Goal: Task Accomplishment & Management: Use online tool/utility

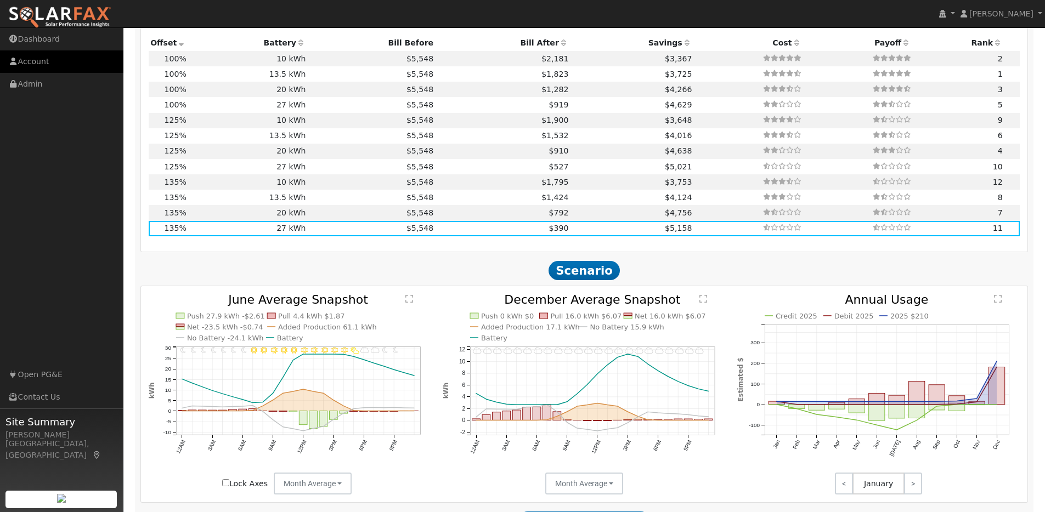
scroll to position [1095, 0]
click at [59, 13] on img at bounding box center [59, 17] width 103 height 23
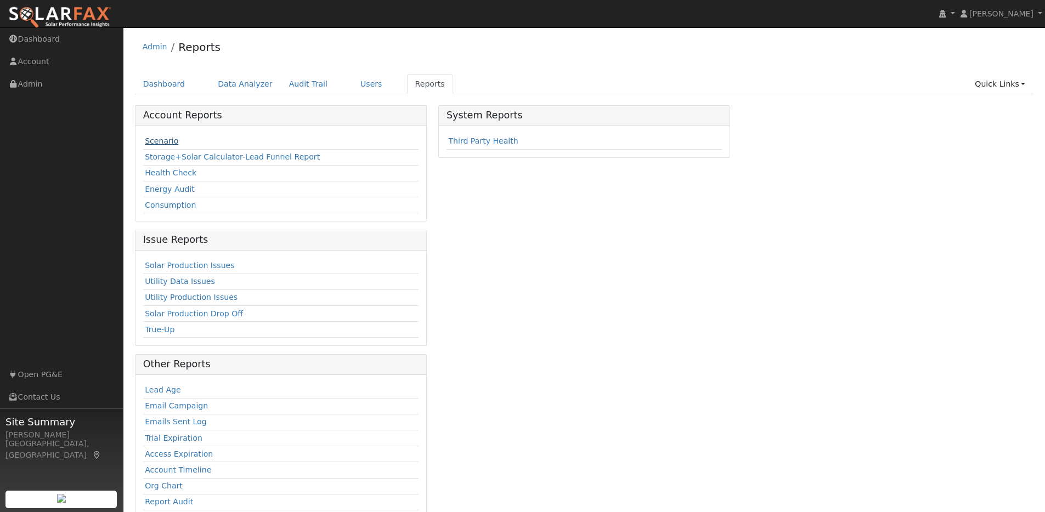
click at [170, 141] on link "Scenario" at bounding box center [161, 141] width 33 height 9
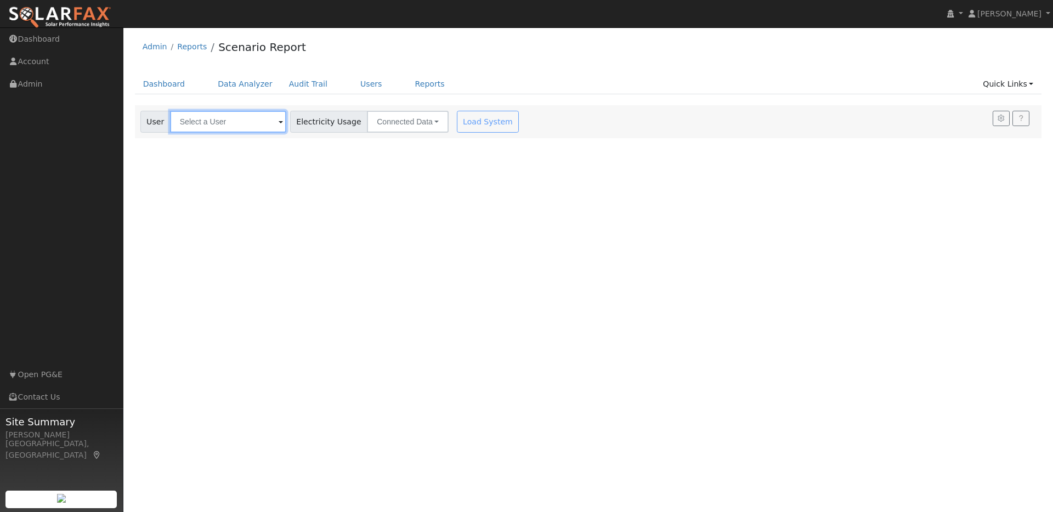
click at [253, 122] on input "text" at bounding box center [228, 122] width 116 height 22
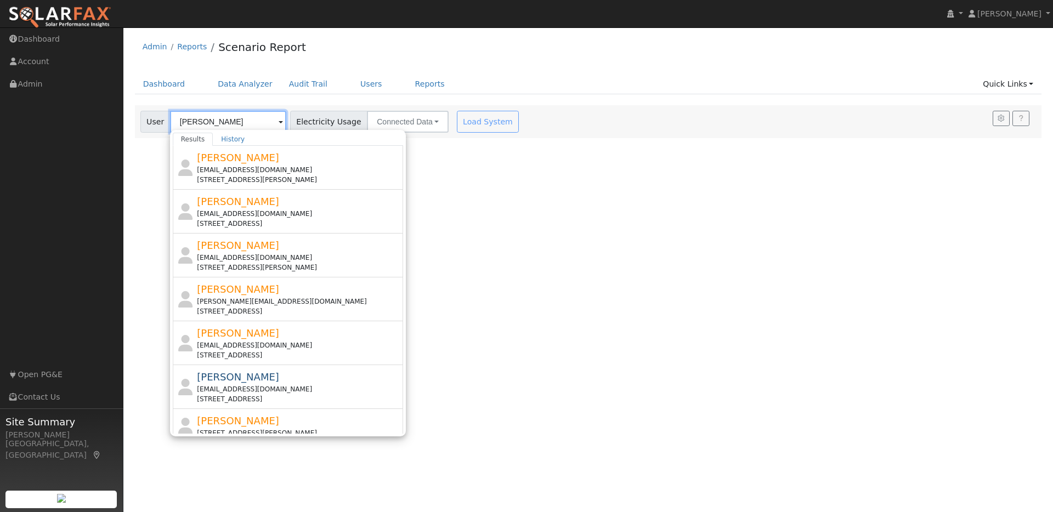
type input "k"
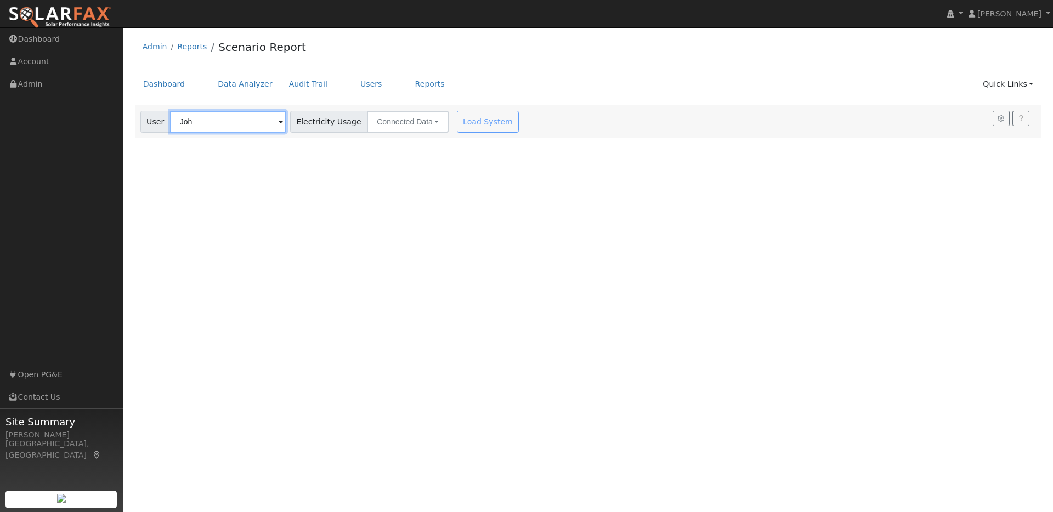
type input "John"
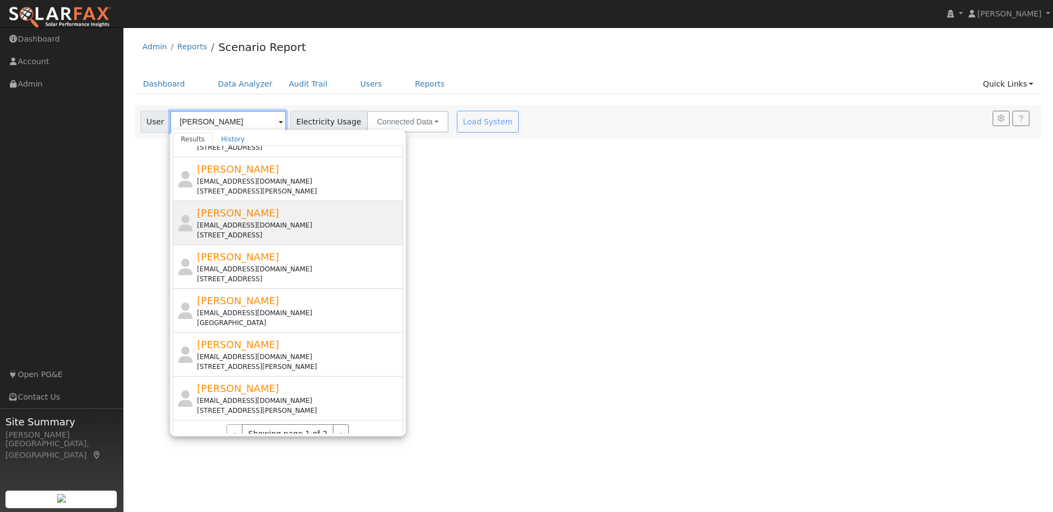
scroll to position [375, 0]
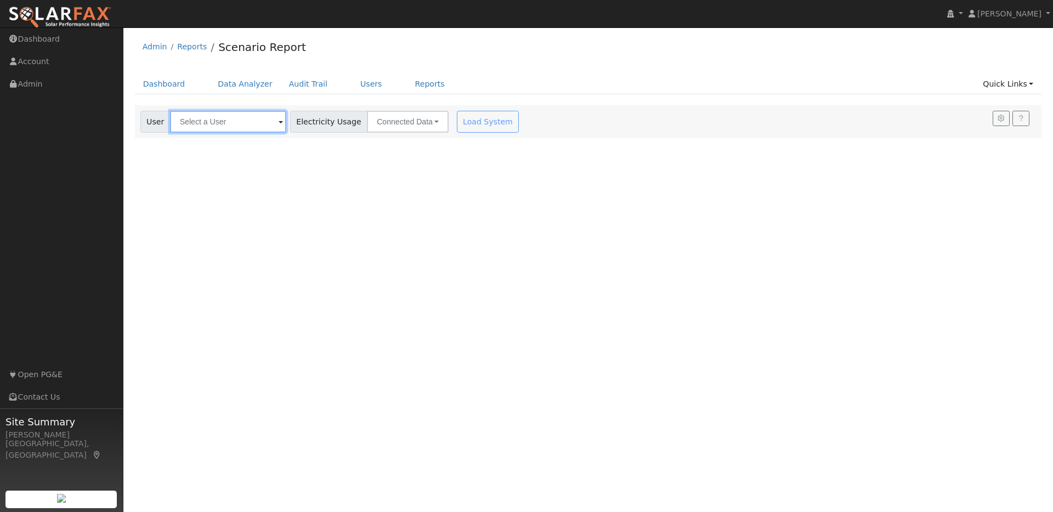
click at [241, 117] on input "text" at bounding box center [228, 122] width 116 height 22
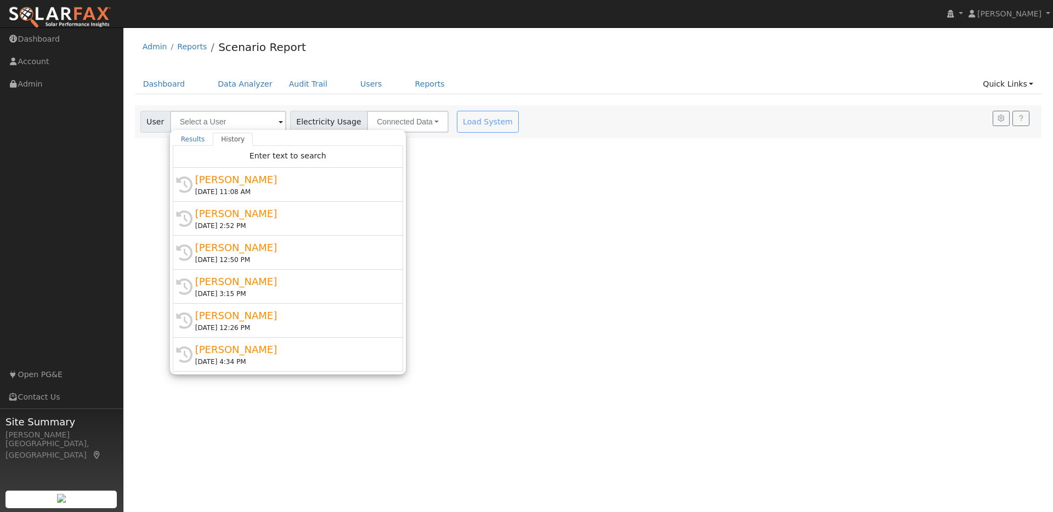
click at [286, 322] on div "John Wilkinson" at bounding box center [292, 315] width 195 height 15
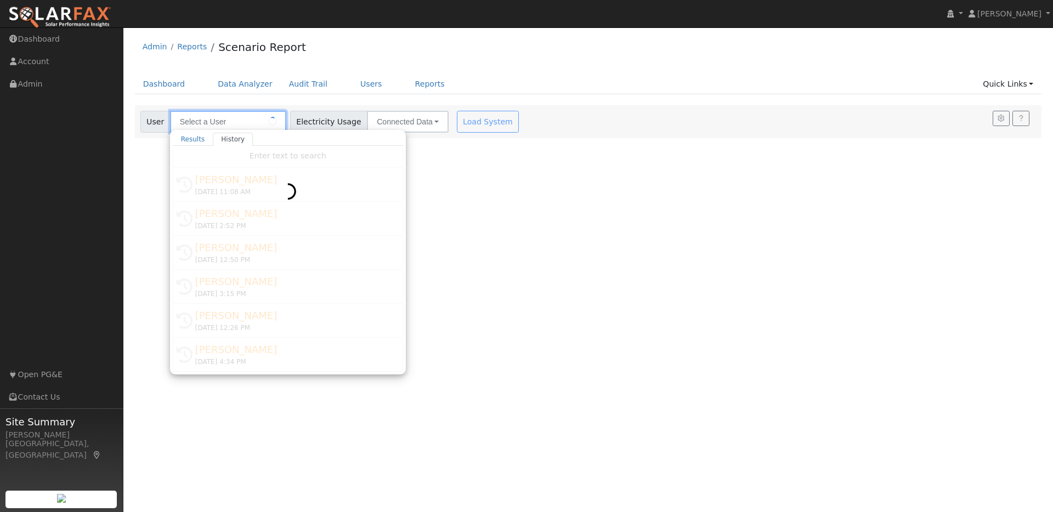
type input "John Wilkinson"
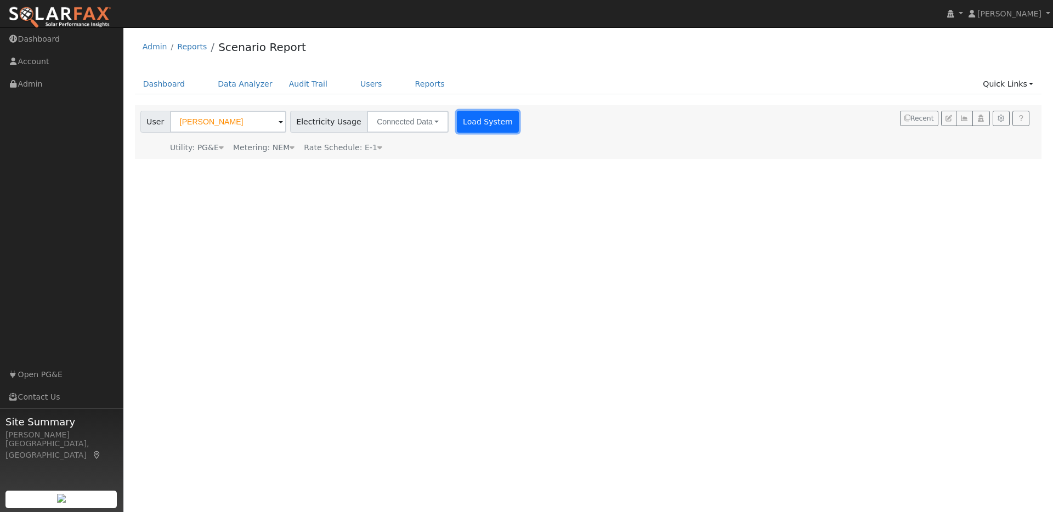
click at [477, 123] on button "Load System" at bounding box center [488, 122] width 63 height 22
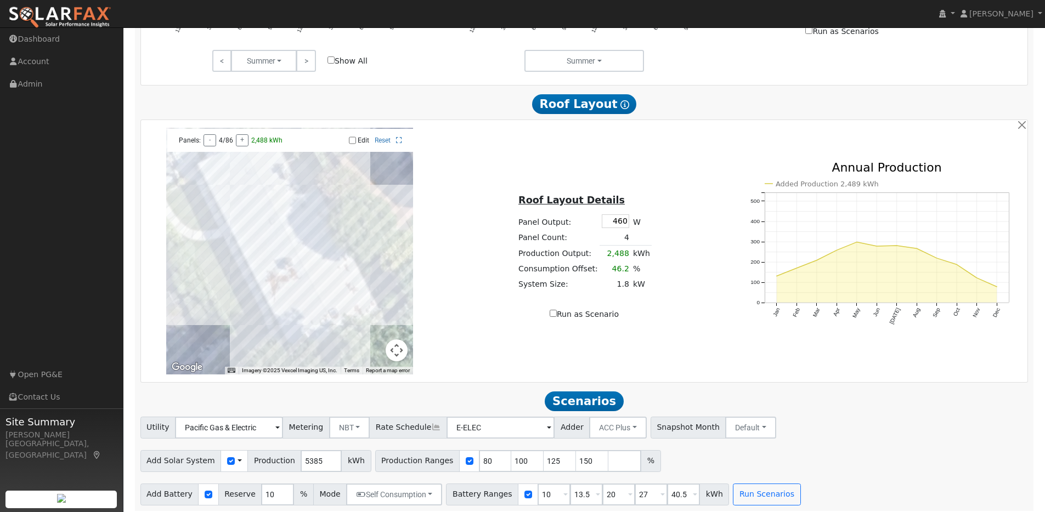
scroll to position [619, 0]
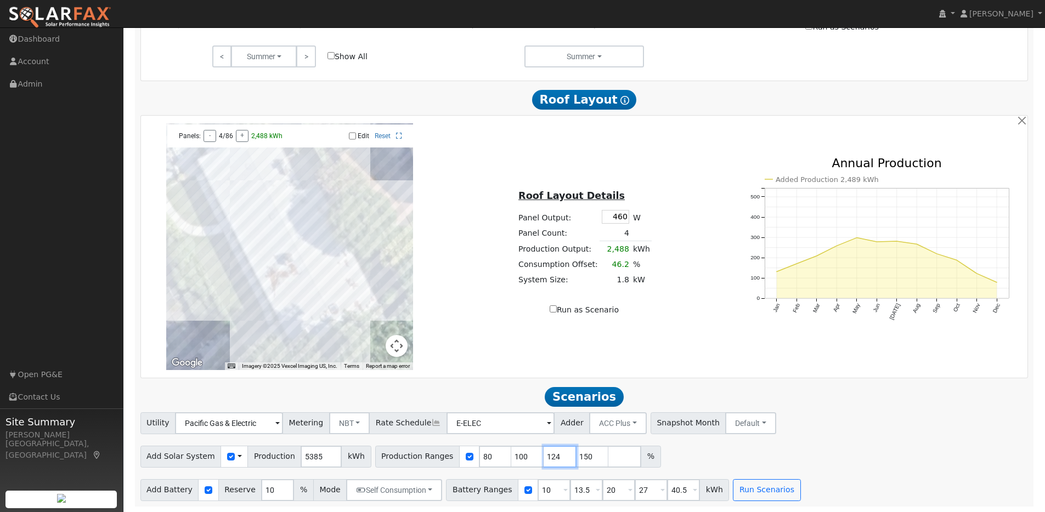
type input "124"
click at [554, 460] on input "124" at bounding box center [559, 457] width 33 height 22
type input "149"
click at [587, 458] on input "149" at bounding box center [592, 457] width 33 height 22
drag, startPoint x: 565, startPoint y: 490, endPoint x: 582, endPoint y: 490, distance: 17.0
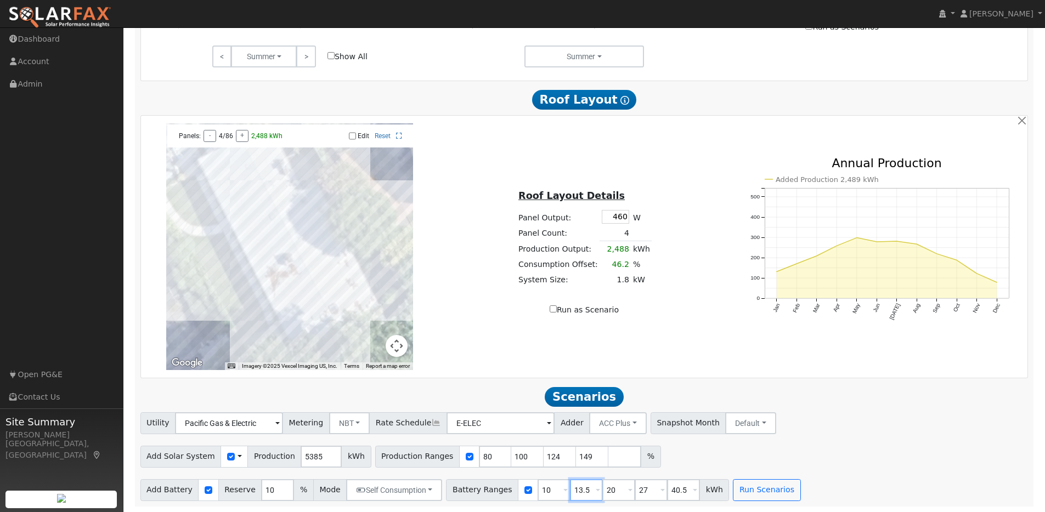
click at [582, 490] on input "13.5" at bounding box center [586, 490] width 33 height 22
type input "20"
type input "27"
type input "40.5"
type input "20"
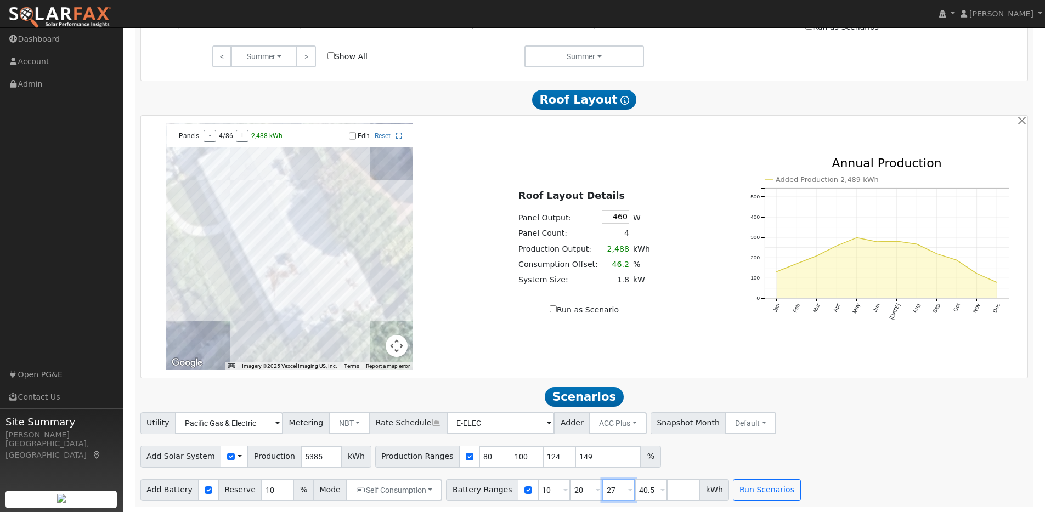
drag, startPoint x: 598, startPoint y: 489, endPoint x: 644, endPoint y: 495, distance: 46.4
click at [644, 495] on div "Battery Ranges 10 Overrides Reserve % Mode None None Self Consumption Peak Savi…" at bounding box center [587, 490] width 283 height 22
type input "40.5"
drag, startPoint x: 597, startPoint y: 490, endPoint x: 634, endPoint y: 491, distance: 36.7
click at [633, 491] on div "Battery Ranges 10 Overrides Reserve % Mode None None Self Consumption Peak Savi…" at bounding box center [571, 490] width 251 height 22
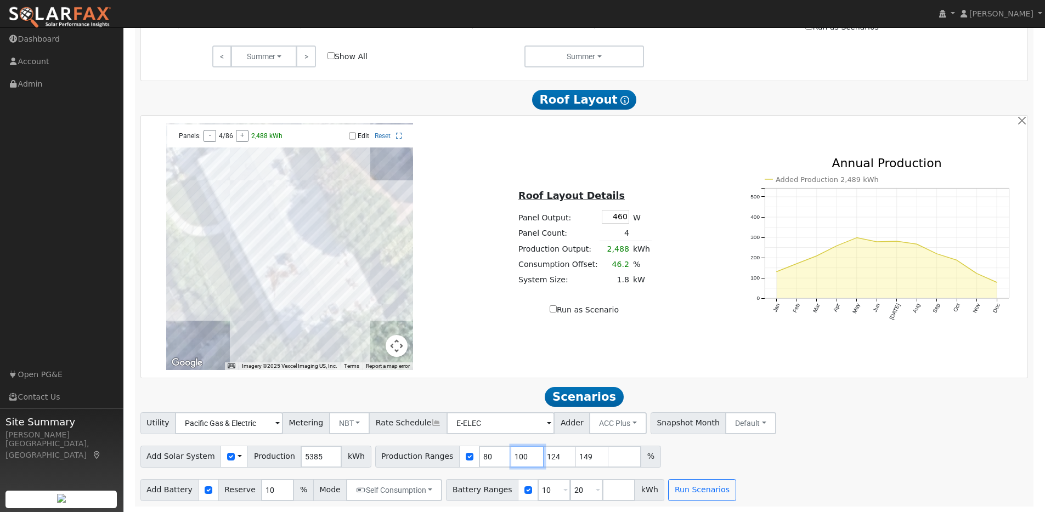
drag, startPoint x: 517, startPoint y: 457, endPoint x: 502, endPoint y: 455, distance: 15.0
click at [511, 455] on input "100" at bounding box center [527, 457] width 33 height 22
type input "124"
type input "149"
type input "124"
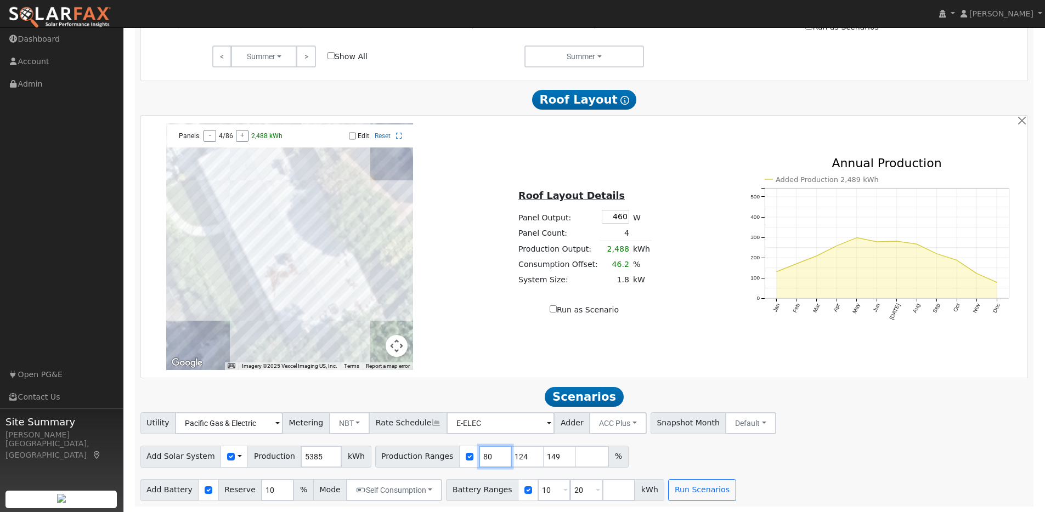
drag, startPoint x: 481, startPoint y: 455, endPoint x: 447, endPoint y: 453, distance: 34.0
click at [447, 453] on div "Production Ranges 80 124 149 %" at bounding box center [501, 457] width 253 height 22
type input "124"
type input "149"
type input "124"
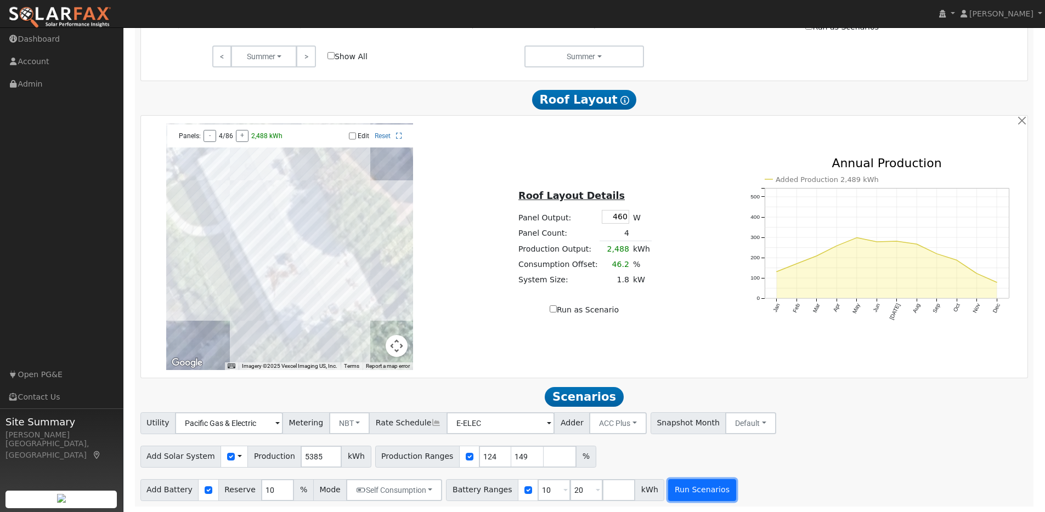
click at [674, 487] on button "Run Scenarios" at bounding box center [701, 490] width 67 height 22
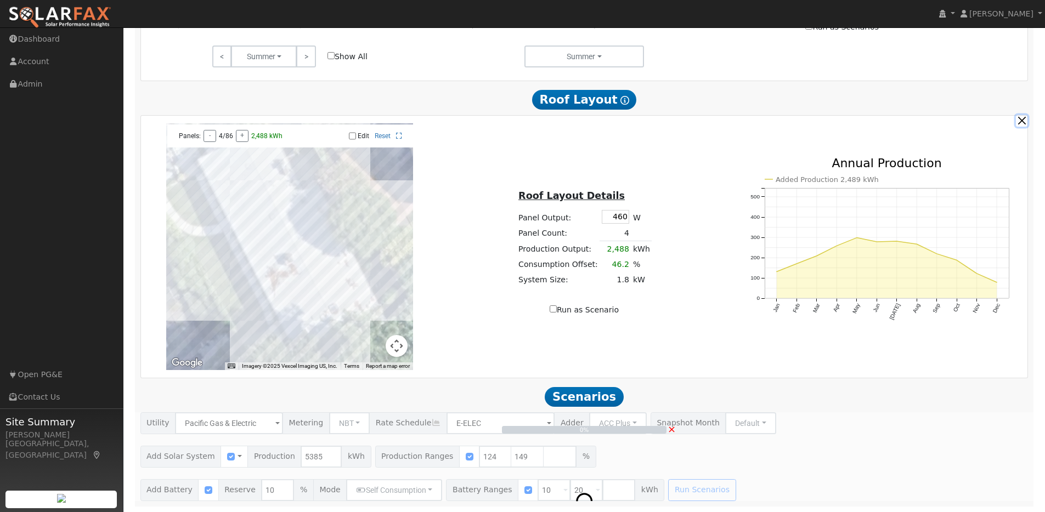
click at [1022, 118] on button "button" at bounding box center [1022, 121] width 12 height 12
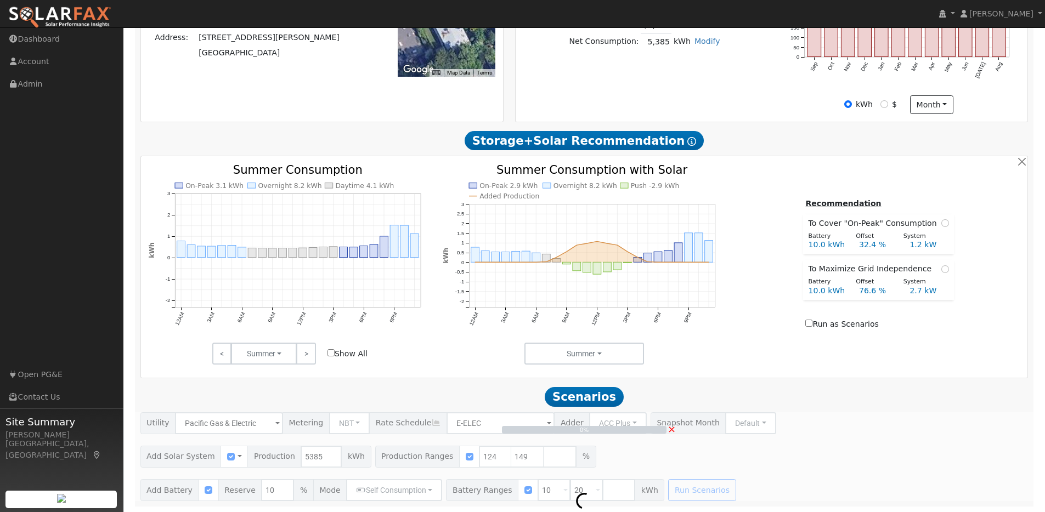
click at [766, 458] on div "0% ×" at bounding box center [583, 456] width 899 height 89
click at [672, 429] on span "×" at bounding box center [671, 429] width 8 height 12
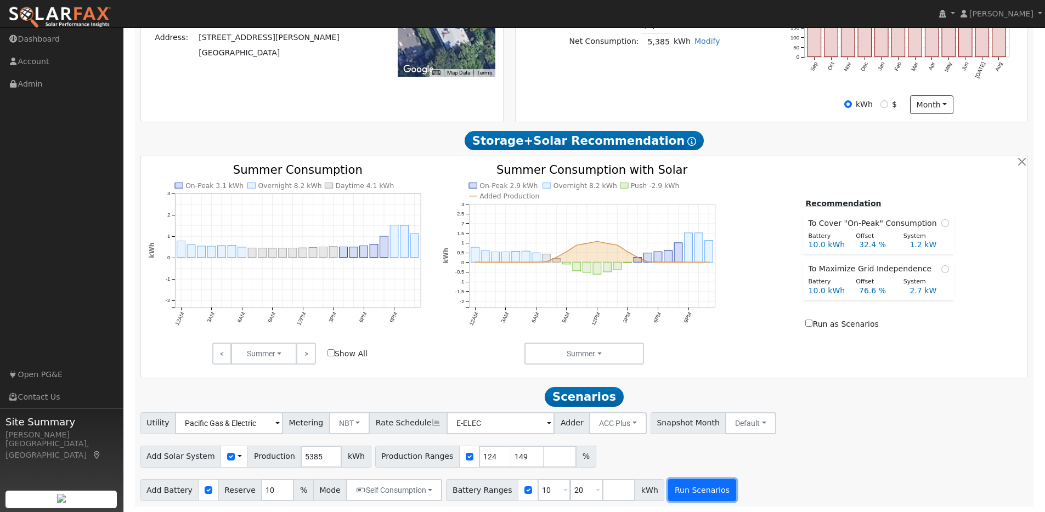
click at [685, 485] on button "Run Scenarios" at bounding box center [701, 490] width 67 height 22
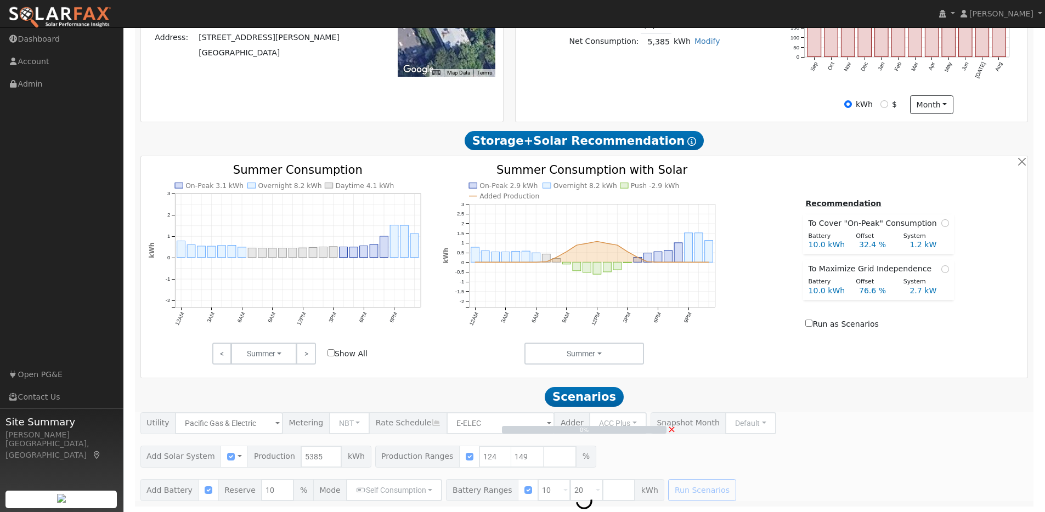
click at [673, 429] on span "×" at bounding box center [671, 429] width 8 height 12
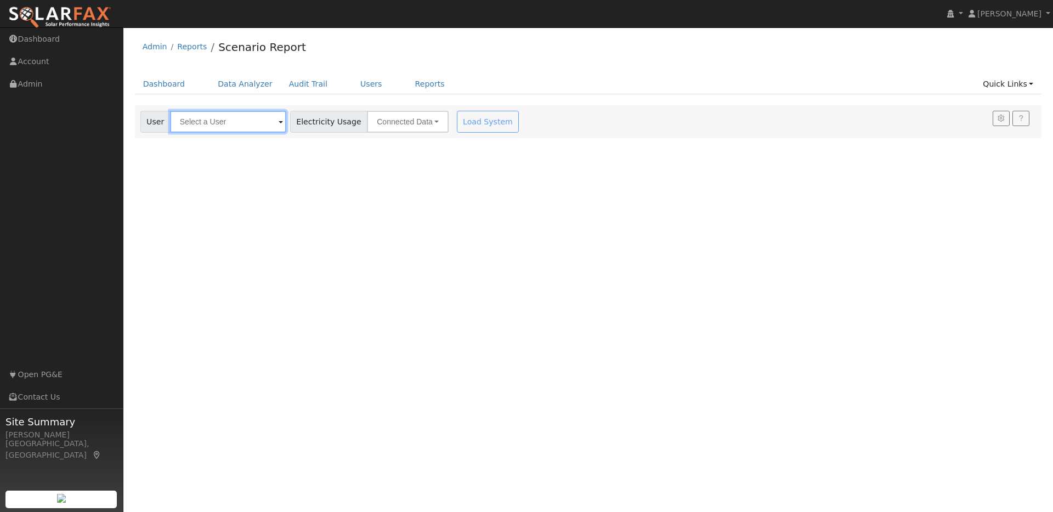
click at [239, 115] on input "text" at bounding box center [228, 122] width 116 height 22
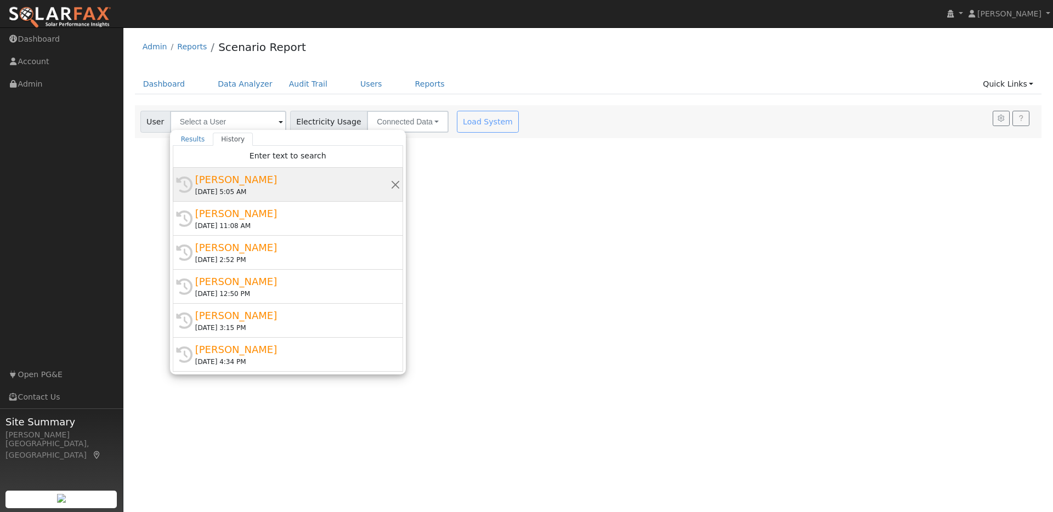
click at [279, 180] on div "John Wilkinson" at bounding box center [292, 179] width 195 height 15
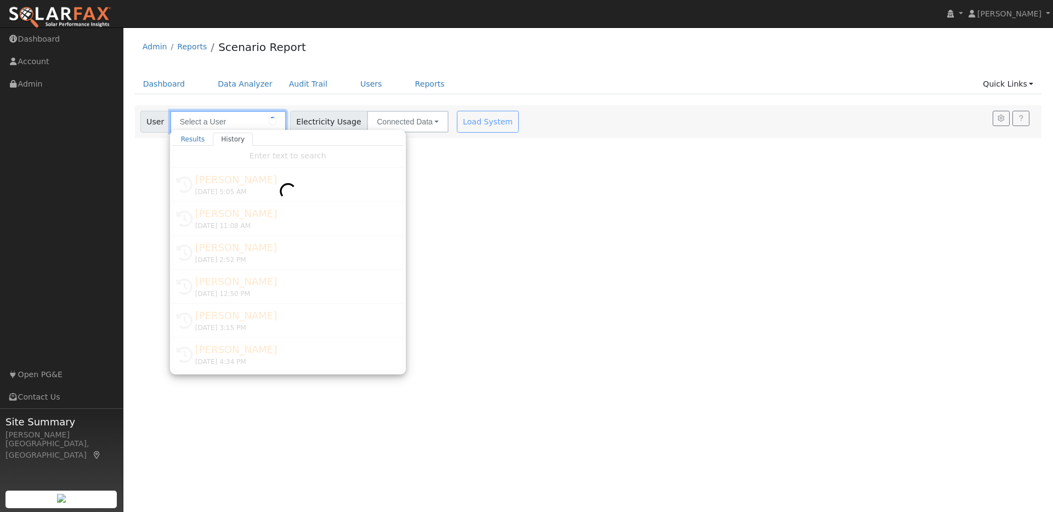
type input "John Wilkinson"
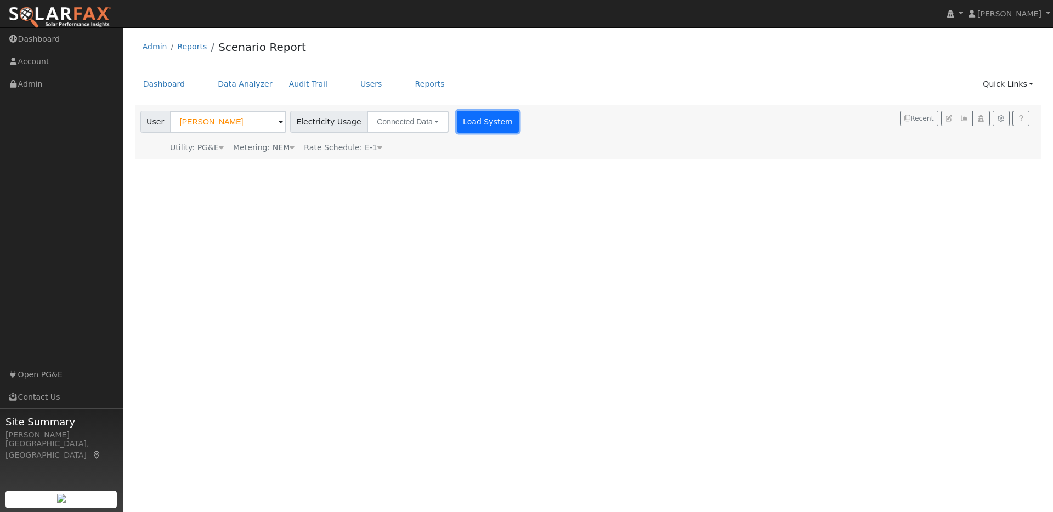
click at [462, 124] on button "Load System" at bounding box center [488, 122] width 63 height 22
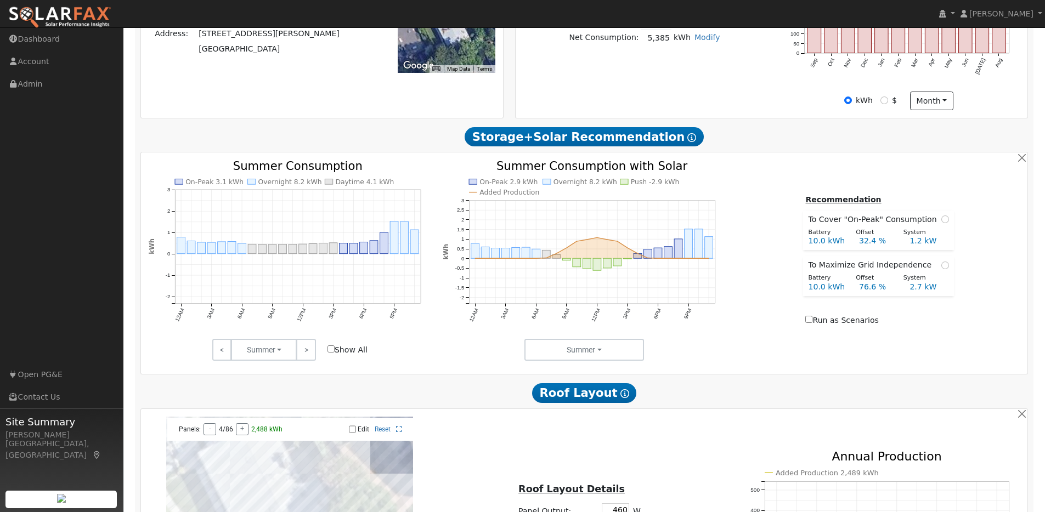
scroll to position [326, 0]
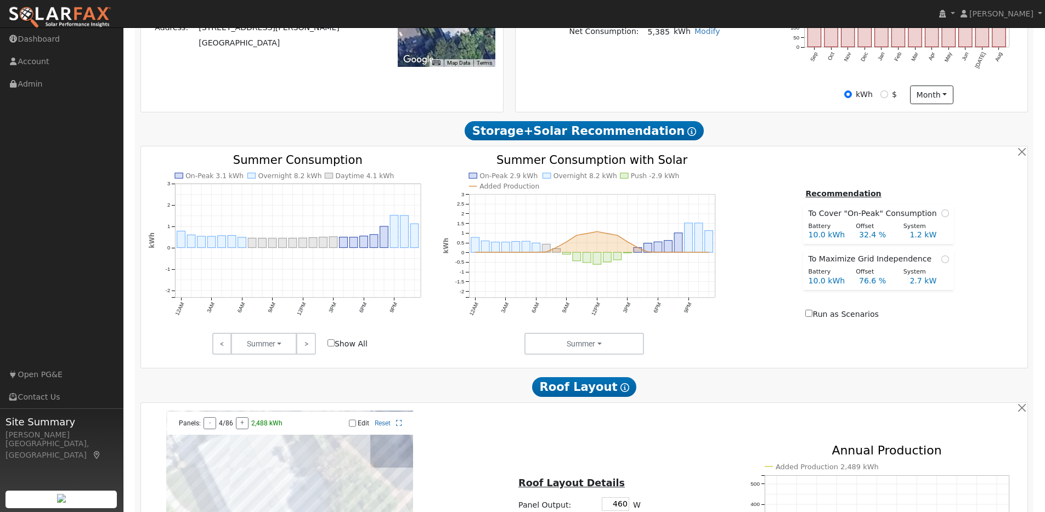
click at [331, 347] on input "Show All" at bounding box center [330, 342] width 7 height 7
click at [332, 347] on input "Show All" at bounding box center [330, 342] width 7 height 7
checkbox input "false"
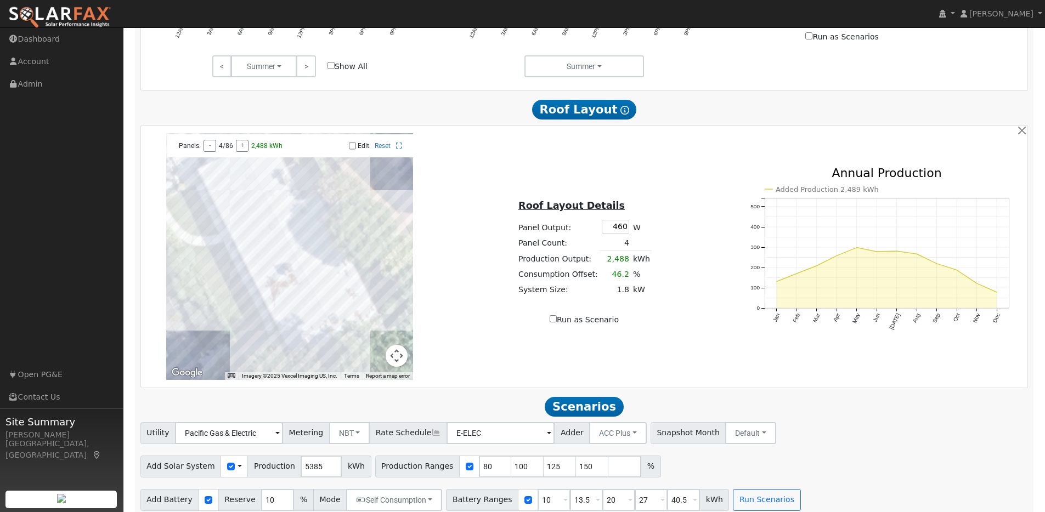
scroll to position [619, 0]
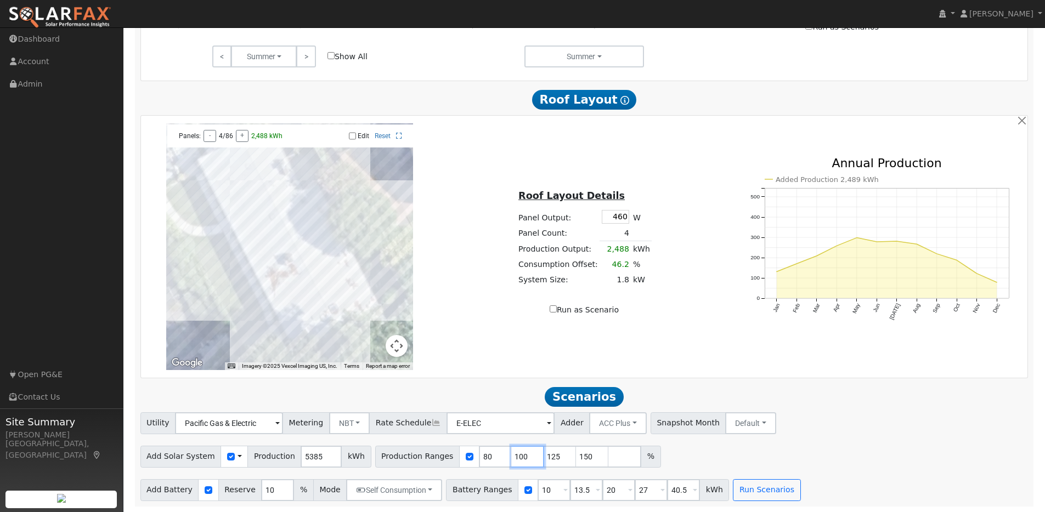
drag, startPoint x: 514, startPoint y: 456, endPoint x: 493, endPoint y: 453, distance: 21.6
click at [493, 453] on div "Production Ranges 80 100 125 150 %" at bounding box center [518, 457] width 286 height 22
type input "125"
type input "150"
type input "125"
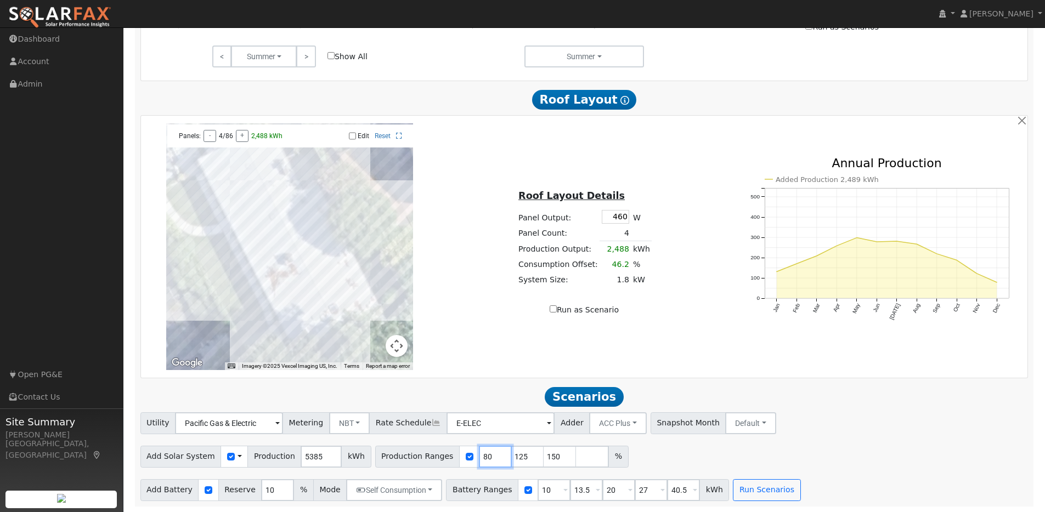
drag, startPoint x: 480, startPoint y: 457, endPoint x: 464, endPoint y: 455, distance: 16.6
click at [462, 455] on div "Production Ranges 80 125 150 %" at bounding box center [501, 457] width 253 height 22
type input "125"
type input "150"
type input "124"
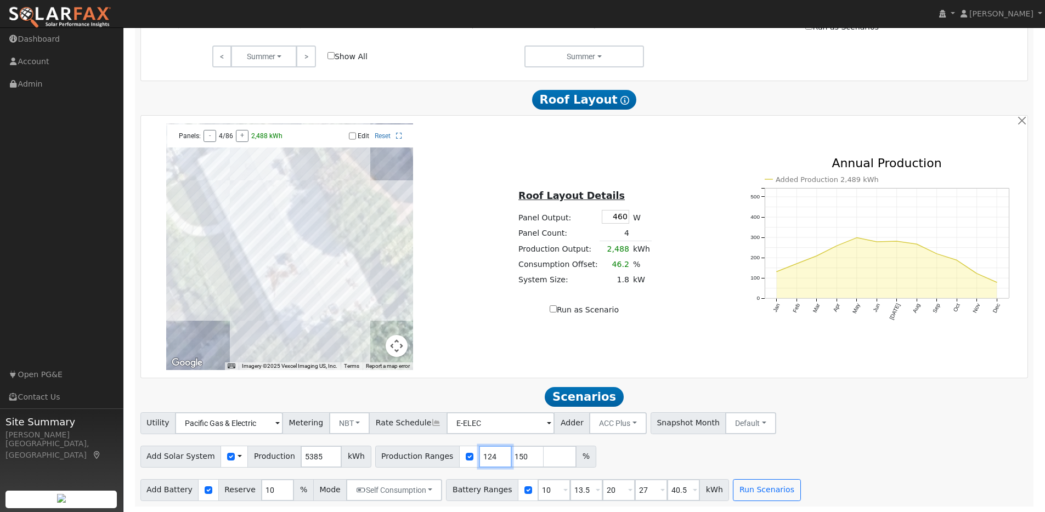
click at [490, 461] on input "124" at bounding box center [495, 457] width 33 height 22
type input "149"
click at [523, 460] on input "149" at bounding box center [527, 457] width 33 height 22
drag, startPoint x: 581, startPoint y: 491, endPoint x: 566, endPoint y: 489, distance: 15.5
click at [570, 489] on input "13.5" at bounding box center [586, 490] width 33 height 22
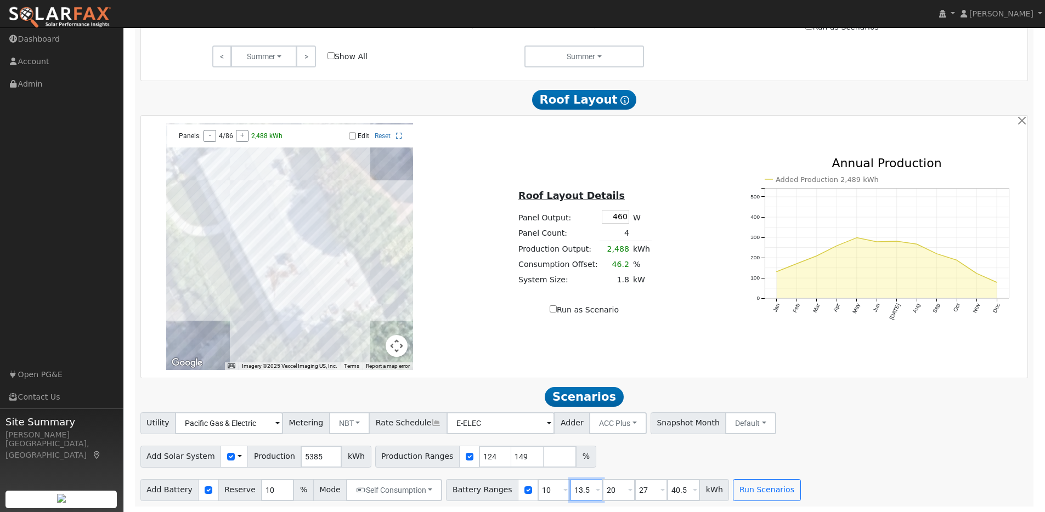
type input "20"
type input "27"
type input "40.5"
type input "20"
drag, startPoint x: 606, startPoint y: 488, endPoint x: 584, endPoint y: 483, distance: 22.5
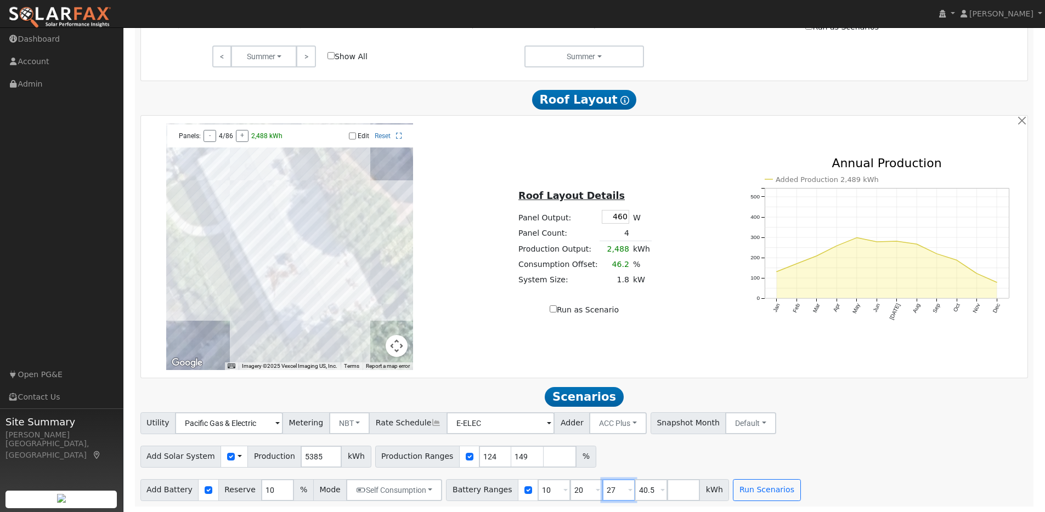
click at [584, 483] on div "Battery Ranges 10 Overrides Reserve % Mode None None Self Consumption Peak Savi…" at bounding box center [587, 490] width 283 height 22
type input "40.5"
drag, startPoint x: 611, startPoint y: 489, endPoint x: 593, endPoint y: 486, distance: 18.3
click at [587, 486] on div "Battery Ranges 10 Overrides Reserve % Mode None None Self Consumption Peak Savi…" at bounding box center [571, 490] width 251 height 22
click at [682, 491] on button "Run Scenarios" at bounding box center [701, 490] width 67 height 22
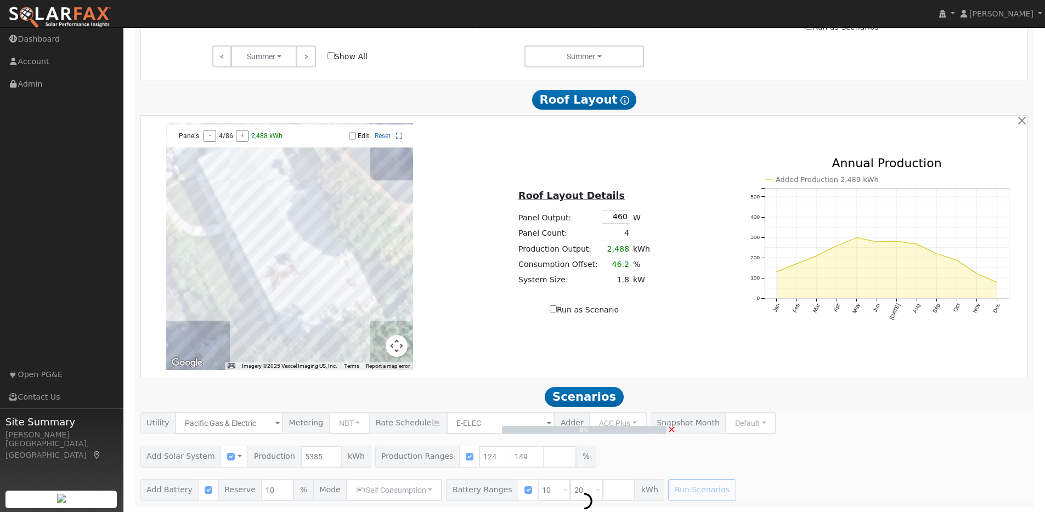
click at [653, 342] on div "← Move left → Move right ↑ Move up ↓ Move down + Zoom in - Zoom out Home Jump l…" at bounding box center [584, 246] width 883 height 247
click at [672, 430] on span "×" at bounding box center [671, 429] width 8 height 12
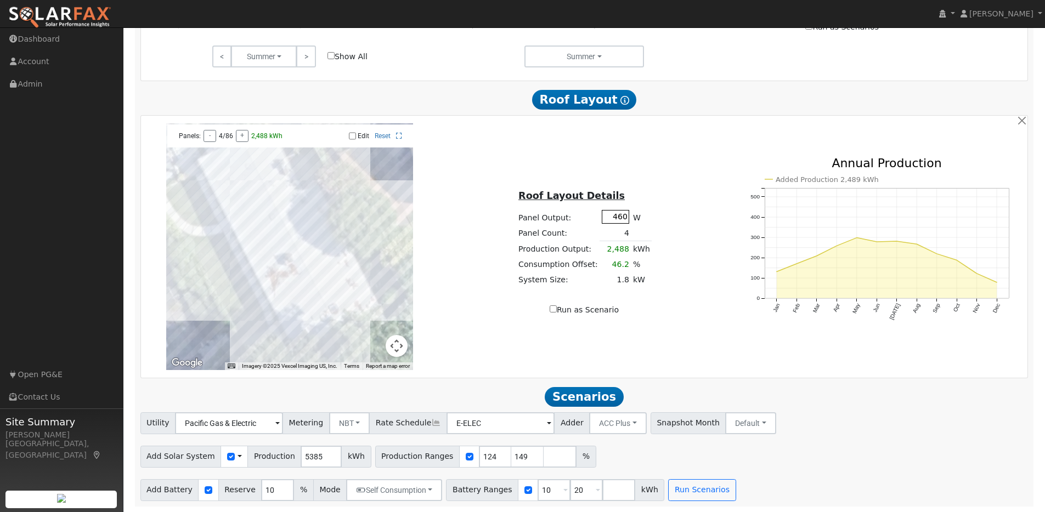
click at [623, 217] on input "460" at bounding box center [615, 217] width 27 height 14
type input "440"
type input "80"
type input "100"
type input "125"
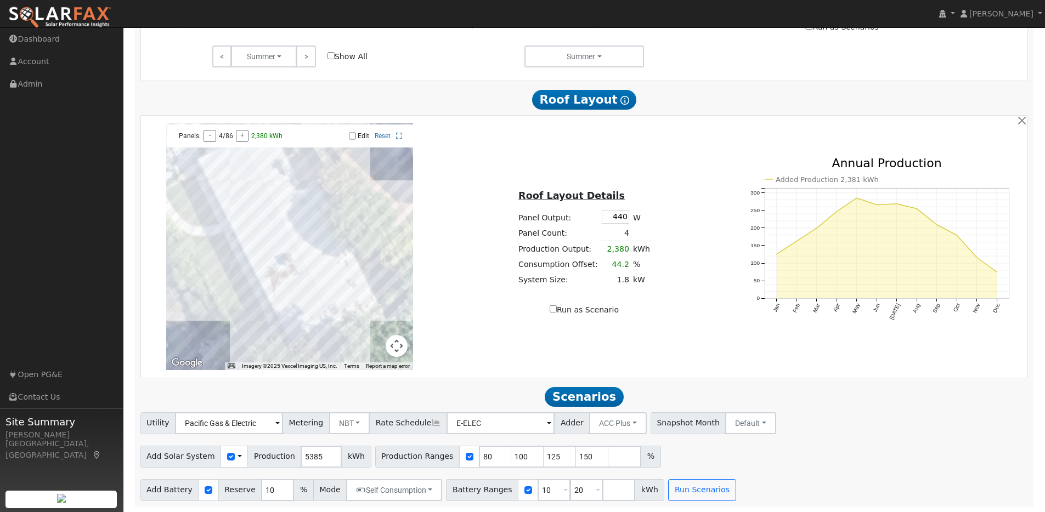
click at [714, 198] on div "Roof Layout Details Panel Output: 440 W Panel Count: 4 Production Output: 2,380…" at bounding box center [584, 247] width 294 height 138
click at [351, 132] on input "Edit" at bounding box center [352, 136] width 7 height 8
checkbox input "true"
click at [236, 157] on div at bounding box center [289, 246] width 247 height 247
click at [224, 161] on div at bounding box center [289, 246] width 247 height 247
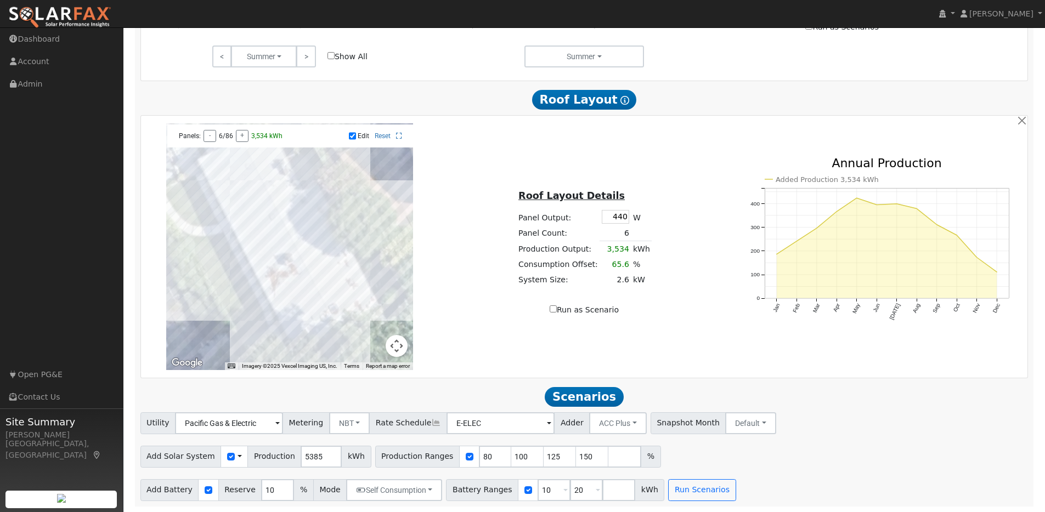
click at [258, 184] on div at bounding box center [289, 246] width 247 height 247
click at [252, 189] on div at bounding box center [289, 246] width 247 height 247
click at [243, 196] on div at bounding box center [289, 246] width 247 height 247
click at [225, 183] on div at bounding box center [289, 246] width 247 height 247
click at [219, 168] on div at bounding box center [289, 246] width 247 height 247
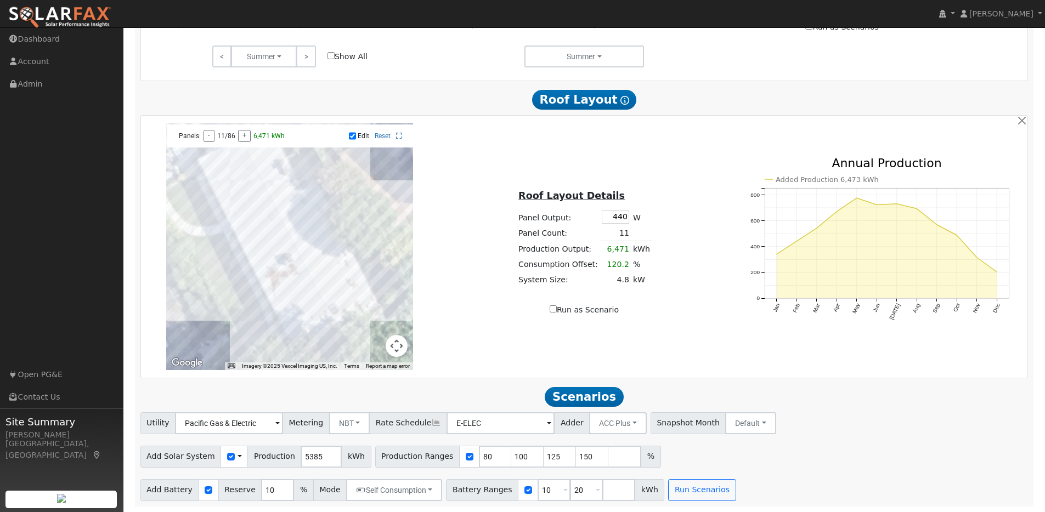
click at [243, 196] on div at bounding box center [289, 246] width 247 height 247
click at [248, 190] on div at bounding box center [289, 246] width 247 height 247
click at [259, 187] on div at bounding box center [289, 246] width 247 height 247
click at [219, 187] on div at bounding box center [289, 246] width 247 height 247
click at [211, 174] on div at bounding box center [289, 246] width 247 height 247
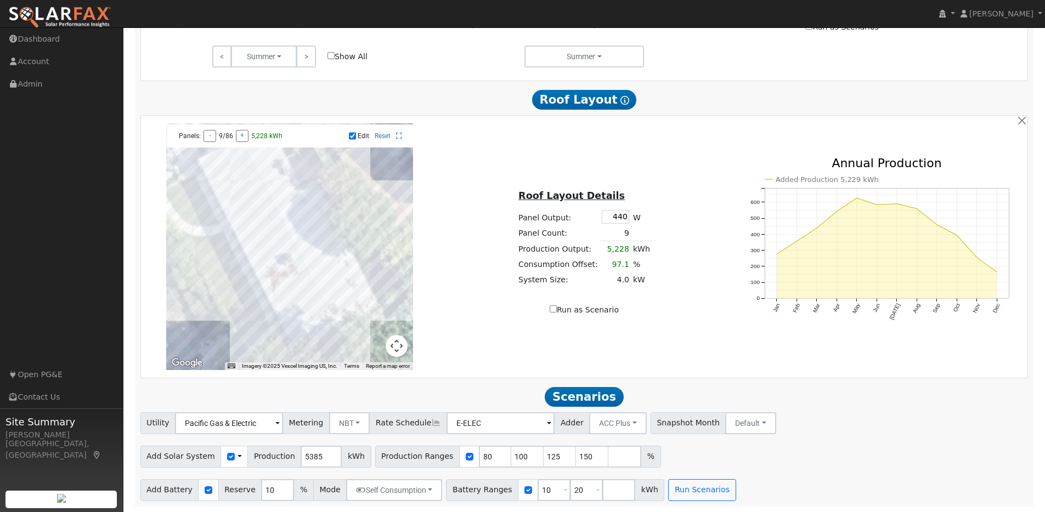
click at [209, 175] on div at bounding box center [289, 246] width 247 height 247
click at [225, 201] on div at bounding box center [289, 246] width 247 height 247
click at [255, 185] on div at bounding box center [289, 246] width 247 height 247
click at [251, 191] on div at bounding box center [289, 246] width 247 height 247
click at [241, 195] on div at bounding box center [289, 246] width 247 height 247
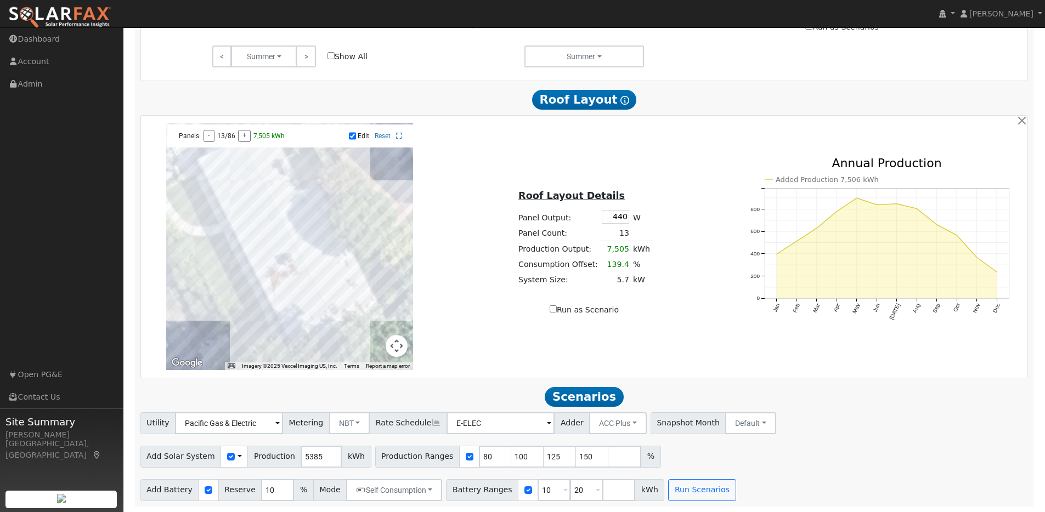
click at [234, 198] on div at bounding box center [289, 246] width 247 height 247
click at [222, 168] on div at bounding box center [289, 246] width 247 height 247
click at [229, 164] on div at bounding box center [289, 246] width 247 height 247
click at [237, 161] on div at bounding box center [289, 246] width 247 height 247
click at [243, 156] on div at bounding box center [289, 246] width 247 height 247
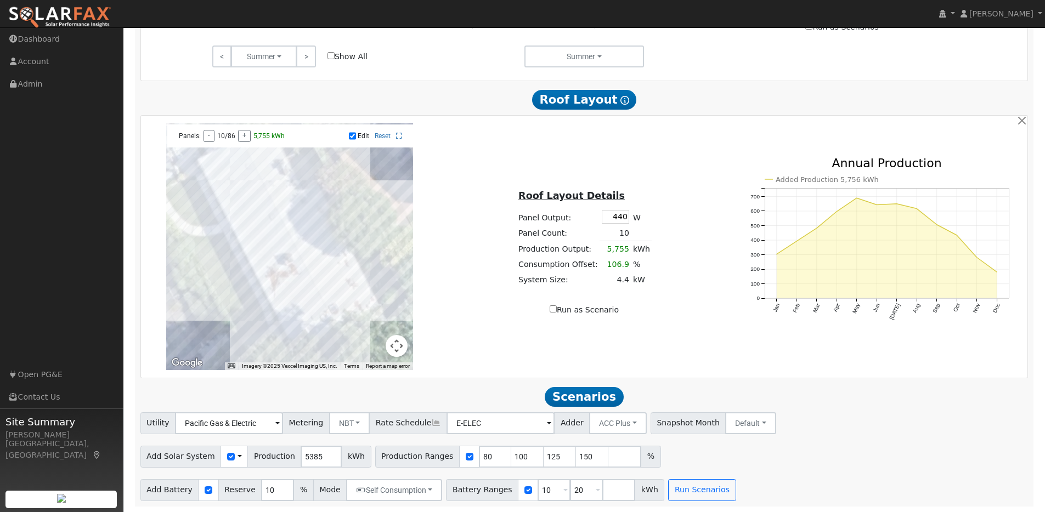
click at [269, 200] on div at bounding box center [289, 246] width 247 height 247
click at [257, 208] on div at bounding box center [289, 246] width 247 height 247
click at [249, 209] on div at bounding box center [289, 246] width 247 height 247
click at [240, 214] on div at bounding box center [289, 246] width 247 height 247
click at [242, 214] on div at bounding box center [289, 246] width 247 height 247
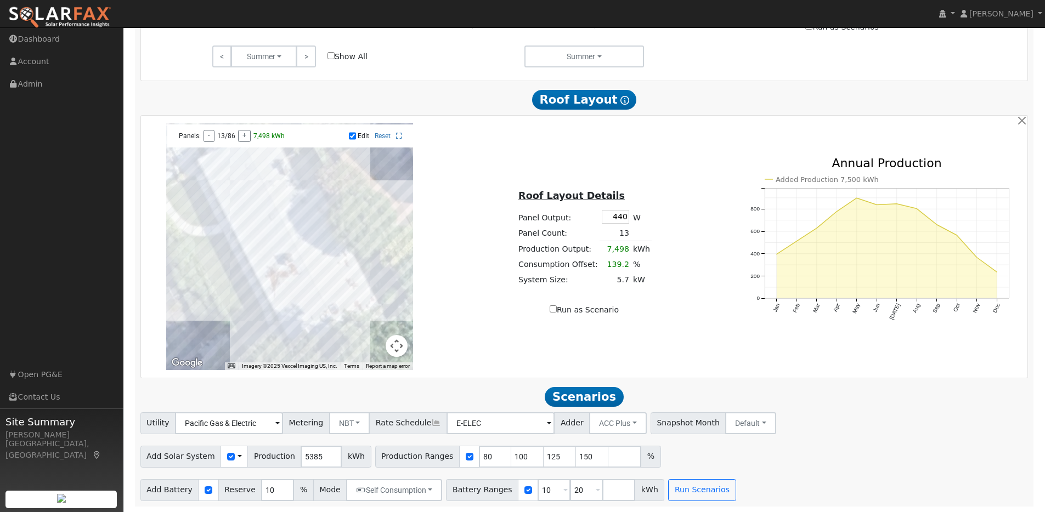
click at [253, 207] on div at bounding box center [289, 246] width 247 height 247
click at [248, 208] on div at bounding box center [289, 246] width 247 height 247
click at [268, 202] on div at bounding box center [289, 246] width 247 height 247
click at [696, 487] on button "Run Scenarios" at bounding box center [701, 490] width 67 height 22
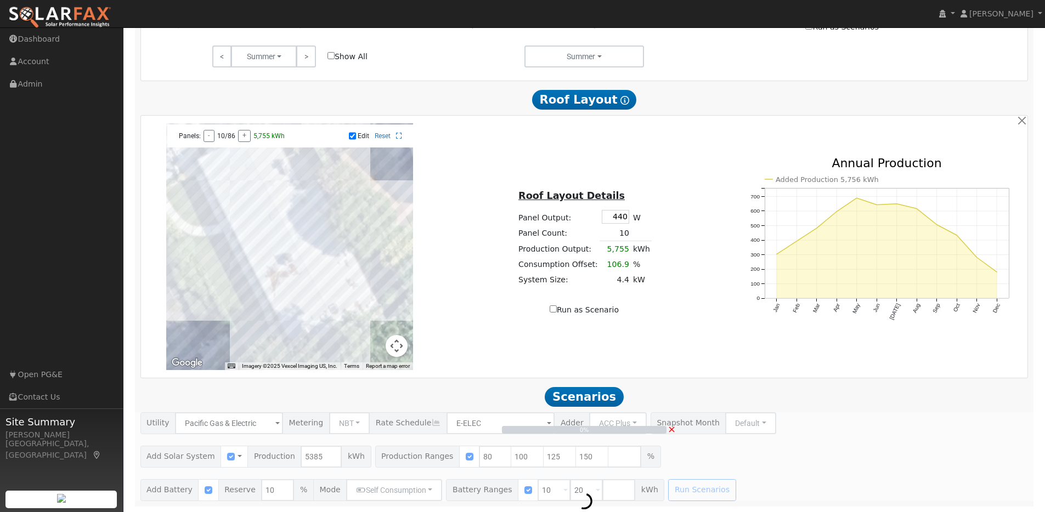
click at [672, 429] on span "×" at bounding box center [671, 429] width 8 height 12
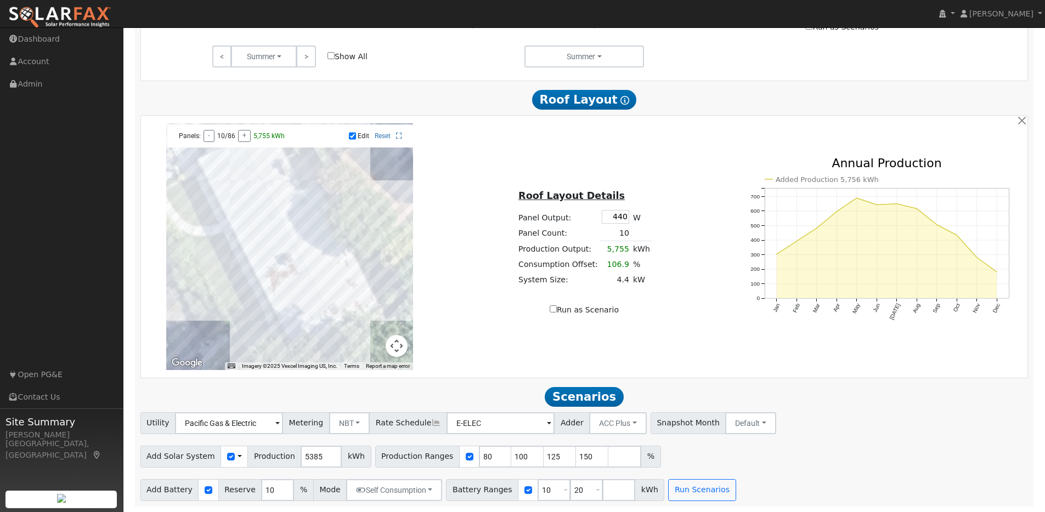
click at [55, 15] on img at bounding box center [59, 17] width 103 height 23
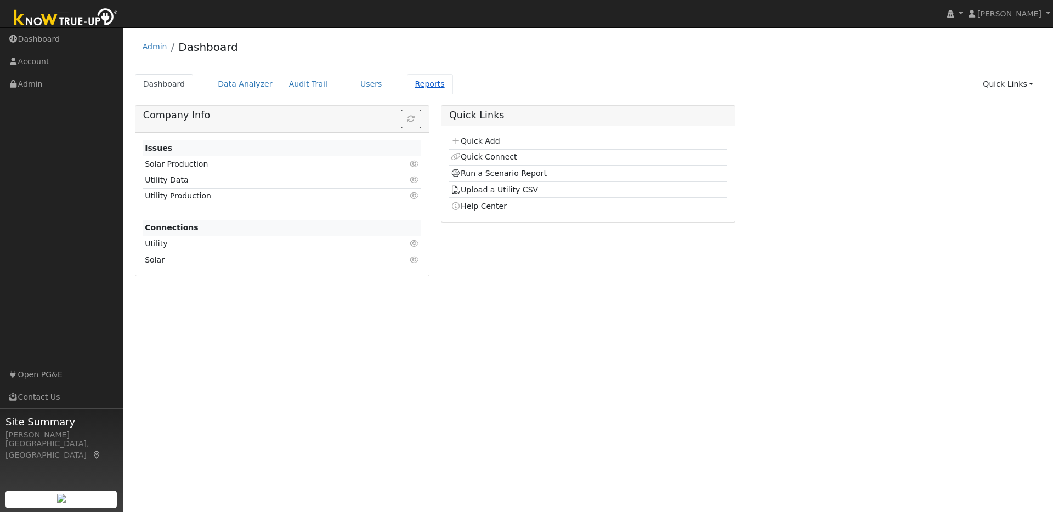
click at [424, 80] on link "Reports" at bounding box center [430, 84] width 46 height 20
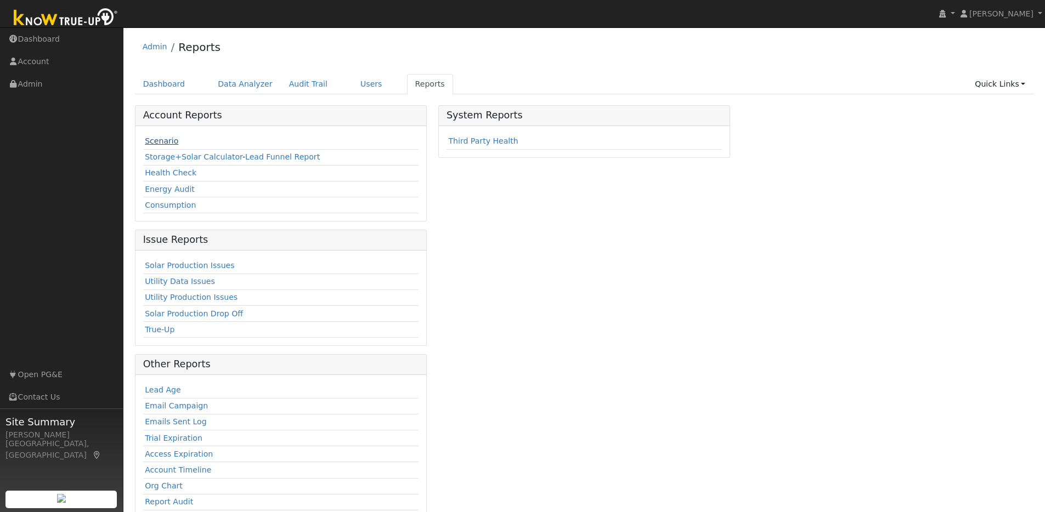
click at [166, 138] on link "Scenario" at bounding box center [161, 141] width 33 height 9
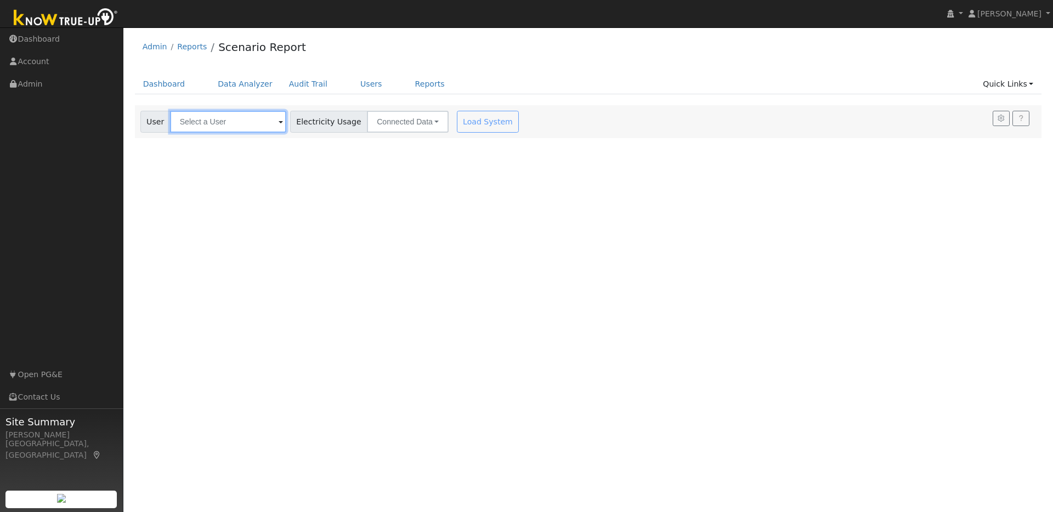
click at [237, 126] on input "text" at bounding box center [228, 122] width 116 height 22
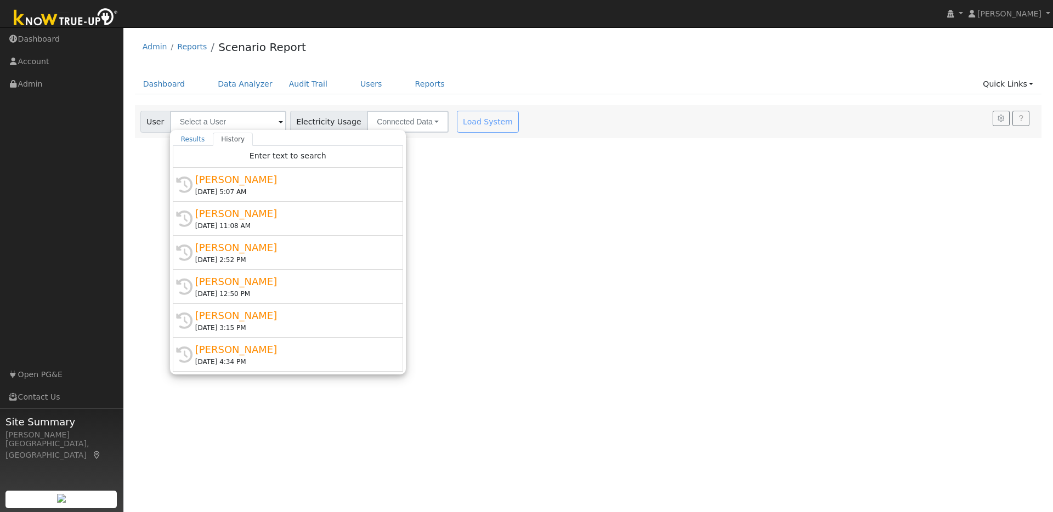
click at [293, 184] on div "[PERSON_NAME]" at bounding box center [292, 179] width 195 height 15
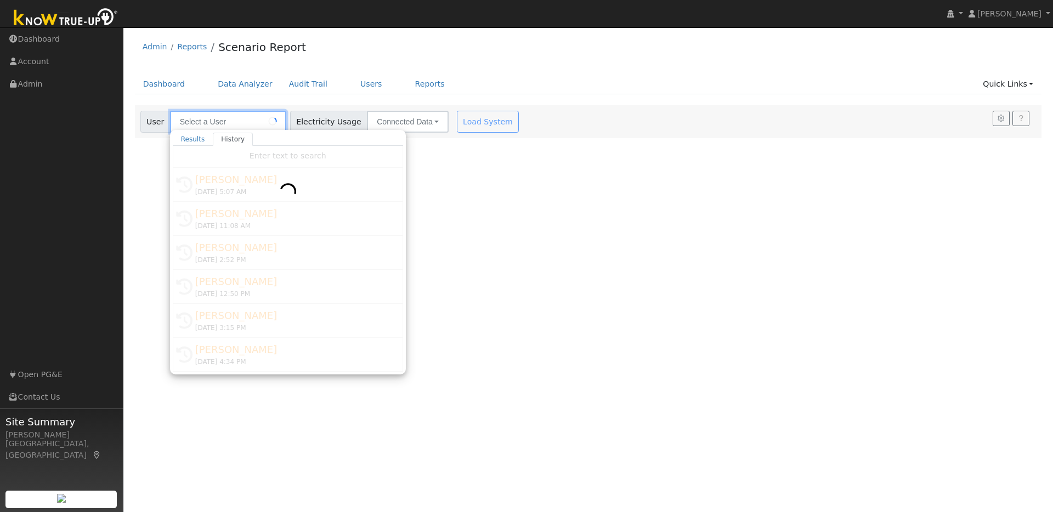
type input "John Wilkinson"
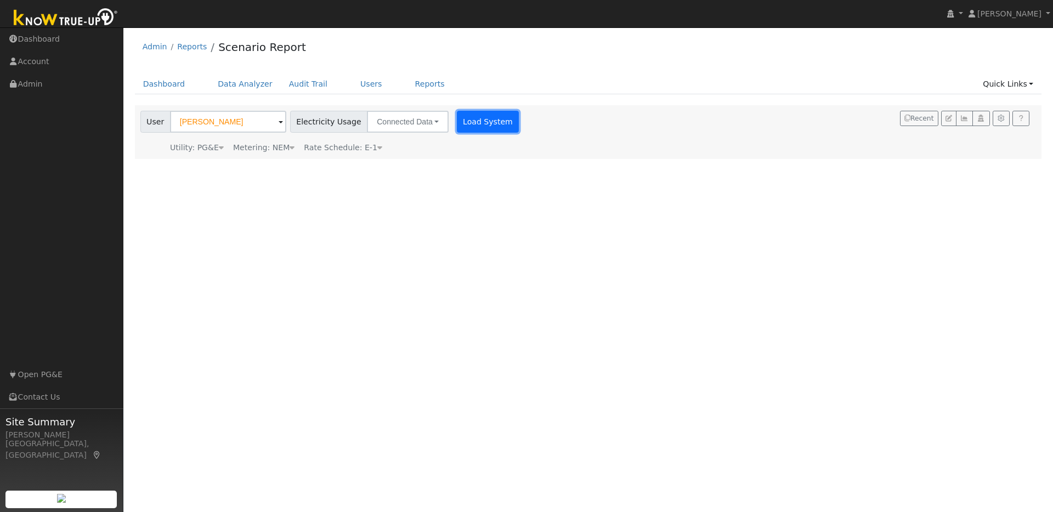
click at [481, 120] on button "Load System" at bounding box center [488, 122] width 63 height 22
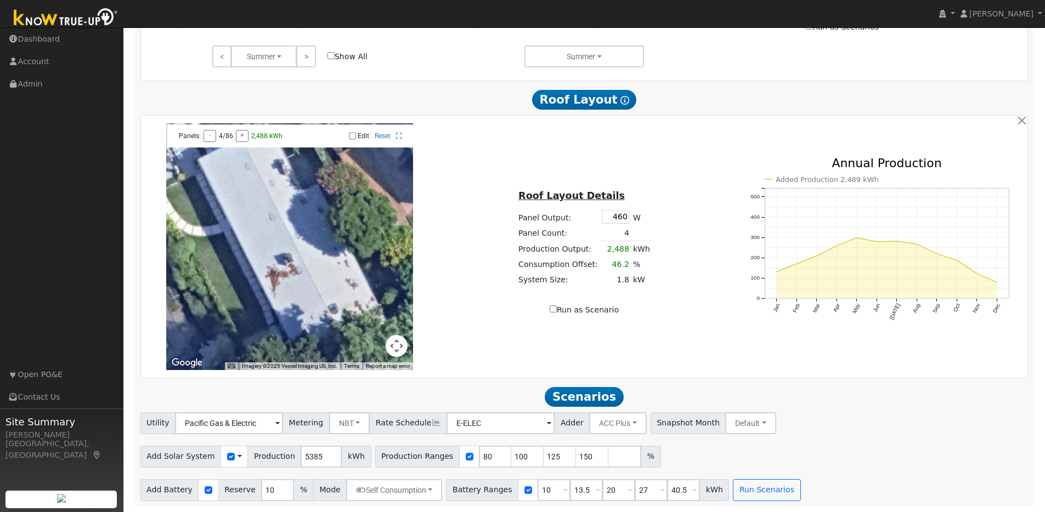
scroll to position [619, 0]
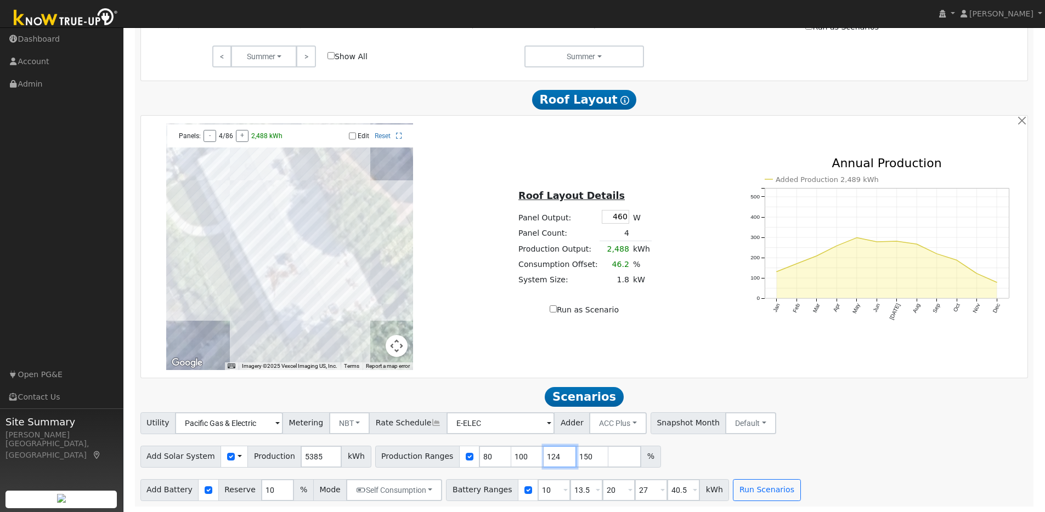
type input "124"
click at [553, 458] on input "124" at bounding box center [559, 457] width 33 height 22
type input "149"
click at [584, 458] on input "149" at bounding box center [592, 457] width 33 height 22
drag, startPoint x: 517, startPoint y: 458, endPoint x: 493, endPoint y: 453, distance: 24.1
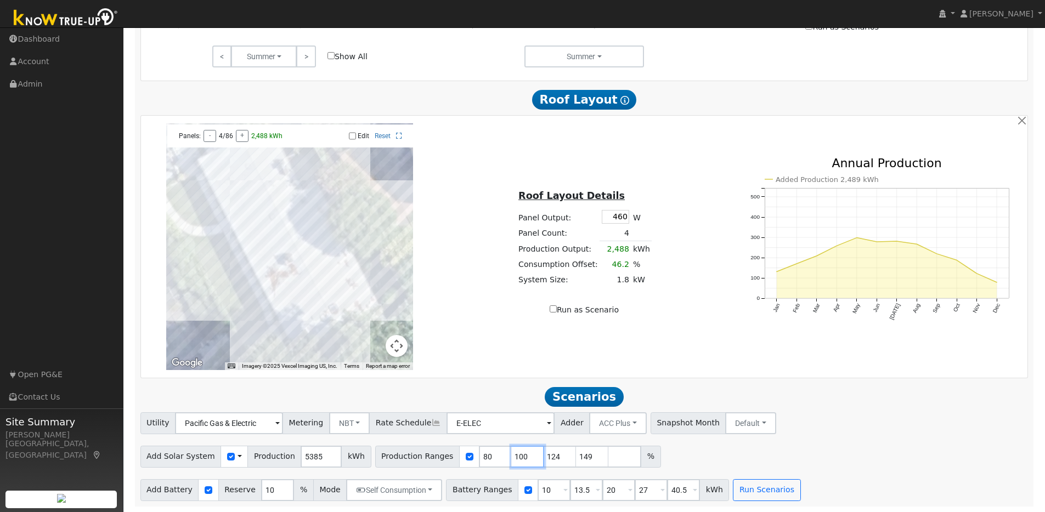
click at [493, 453] on div "Production Ranges 80 100 124 149 %" at bounding box center [518, 457] width 286 height 22
type input "124"
type input "149"
type input "124"
drag, startPoint x: 483, startPoint y: 457, endPoint x: 462, endPoint y: 455, distance: 20.4
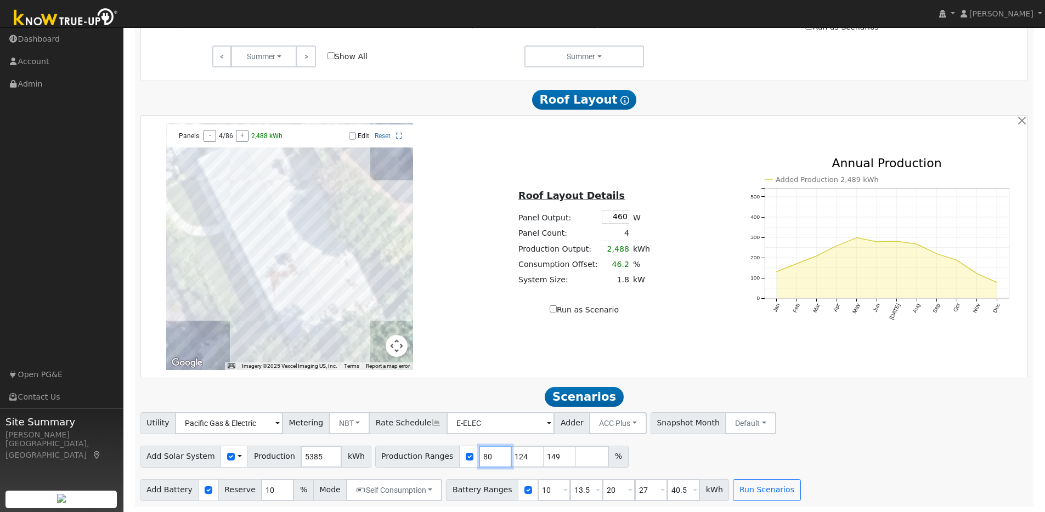
click at [462, 455] on div "Production Ranges 80 124 149 %" at bounding box center [501, 457] width 253 height 22
type input "124"
type input "149"
type input "124"
click at [570, 489] on input "13.5" at bounding box center [586, 490] width 33 height 22
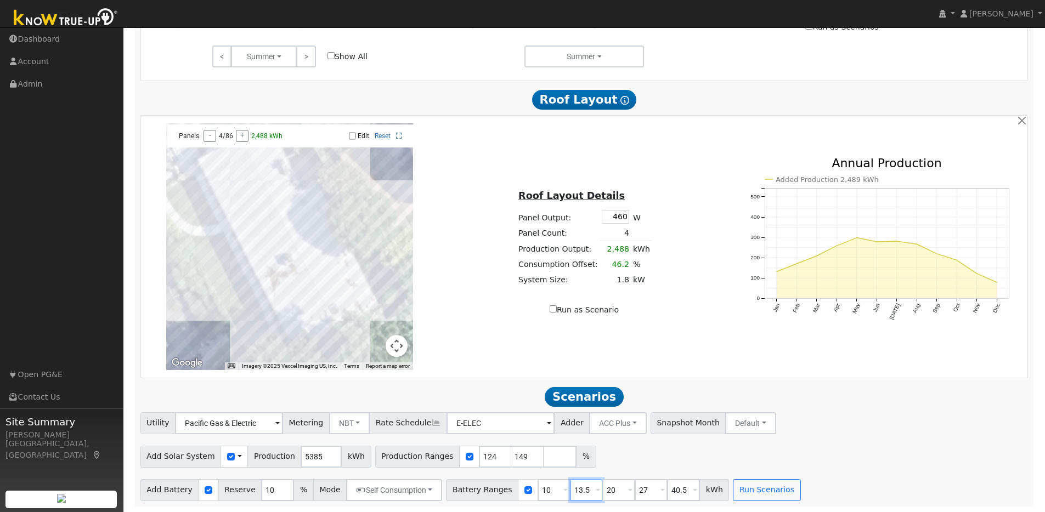
type input "20"
type input "27"
type input "40.5"
type input "20"
drag, startPoint x: 610, startPoint y: 491, endPoint x: 589, endPoint y: 488, distance: 20.5
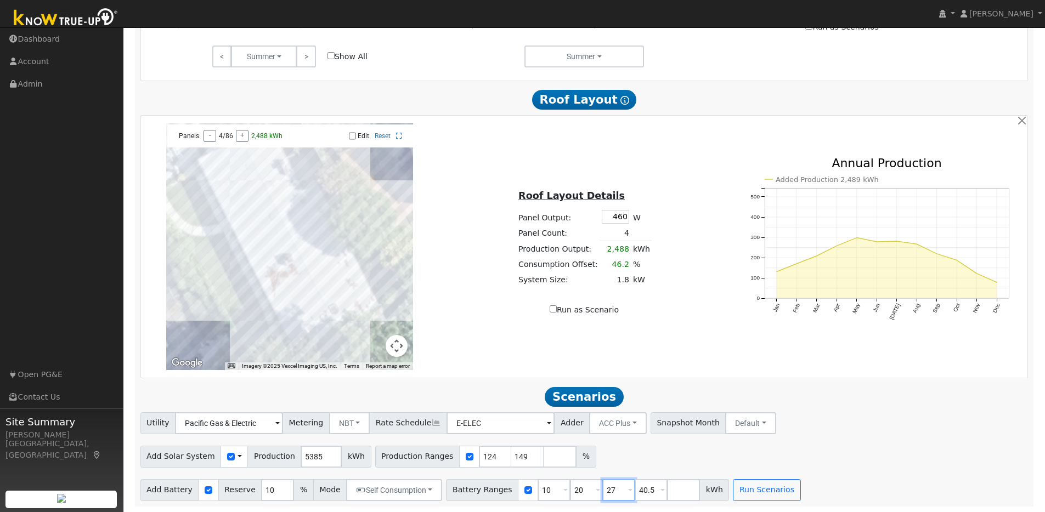
click at [589, 488] on div "Battery Ranges 10 Overrides Reserve % Mode None None Self Consumption Peak Savi…" at bounding box center [587, 490] width 283 height 22
type input "40.5"
drag, startPoint x: 611, startPoint y: 491, endPoint x: 598, endPoint y: 490, distance: 13.2
click at [602, 490] on input "40.5" at bounding box center [618, 490] width 33 height 22
click at [686, 492] on button "Run Scenarios" at bounding box center [701, 490] width 67 height 22
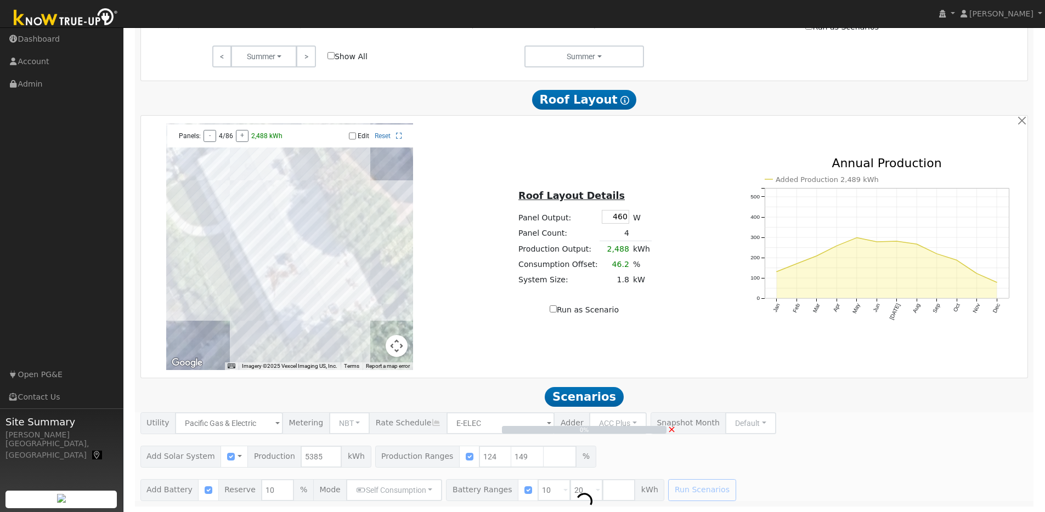
click at [92, 451] on icon at bounding box center [97, 455] width 10 height 8
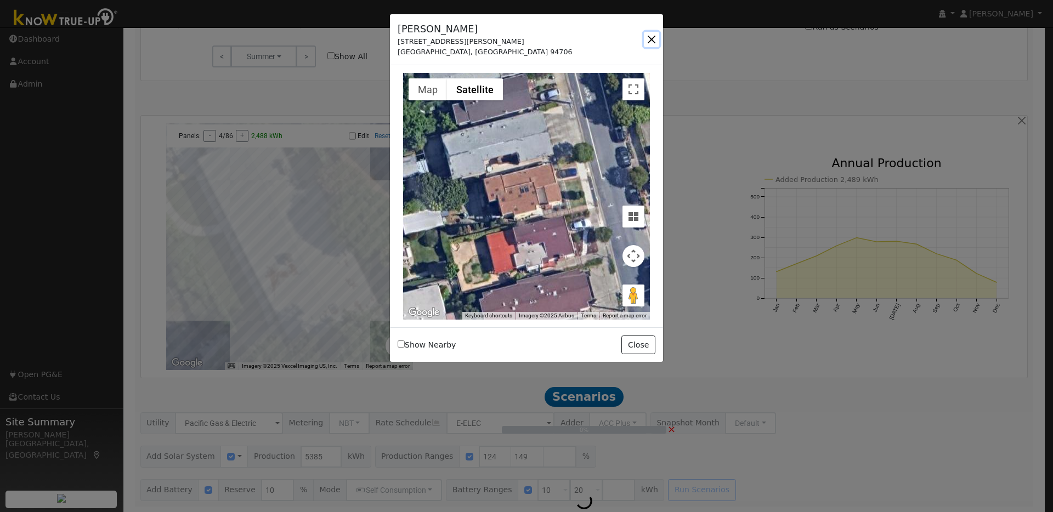
click at [650, 39] on button "button" at bounding box center [651, 39] width 15 height 15
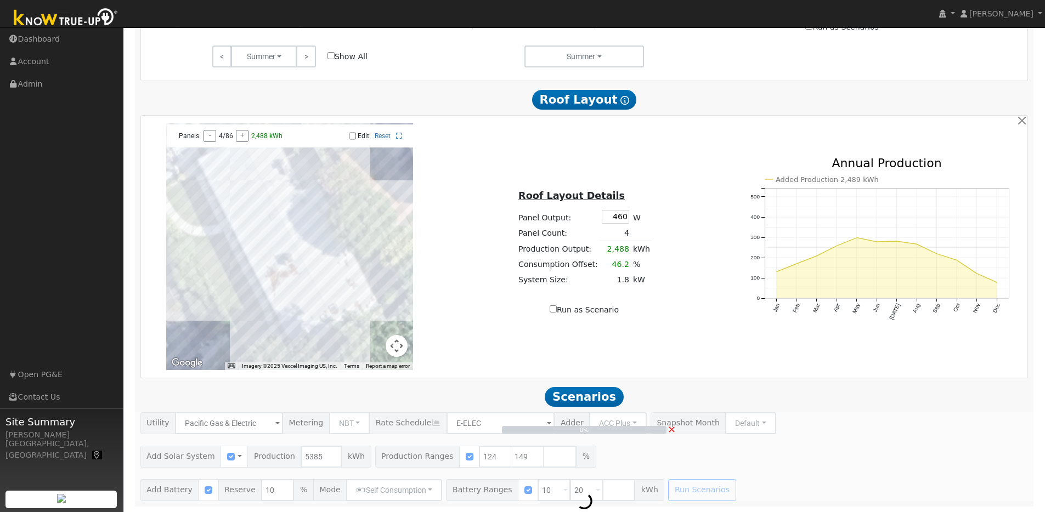
click at [92, 451] on icon at bounding box center [97, 455] width 10 height 8
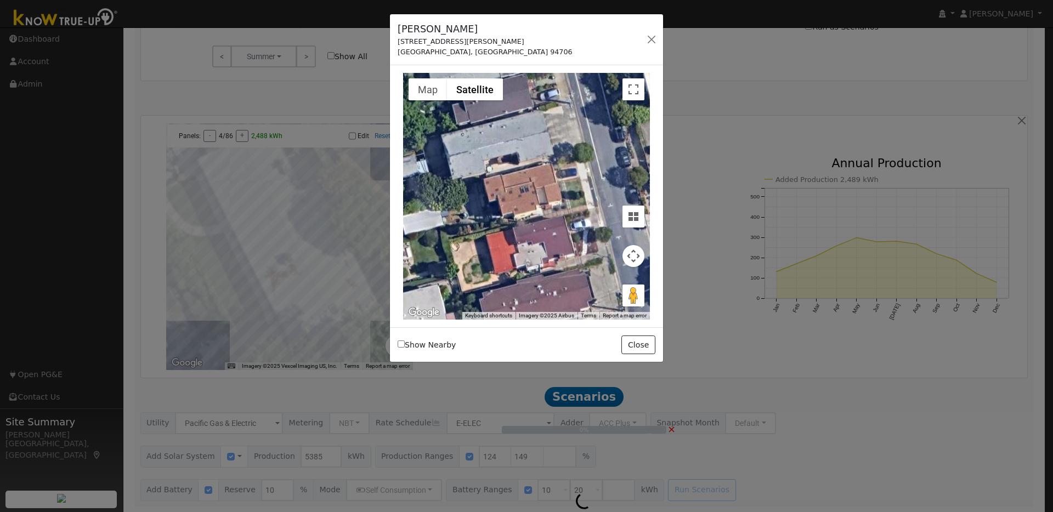
click at [405, 344] on label "Show Nearby" at bounding box center [427, 345] width 58 height 12
click at [405, 344] on input "Show Nearby" at bounding box center [401, 344] width 7 height 7
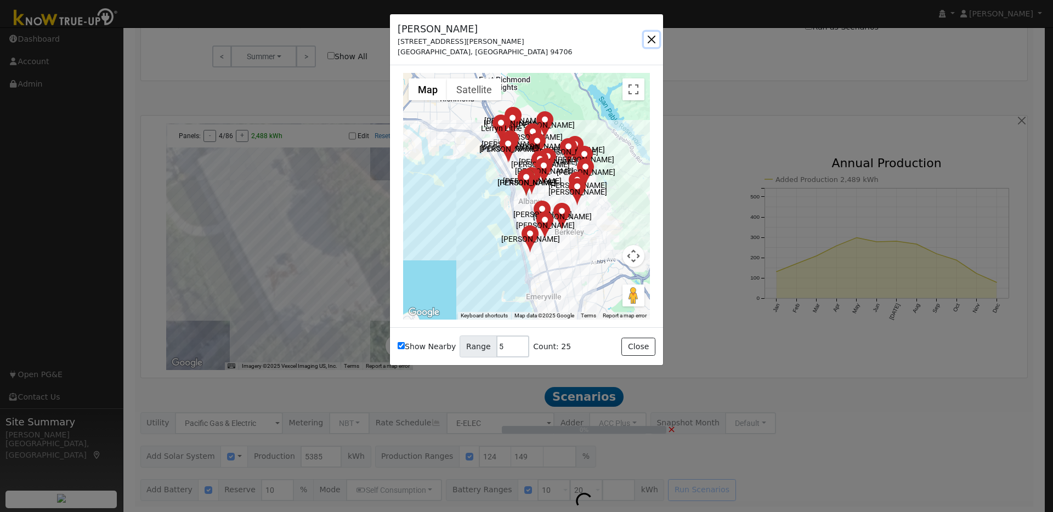
click at [652, 42] on button "button" at bounding box center [651, 39] width 15 height 15
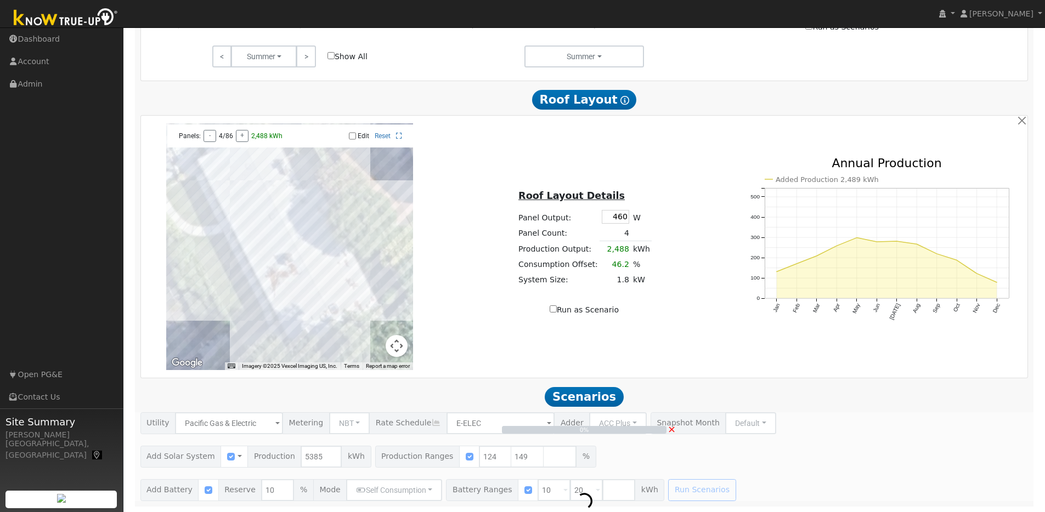
click at [92, 451] on icon at bounding box center [97, 455] width 10 height 8
checkbox input "false"
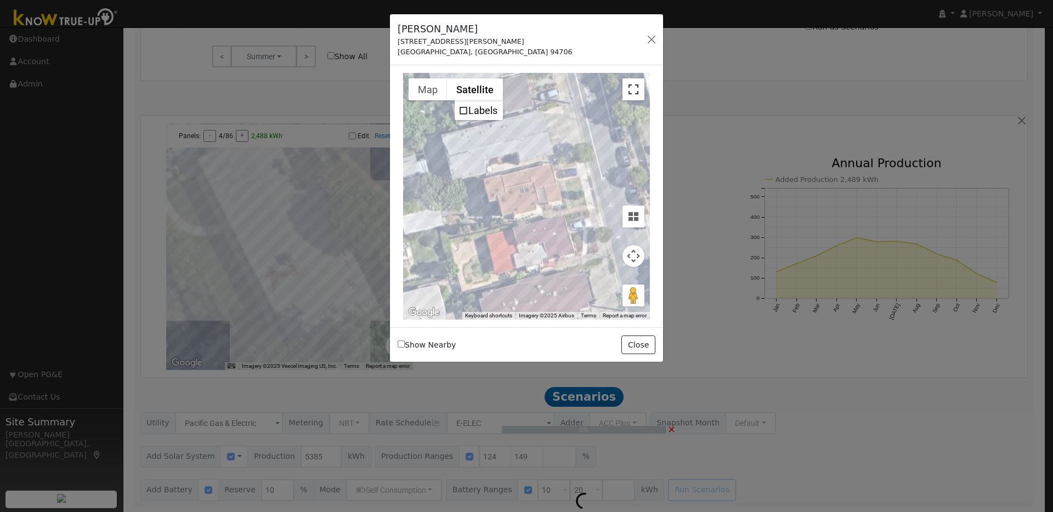
click at [631, 92] on button "Toggle fullscreen view" at bounding box center [633, 89] width 22 height 22
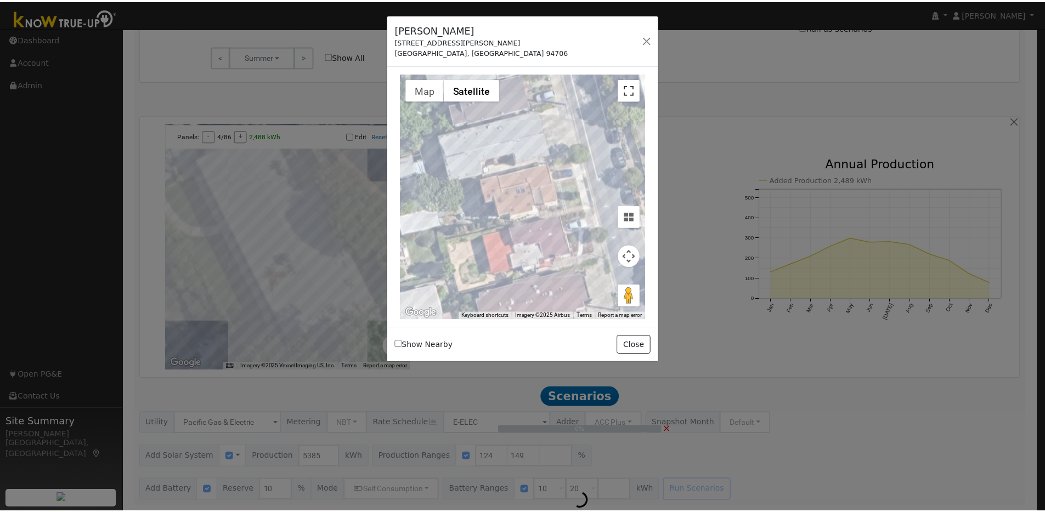
scroll to position [552, 0]
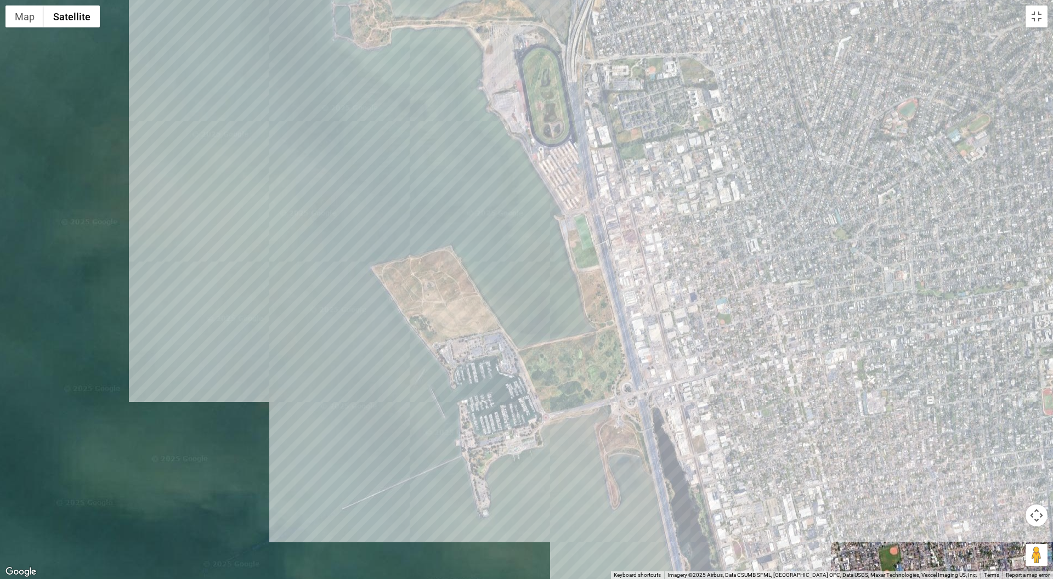
drag, startPoint x: 614, startPoint y: 345, endPoint x: 561, endPoint y: 93, distance: 257.7
click at [561, 93] on div at bounding box center [526, 289] width 1053 height 579
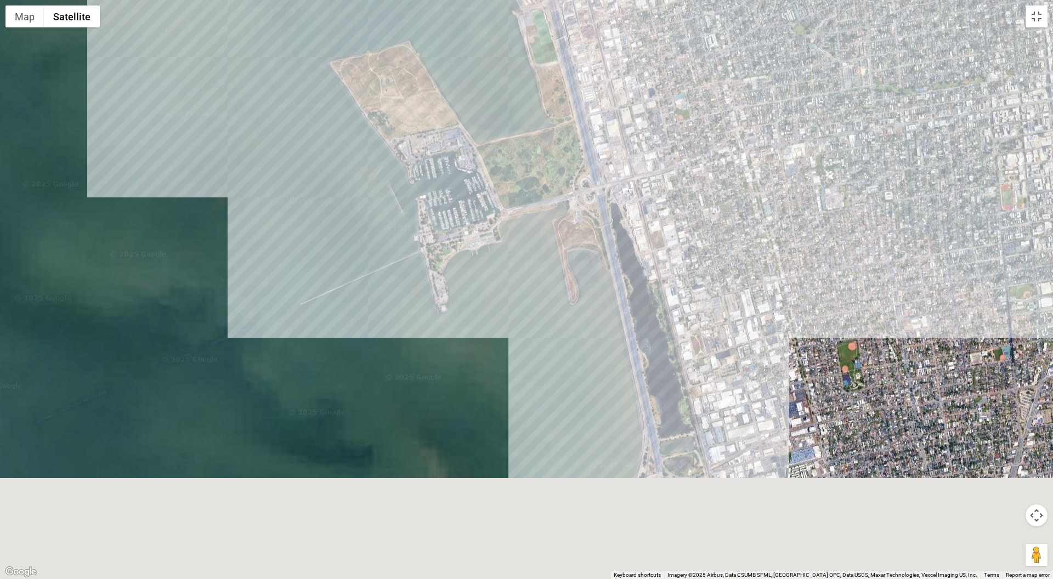
drag, startPoint x: 598, startPoint y: 360, endPoint x: 549, endPoint y: 123, distance: 241.9
click at [549, 124] on div at bounding box center [526, 289] width 1053 height 579
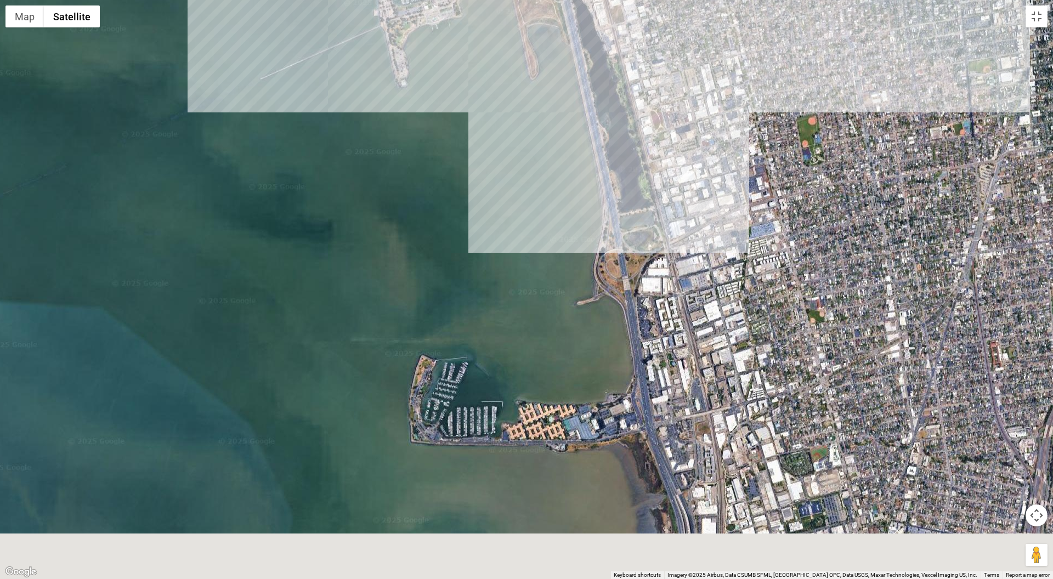
drag, startPoint x: 592, startPoint y: 334, endPoint x: 561, endPoint y: 155, distance: 182.4
click at [561, 160] on div at bounding box center [526, 289] width 1053 height 579
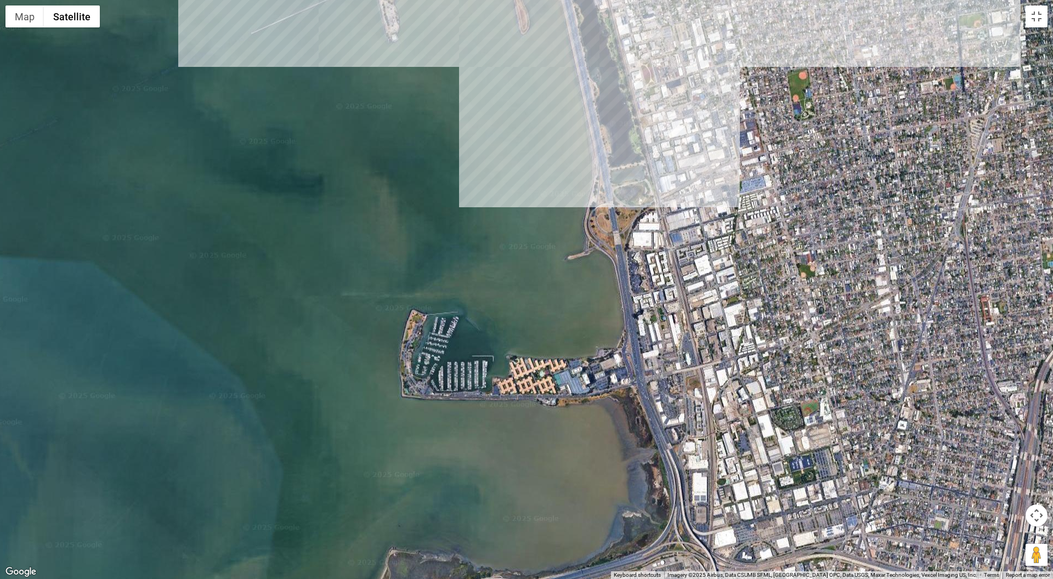
drag, startPoint x: 600, startPoint y: 327, endPoint x: 587, endPoint y: 203, distance: 125.2
click at [586, 217] on div at bounding box center [526, 289] width 1053 height 579
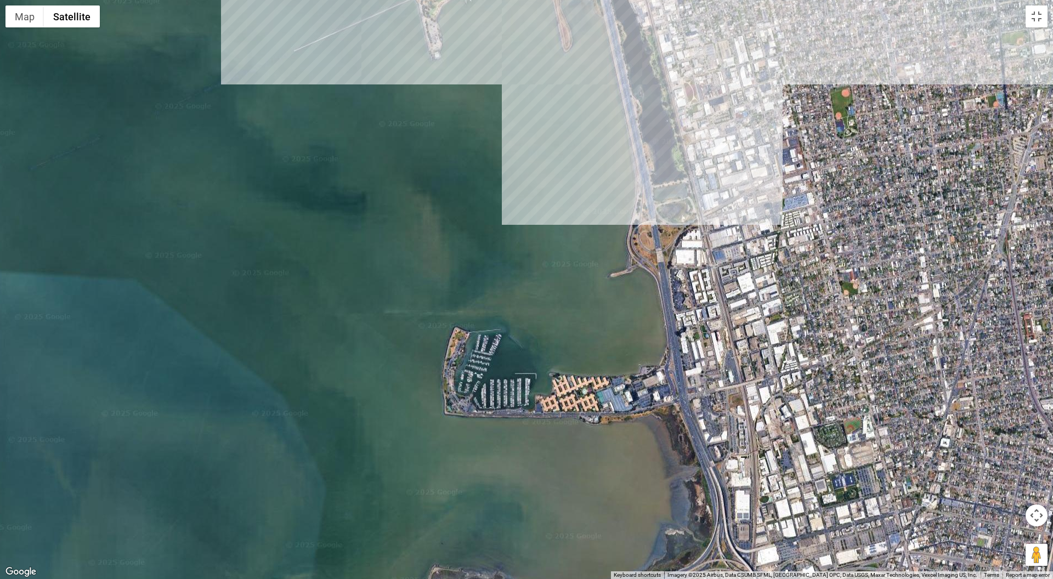
drag, startPoint x: 582, startPoint y: 270, endPoint x: 622, endPoint y: 392, distance: 128.7
click at [622, 390] on div at bounding box center [526, 289] width 1053 height 579
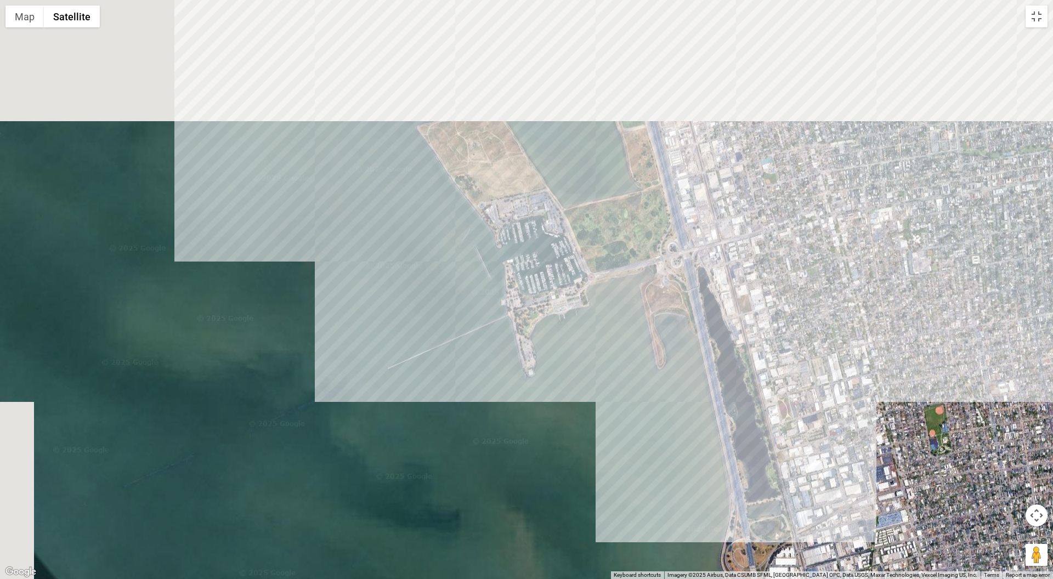
click at [662, 309] on div at bounding box center [526, 289] width 1053 height 579
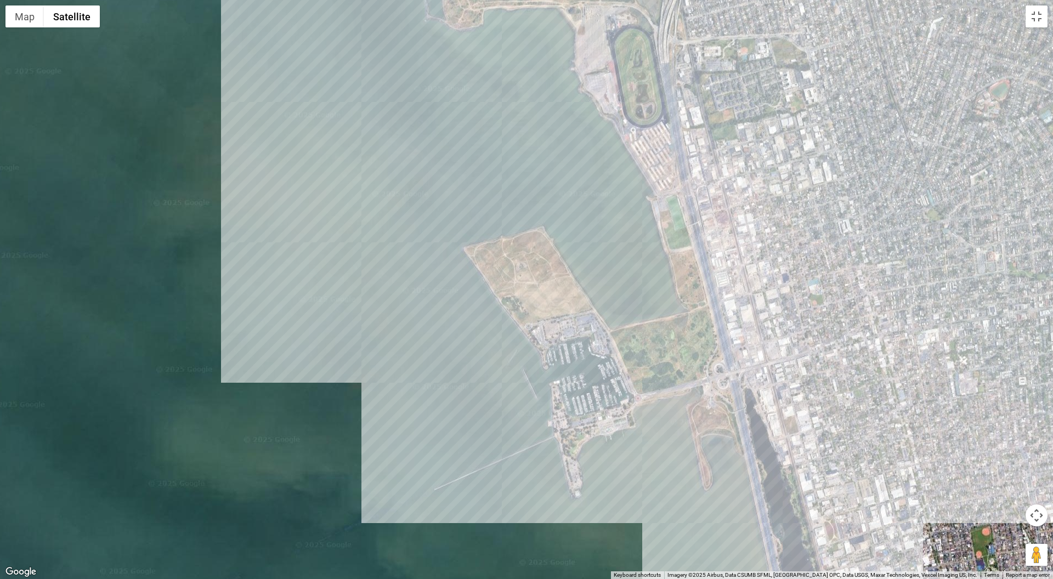
drag, startPoint x: 668, startPoint y: 275, endPoint x: 689, endPoint y: 340, distance: 68.0
click at [688, 336] on div at bounding box center [526, 289] width 1053 height 579
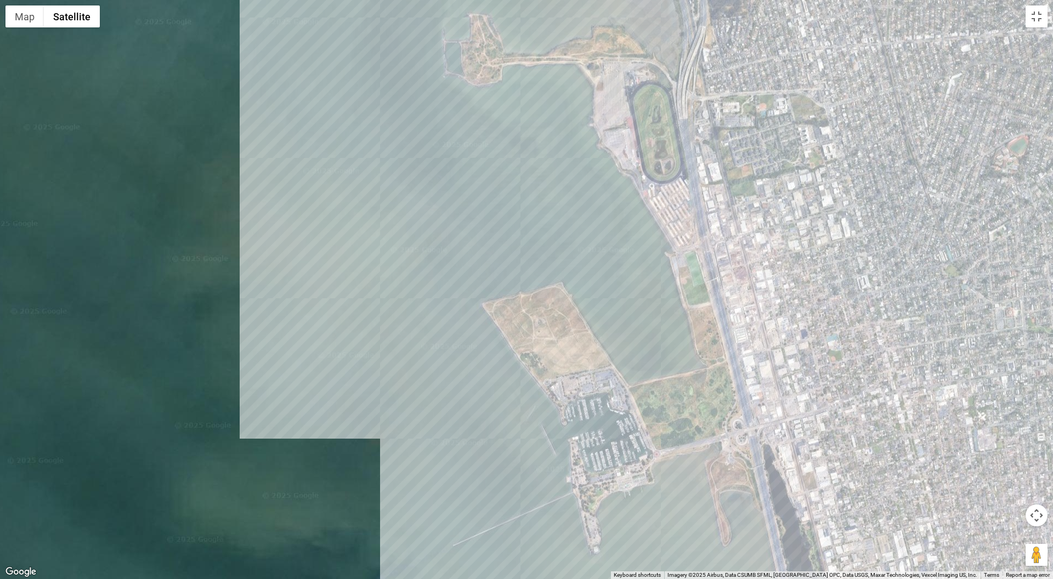
drag, startPoint x: 653, startPoint y: 137, endPoint x: 676, endPoint y: 290, distance: 155.3
click at [676, 290] on div at bounding box center [526, 289] width 1053 height 579
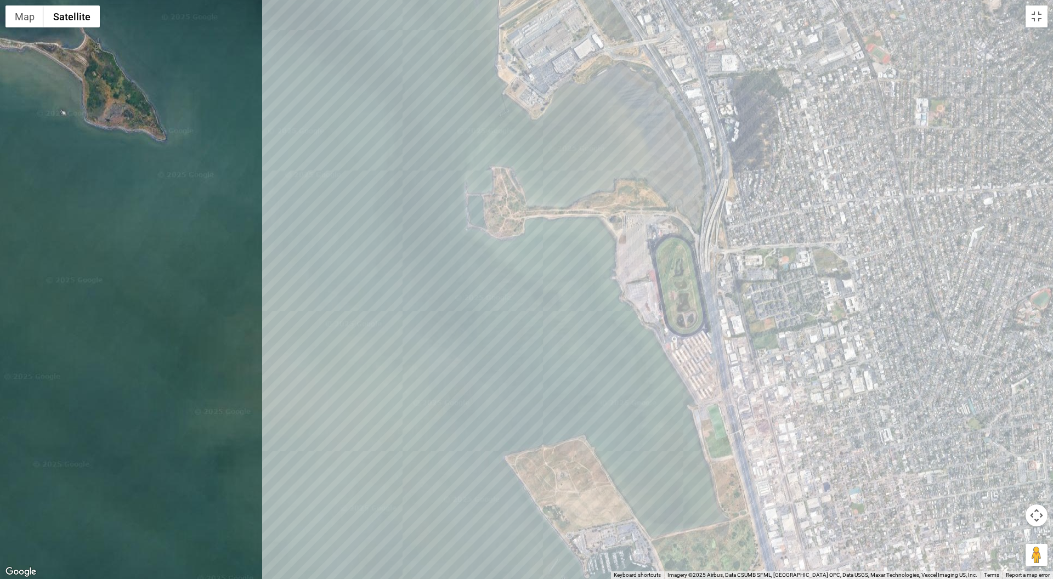
drag, startPoint x: 646, startPoint y: 172, endPoint x: 698, endPoint y: 328, distance: 164.0
click at [698, 327] on div at bounding box center [526, 289] width 1053 height 579
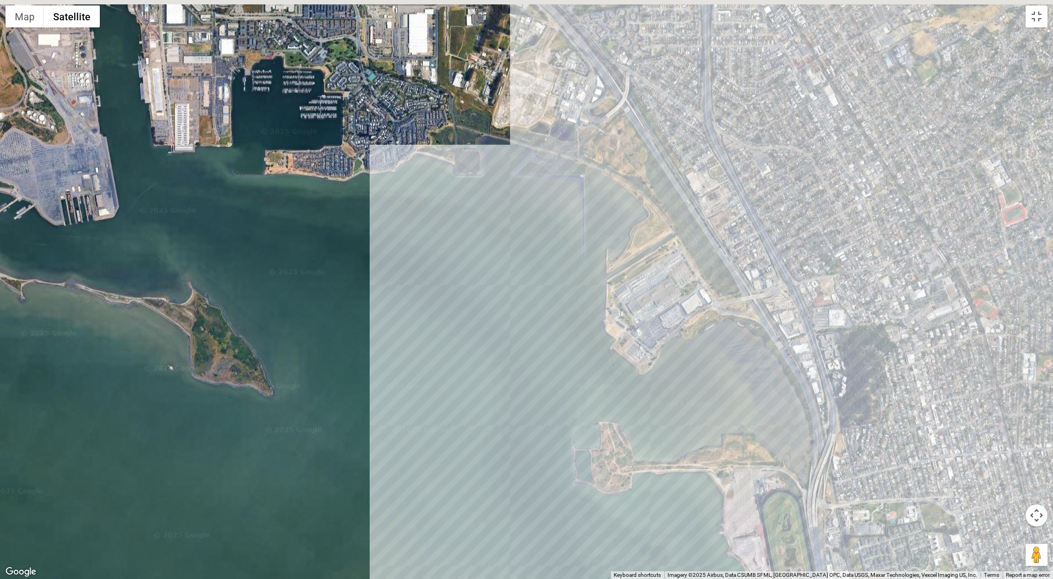
drag, startPoint x: 662, startPoint y: 250, endPoint x: 710, endPoint y: 309, distance: 75.7
click at [707, 308] on div at bounding box center [526, 289] width 1053 height 579
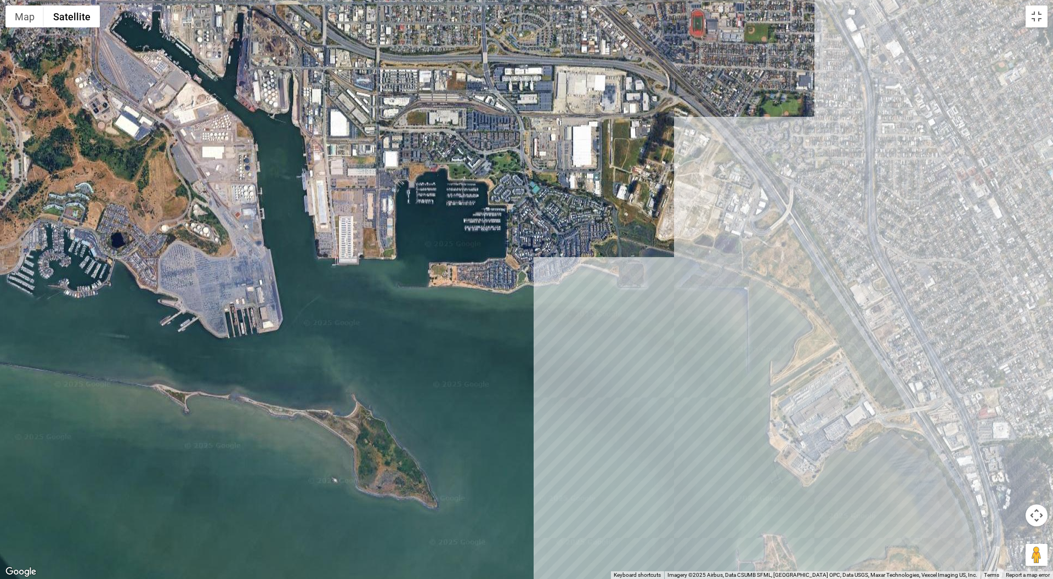
drag, startPoint x: 508, startPoint y: 199, endPoint x: 657, endPoint y: 277, distance: 168.2
click at [657, 277] on div at bounding box center [526, 289] width 1053 height 579
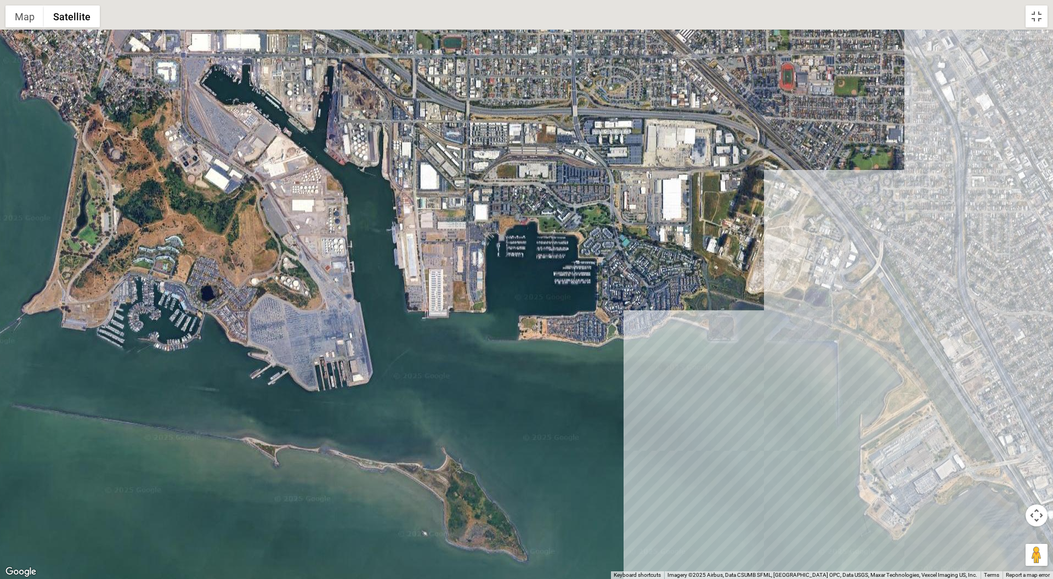
drag, startPoint x: 546, startPoint y: 246, endPoint x: 707, endPoint y: 327, distance: 180.0
click at [707, 327] on div at bounding box center [526, 289] width 1053 height 579
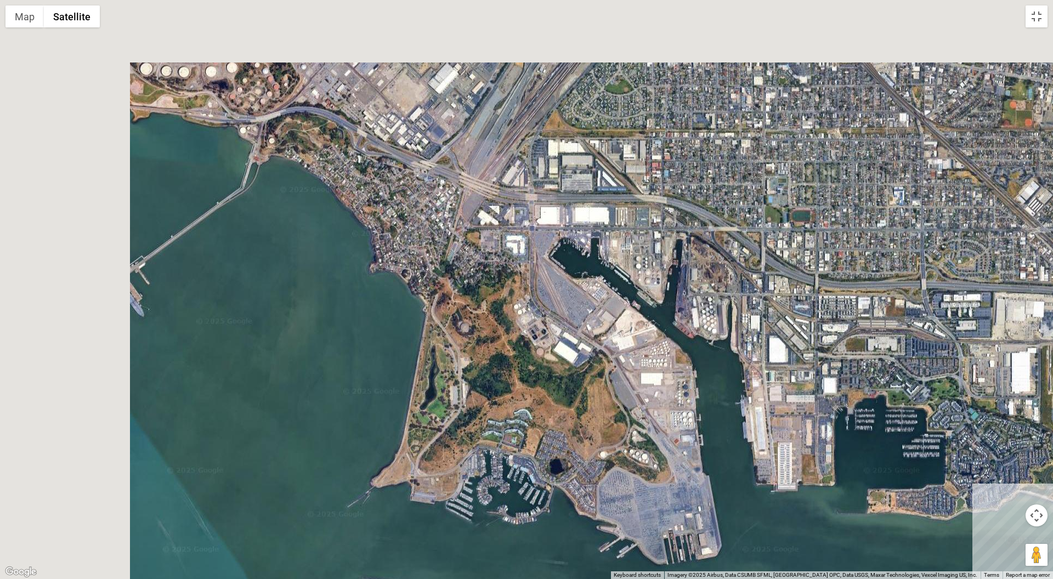
drag, startPoint x: 502, startPoint y: 288, endPoint x: 728, endPoint y: 423, distance: 263.3
click at [728, 423] on div at bounding box center [526, 289] width 1053 height 579
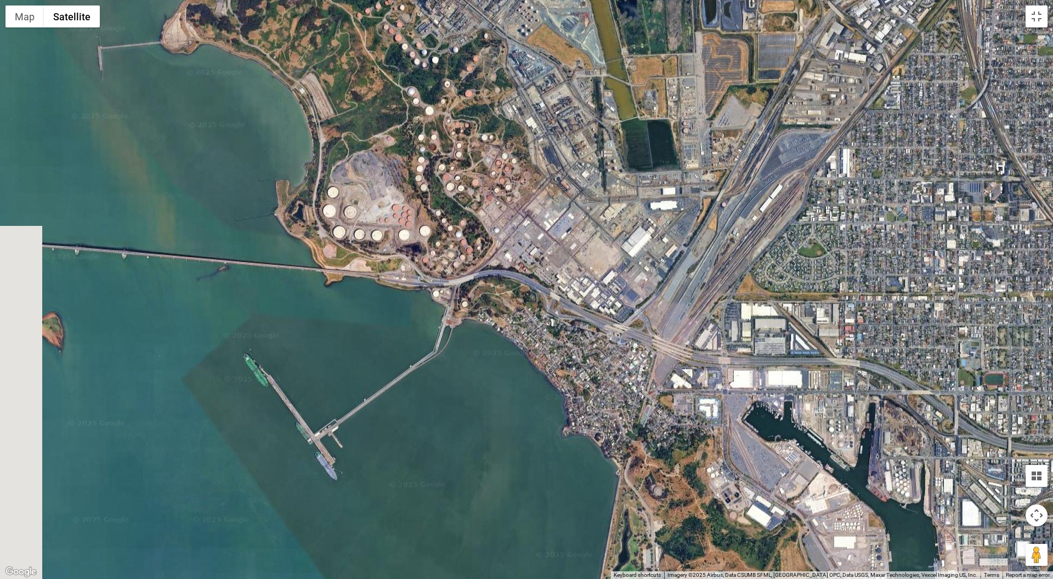
drag, startPoint x: 571, startPoint y: 283, endPoint x: 712, endPoint y: 404, distance: 185.5
click at [712, 404] on div at bounding box center [526, 289] width 1053 height 579
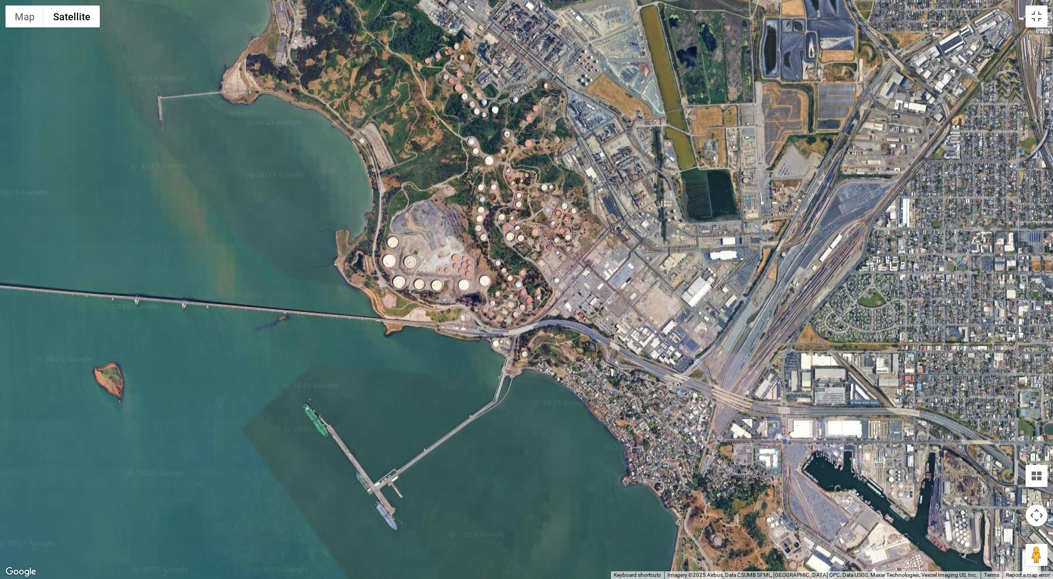
drag, startPoint x: 575, startPoint y: 325, endPoint x: 717, endPoint y: 437, distance: 181.1
click at [717, 437] on div at bounding box center [526, 289] width 1053 height 579
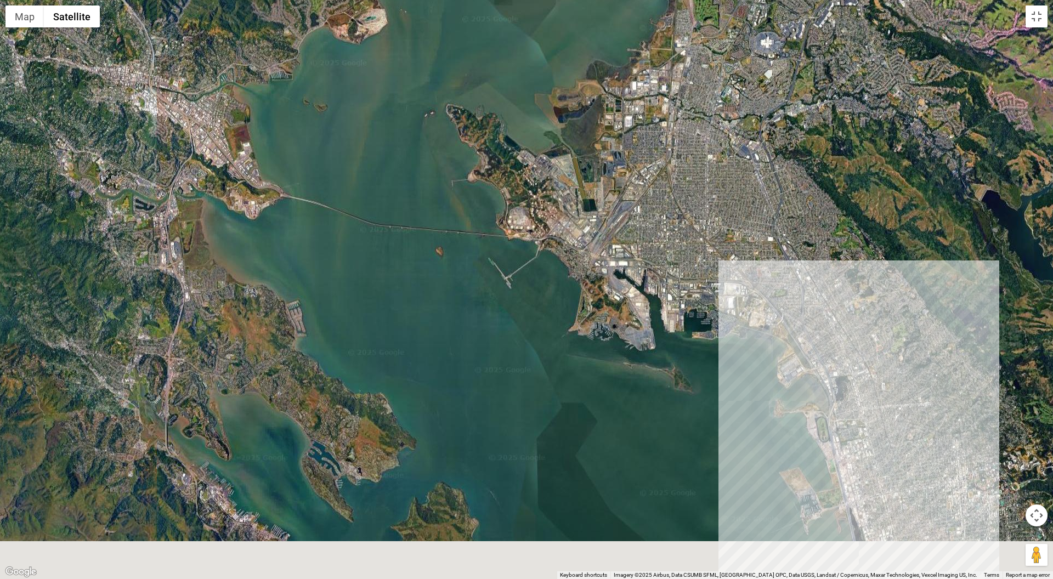
drag, startPoint x: 736, startPoint y: 436, endPoint x: 627, endPoint y: 285, distance: 186.9
click at [634, 293] on div at bounding box center [526, 289] width 1053 height 579
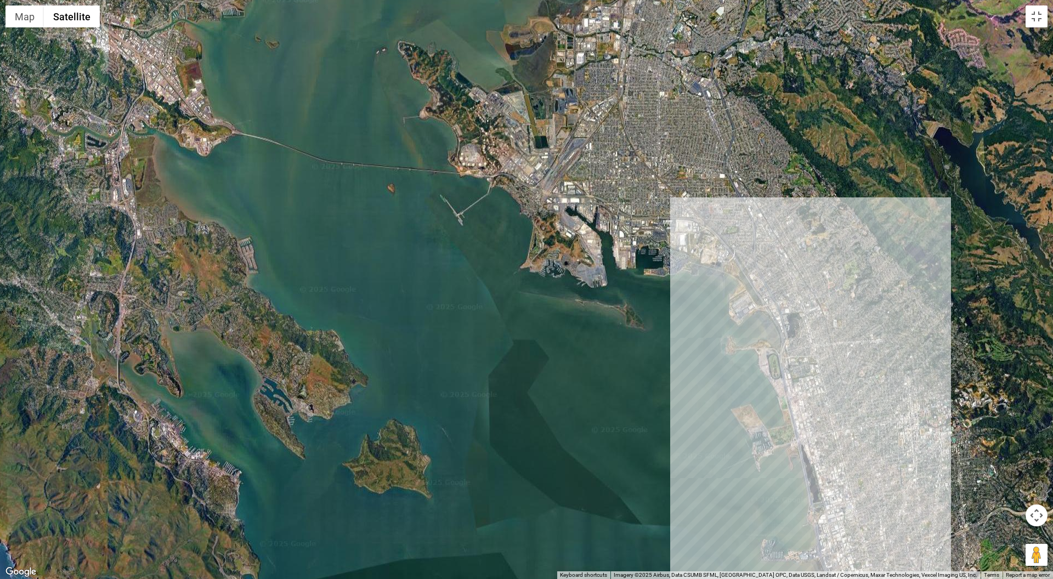
drag, startPoint x: 761, startPoint y: 439, endPoint x: 721, endPoint y: 370, distance: 79.6
click at [721, 371] on div at bounding box center [526, 289] width 1053 height 579
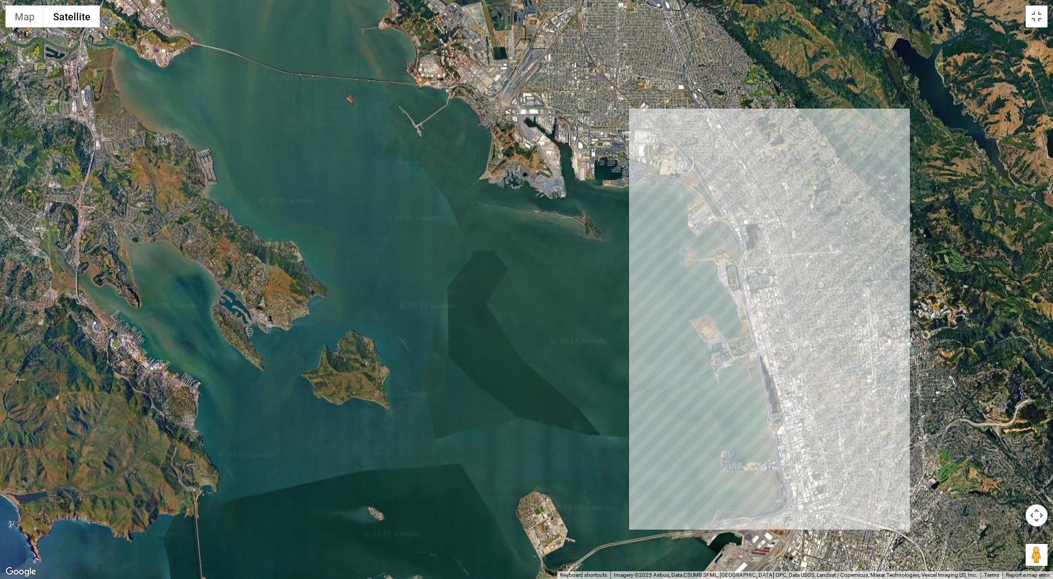
drag, startPoint x: 764, startPoint y: 476, endPoint x: 740, endPoint y: 378, distance: 101.2
click at [740, 379] on div at bounding box center [526, 289] width 1053 height 579
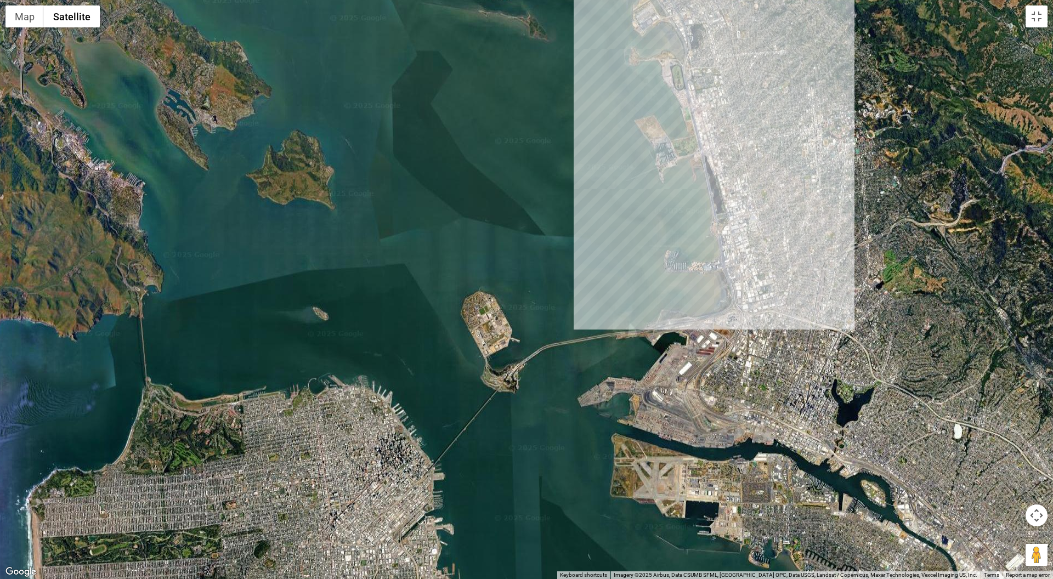
drag, startPoint x: 758, startPoint y: 464, endPoint x: 714, endPoint y: 327, distance: 143.4
click at [715, 334] on div at bounding box center [526, 289] width 1053 height 579
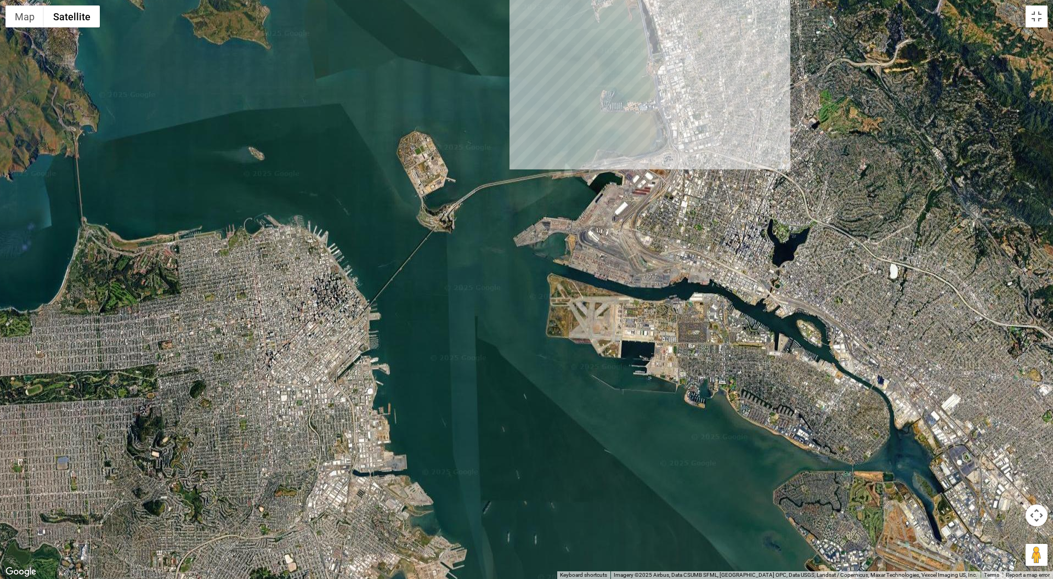
drag, startPoint x: 887, startPoint y: 473, endPoint x: 739, endPoint y: 301, distance: 226.7
click at [760, 314] on div at bounding box center [526, 289] width 1053 height 579
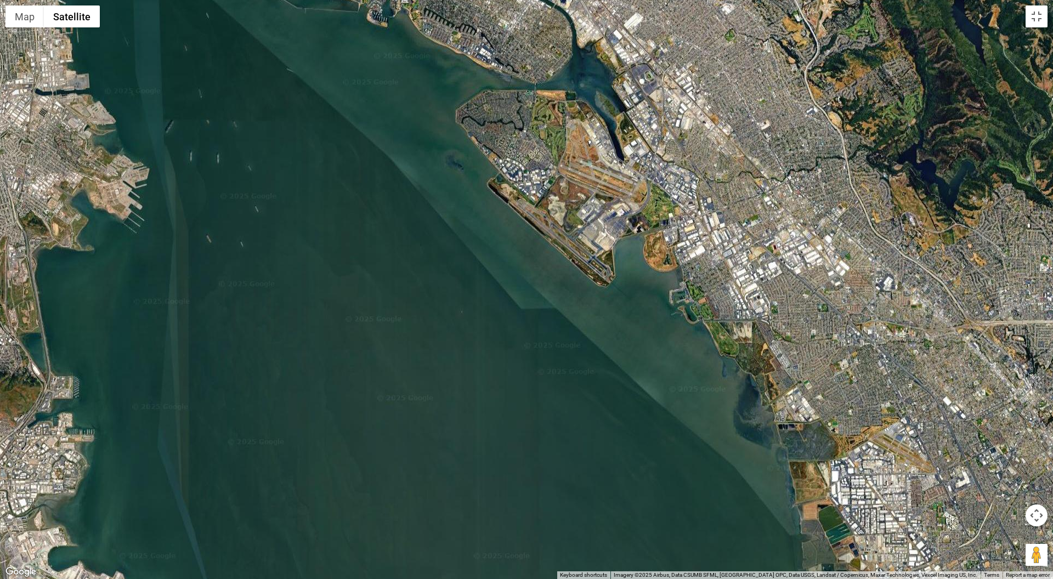
drag, startPoint x: 783, startPoint y: 442, endPoint x: 725, endPoint y: 350, distance: 108.2
click at [725, 350] on div at bounding box center [526, 289] width 1053 height 579
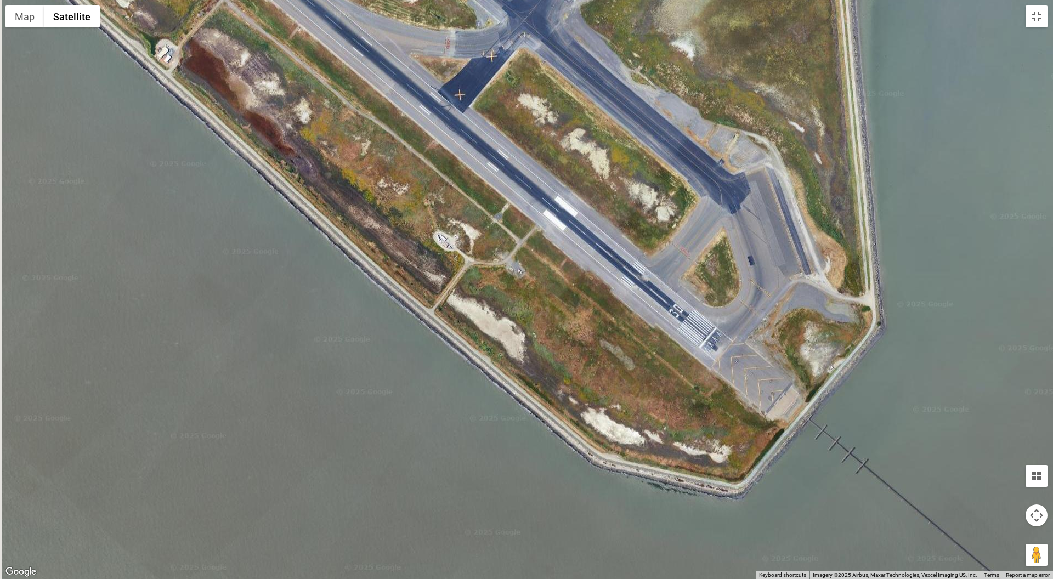
drag, startPoint x: 632, startPoint y: 177, endPoint x: 703, endPoint y: 419, distance: 252.6
click at [703, 419] on div at bounding box center [526, 289] width 1053 height 579
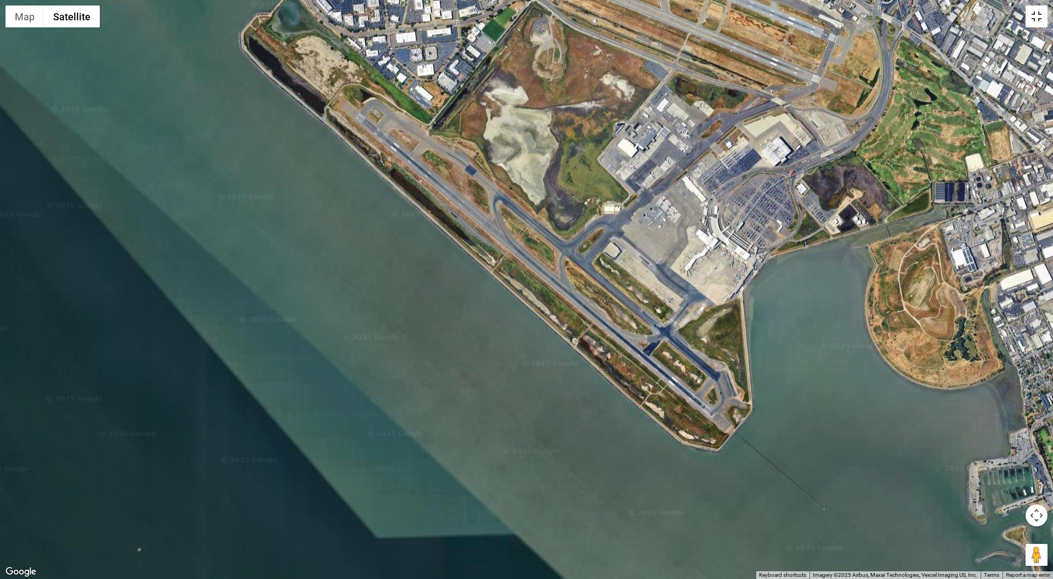
click at [1033, 21] on button "Toggle fullscreen view" at bounding box center [1036, 16] width 22 height 22
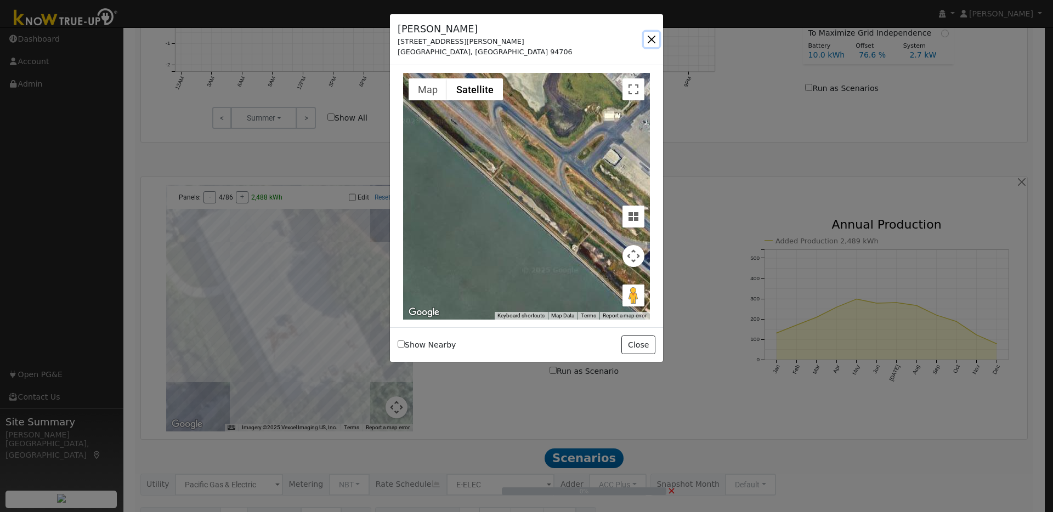
click at [651, 40] on button "button" at bounding box center [651, 39] width 15 height 15
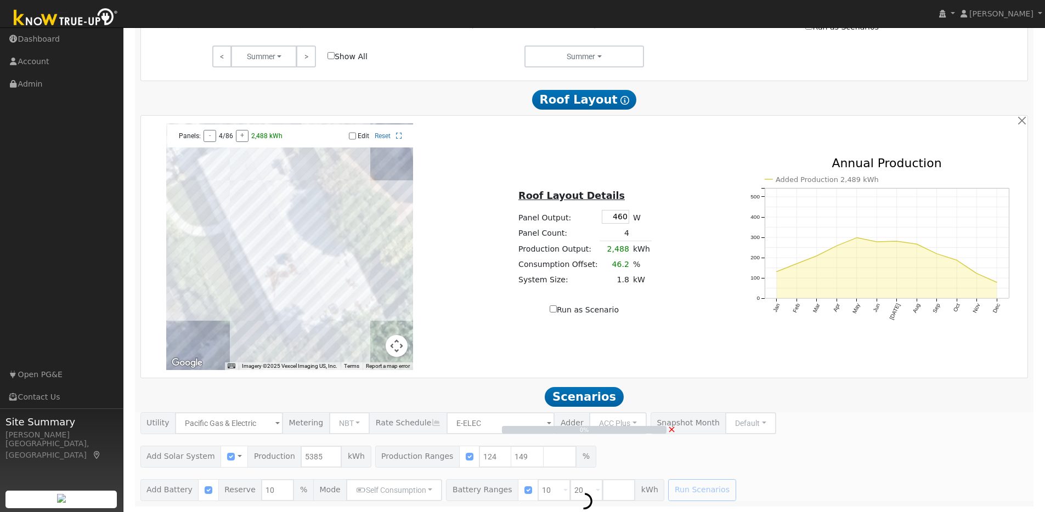
scroll to position [619, 0]
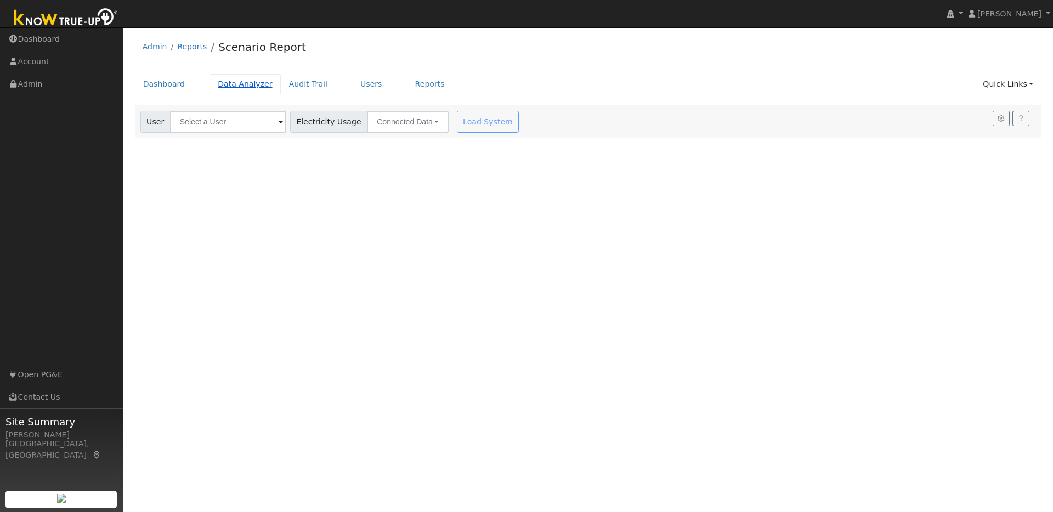
click at [247, 87] on link "Data Analyzer" at bounding box center [244, 84] width 71 height 20
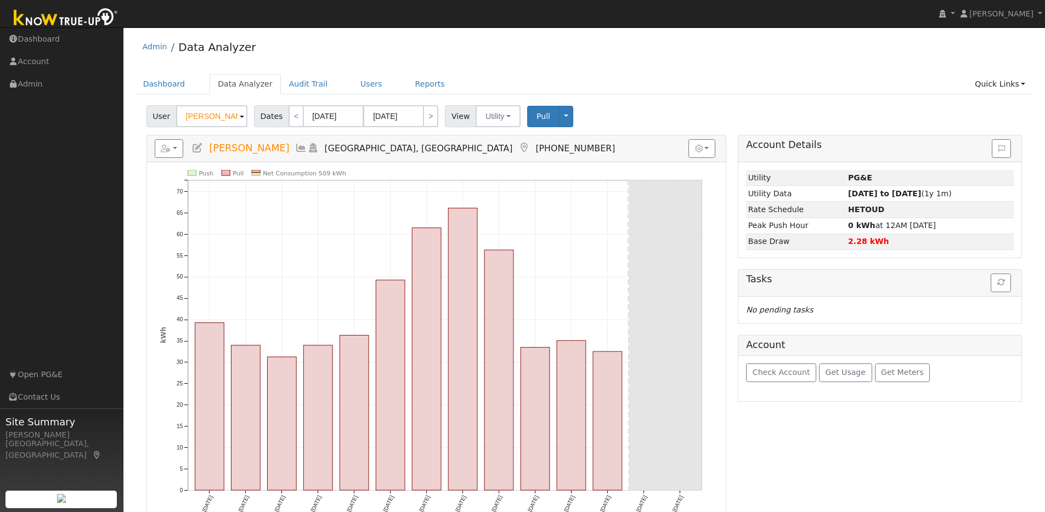
click at [240, 117] on span at bounding box center [242, 117] width 4 height 13
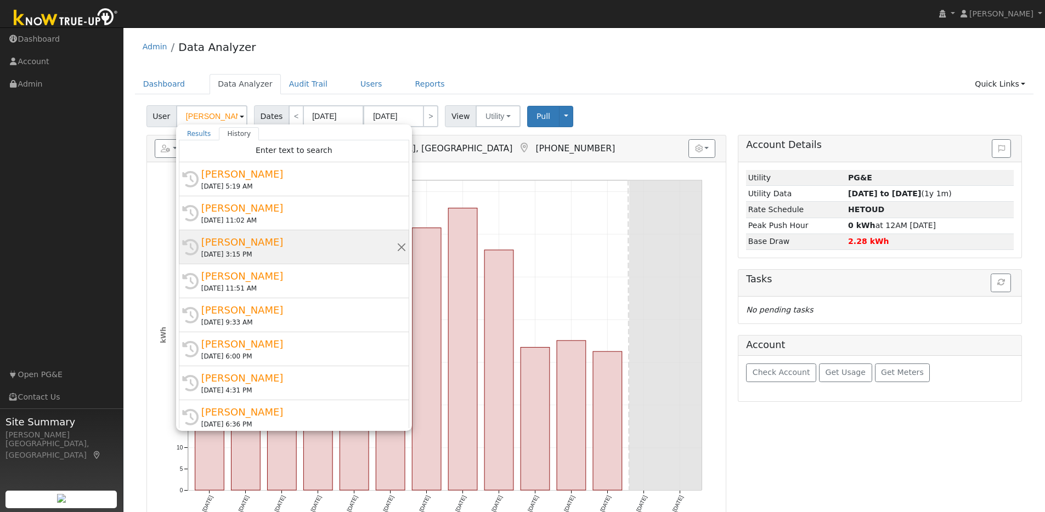
click at [302, 243] on div "[PERSON_NAME]" at bounding box center [298, 242] width 195 height 15
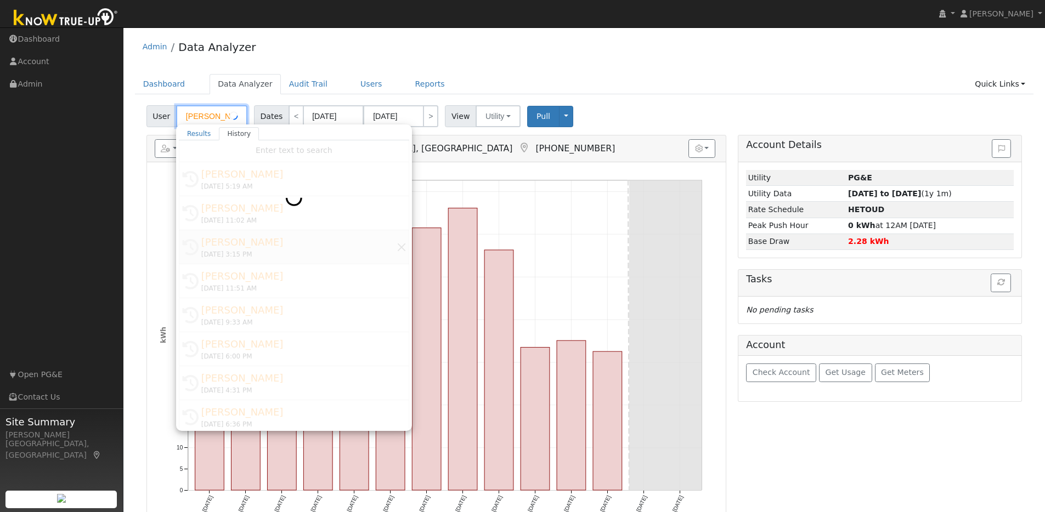
type input "[PERSON_NAME]"
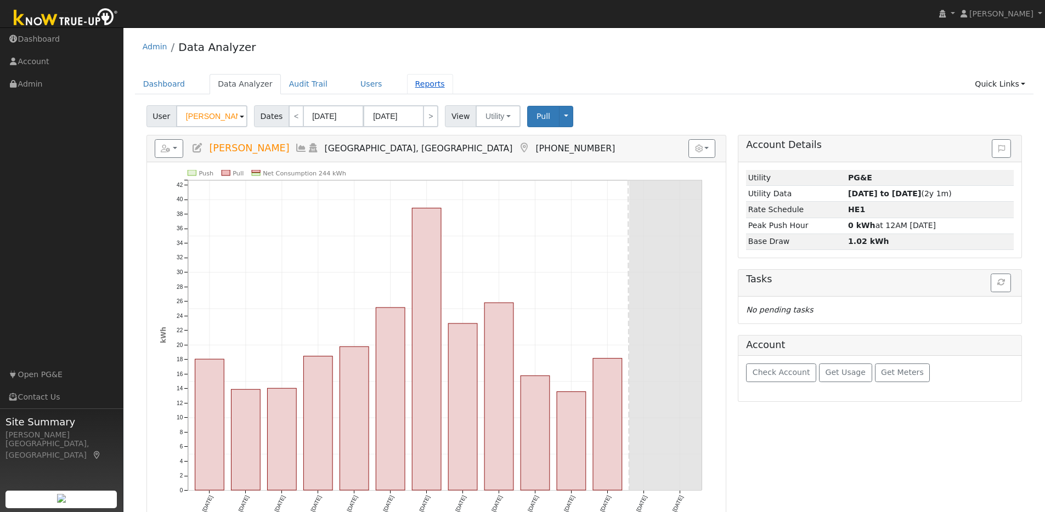
click at [424, 84] on link "Reports" at bounding box center [430, 84] width 46 height 20
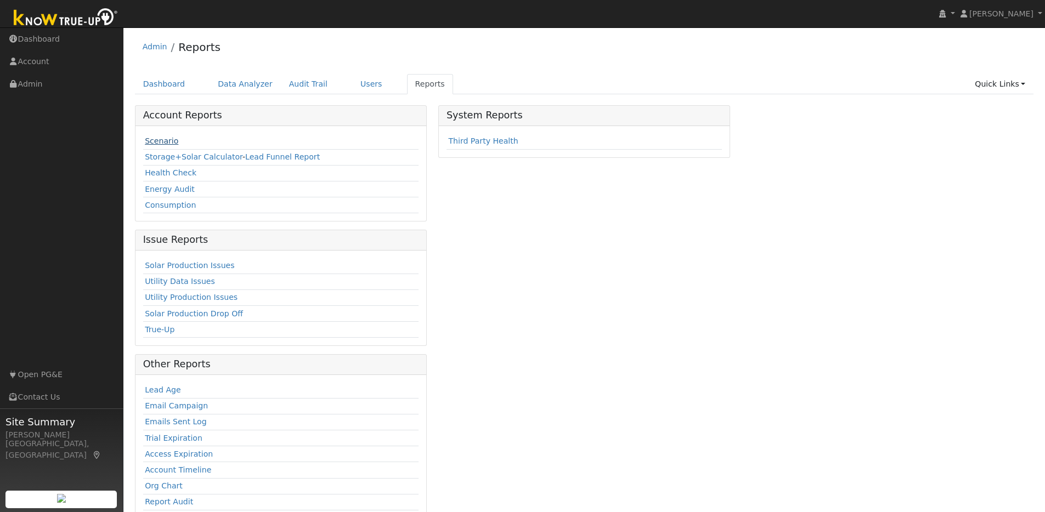
click at [157, 144] on link "Scenario" at bounding box center [161, 141] width 33 height 9
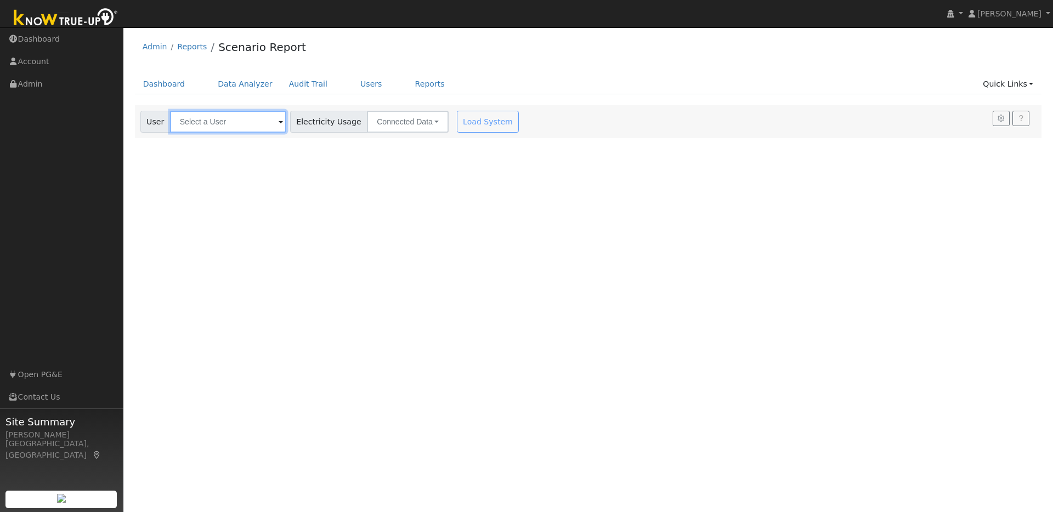
click at [244, 126] on input "text" at bounding box center [228, 122] width 116 height 22
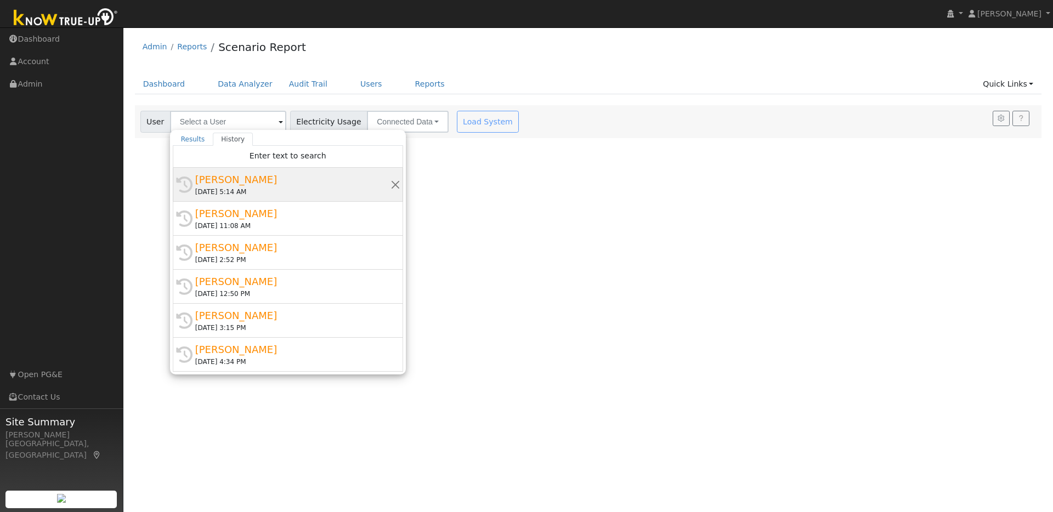
click at [292, 180] on div "[PERSON_NAME]" at bounding box center [292, 179] width 195 height 15
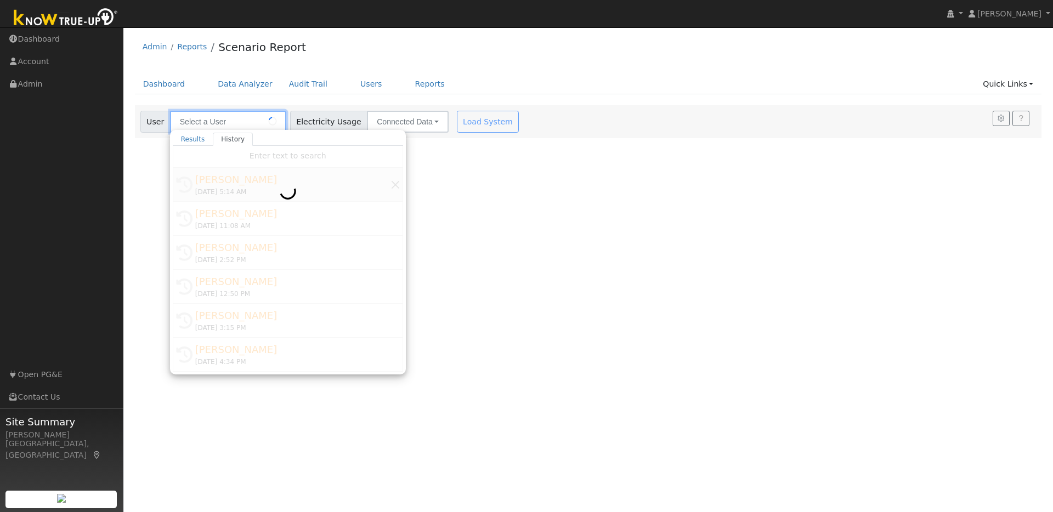
type input "[PERSON_NAME]"
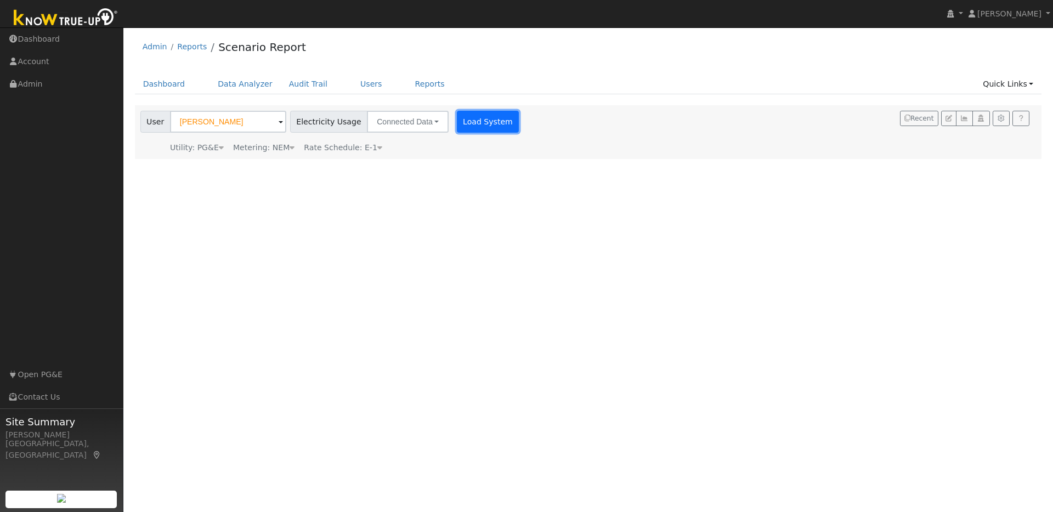
click at [470, 121] on button "Load System" at bounding box center [488, 122] width 63 height 22
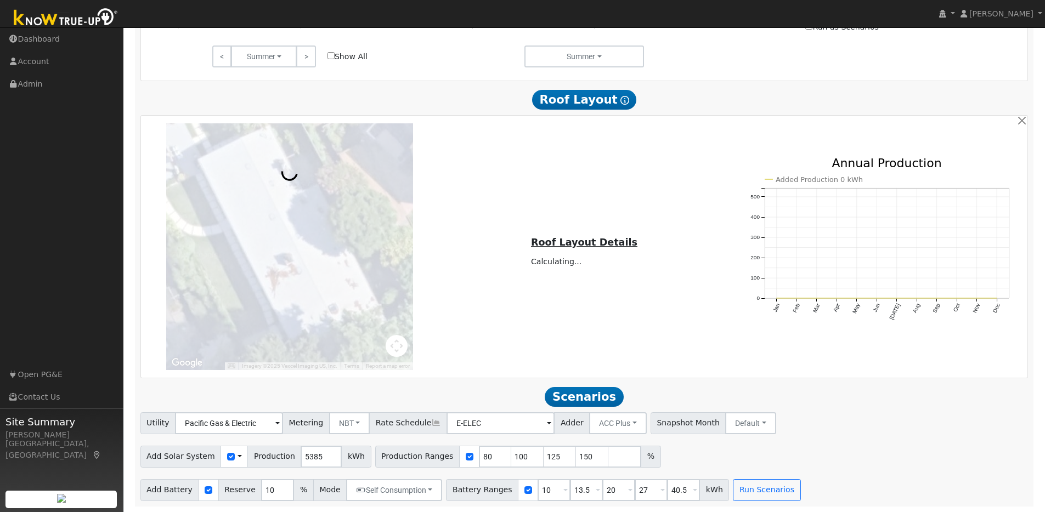
scroll to position [619, 0]
click at [764, 492] on button "Run Scenarios" at bounding box center [766, 490] width 67 height 22
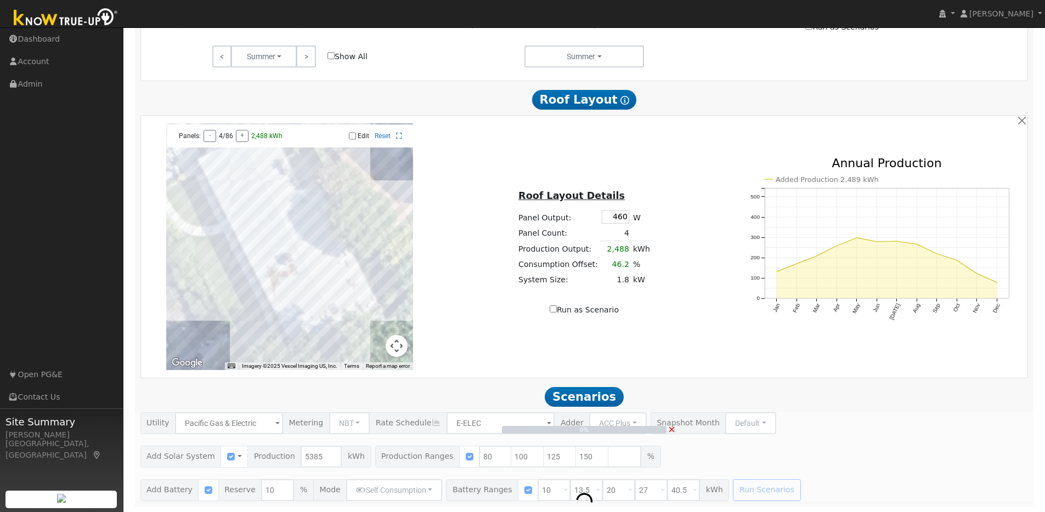
click at [730, 359] on div "← Move left → Move right ↑ Move up ↓ Move down + Zoom in - Zoom out Home Jump l…" at bounding box center [584, 246] width 883 height 247
click at [673, 430] on span "×" at bounding box center [671, 429] width 8 height 12
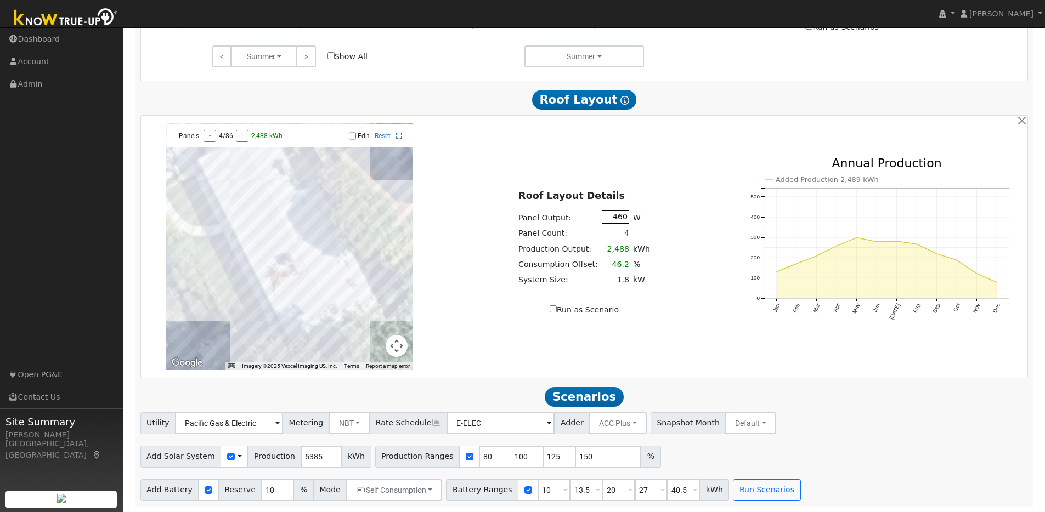
click at [623, 215] on input "460" at bounding box center [615, 217] width 27 height 14
type input "440"
click at [355, 134] on input "Edit" at bounding box center [352, 136] width 7 height 8
checkbox input "true"
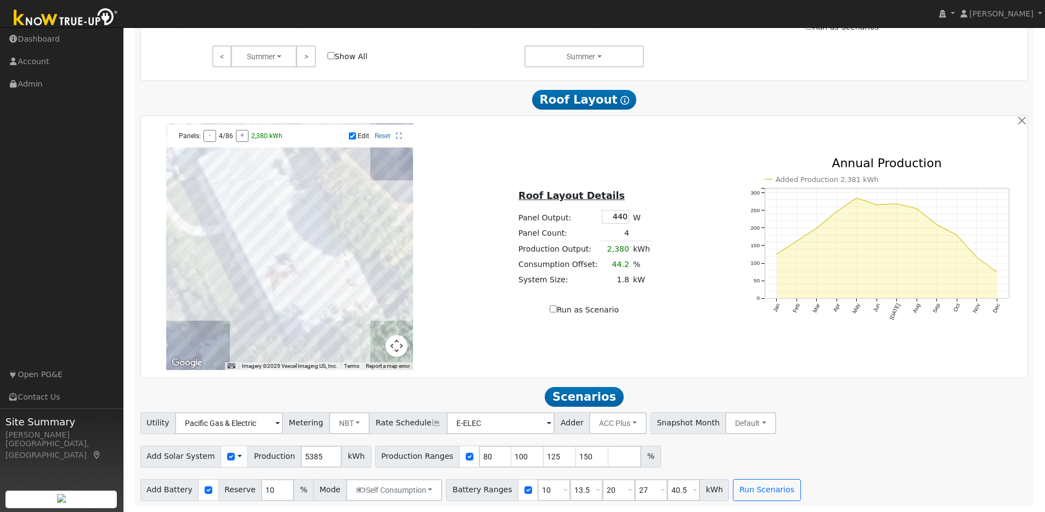
click at [246, 151] on div at bounding box center [289, 246] width 247 height 247
click at [225, 180] on div at bounding box center [289, 246] width 247 height 247
click at [218, 188] on div at bounding box center [289, 246] width 247 height 247
click at [222, 203] on div at bounding box center [289, 246] width 247 height 247
click at [231, 196] on div at bounding box center [289, 246] width 247 height 247
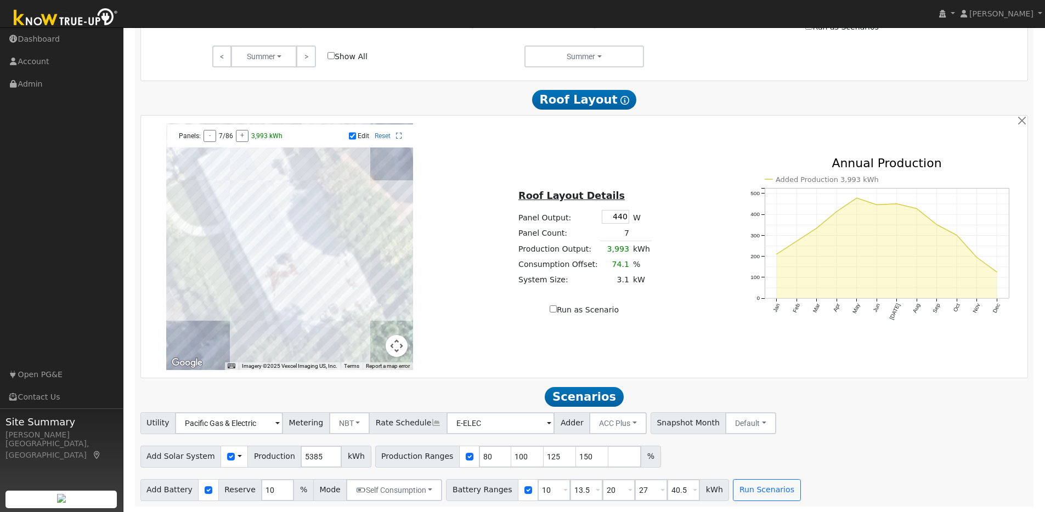
click at [241, 192] on div at bounding box center [289, 246] width 247 height 247
click at [247, 197] on div at bounding box center [289, 246] width 247 height 247
click at [253, 195] on div at bounding box center [289, 246] width 247 height 247
click at [257, 190] on div at bounding box center [289, 246] width 247 height 247
click at [243, 161] on div at bounding box center [289, 246] width 247 height 247
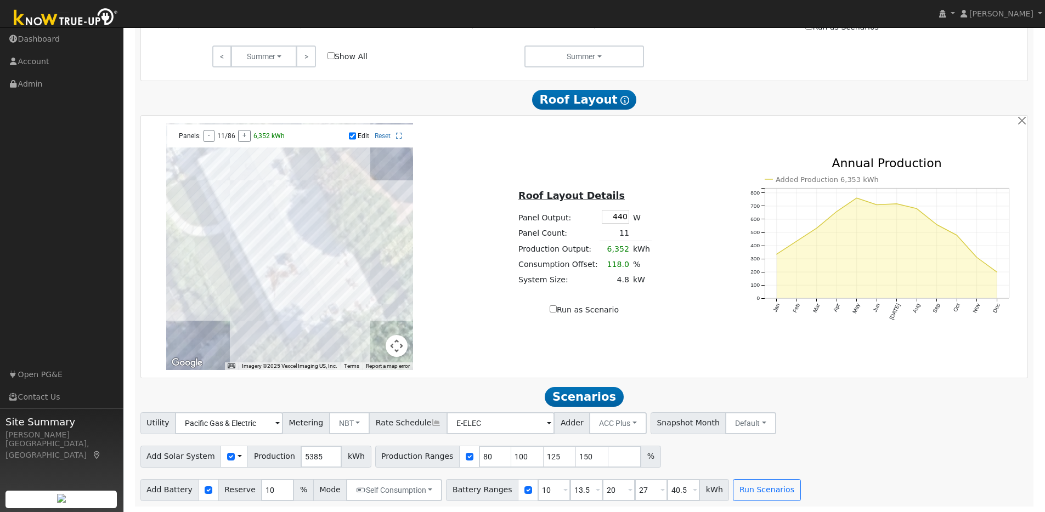
click at [234, 165] on div at bounding box center [289, 246] width 247 height 247
click at [226, 167] on div at bounding box center [289, 246] width 247 height 247
click at [221, 169] on div at bounding box center [289, 246] width 247 height 247
click at [224, 203] on div at bounding box center [289, 246] width 247 height 247
click at [236, 201] on div at bounding box center [289, 246] width 247 height 247
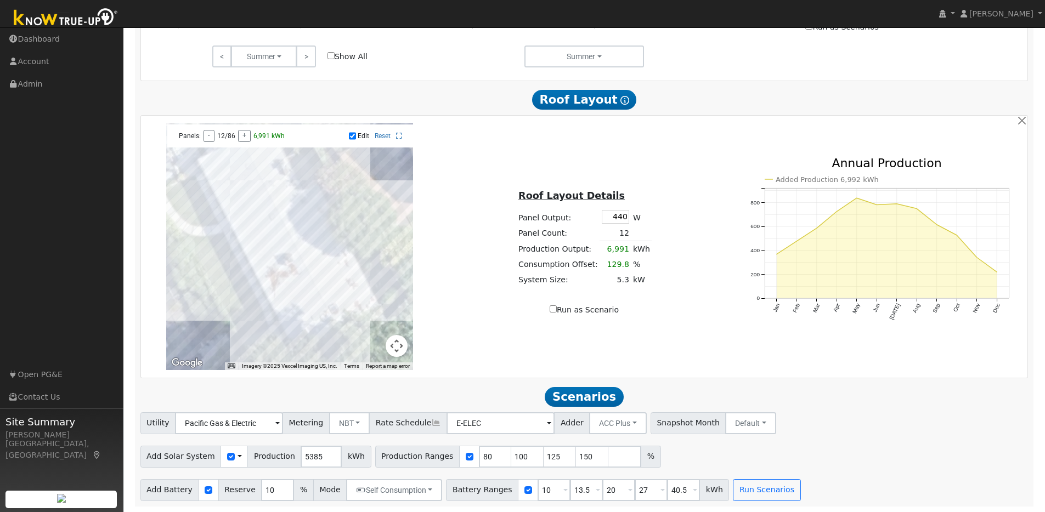
click at [245, 195] on div at bounding box center [289, 246] width 247 height 247
click at [252, 190] on div at bounding box center [289, 246] width 247 height 247
click at [551, 307] on input "Run as Scenario" at bounding box center [552, 308] width 7 height 7
checkbox input "true"
type input "5816"
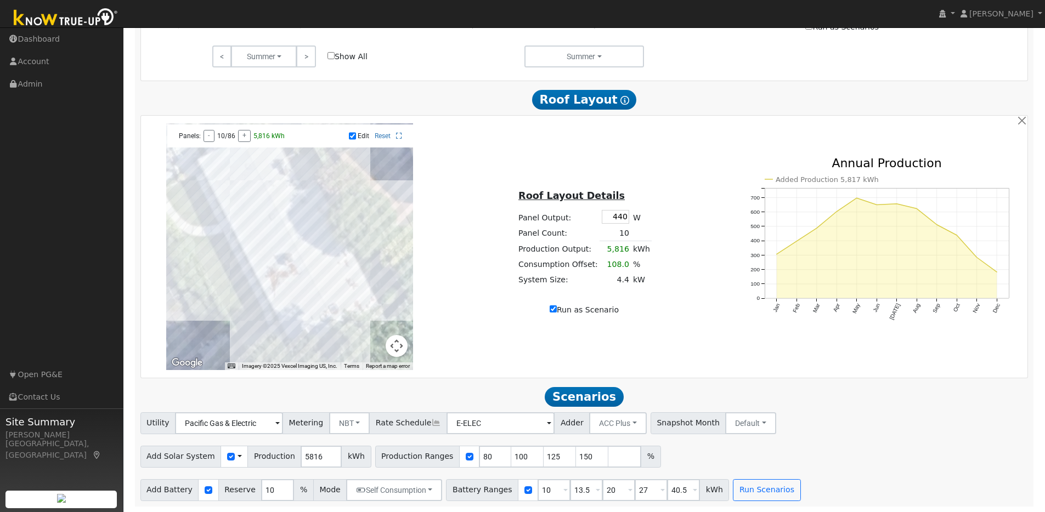
type input "100"
click at [761, 494] on button "Run Scenarios" at bounding box center [766, 490] width 67 height 22
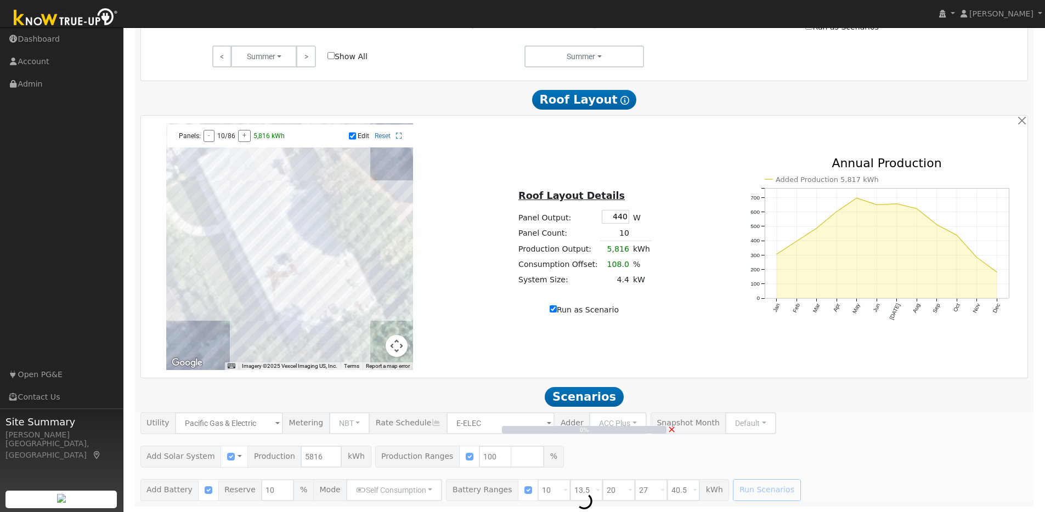
click at [65, 494] on img at bounding box center [61, 498] width 9 height 9
click at [1030, 14] on span "[PERSON_NAME]" at bounding box center [1001, 13] width 64 height 9
click at [991, 135] on link "Log Out" at bounding box center [999, 134] width 90 height 15
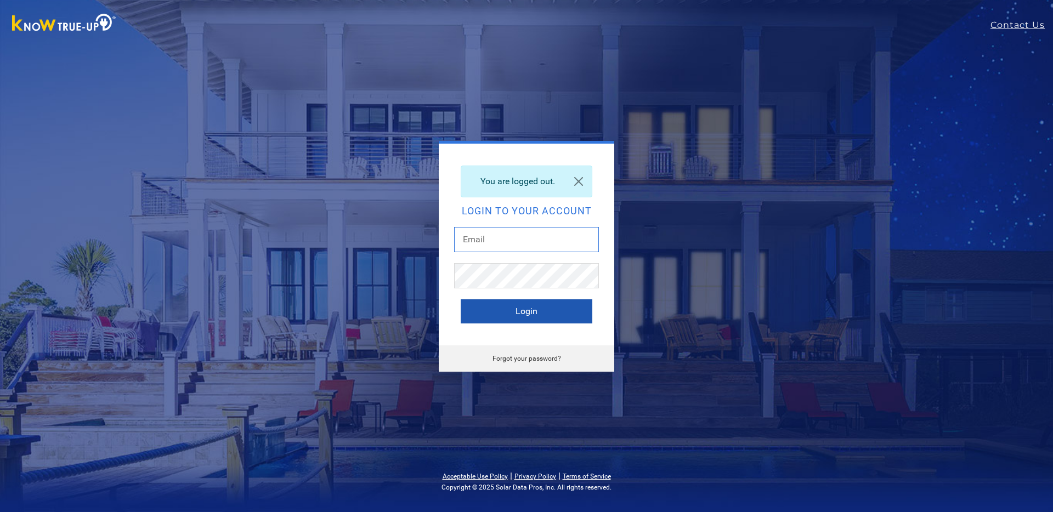
type input "[PERSON_NAME][EMAIL_ADDRESS][DOMAIN_NAME]"
click at [511, 312] on button "Login" at bounding box center [527, 311] width 132 height 24
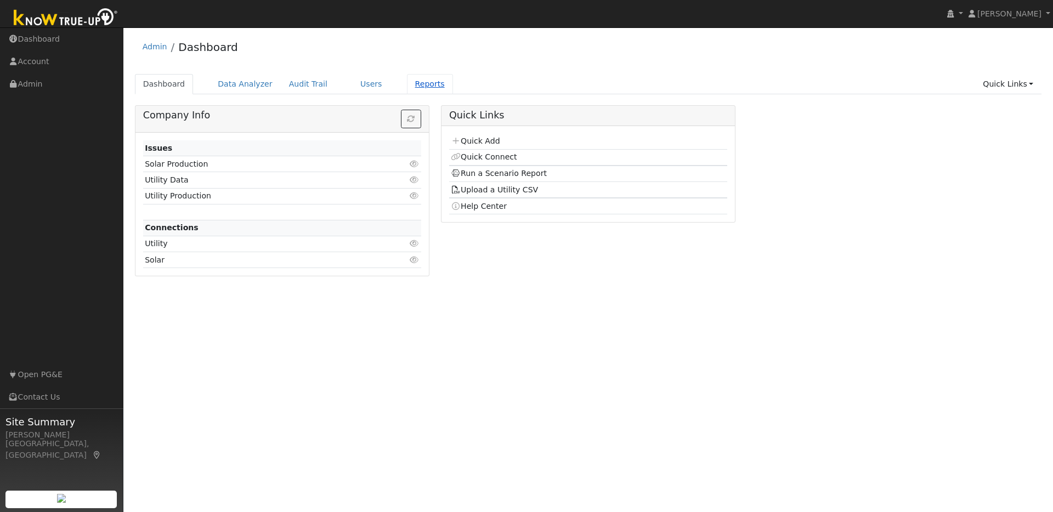
click at [407, 83] on link "Reports" at bounding box center [430, 84] width 46 height 20
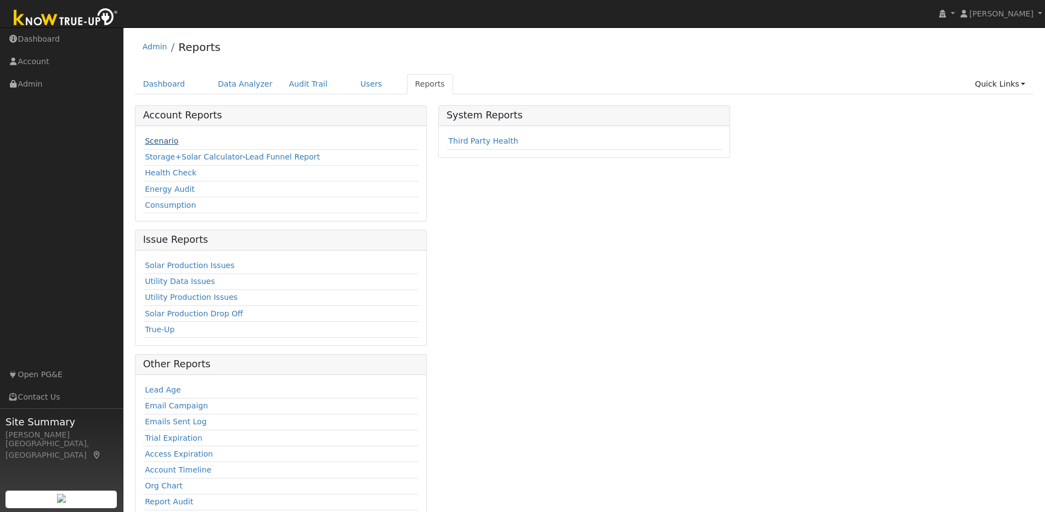
click at [173, 141] on link "Scenario" at bounding box center [161, 141] width 33 height 9
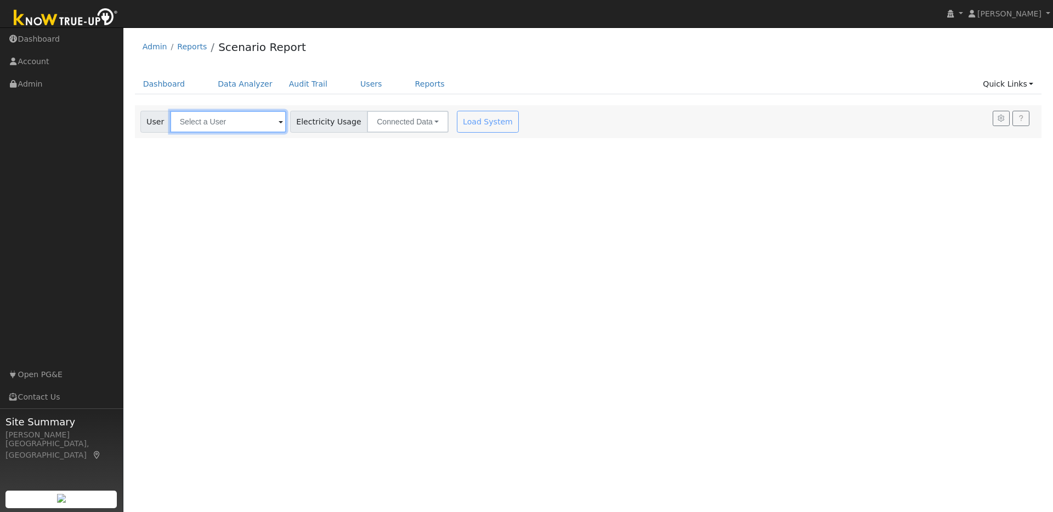
click at [239, 125] on input "text" at bounding box center [228, 122] width 116 height 22
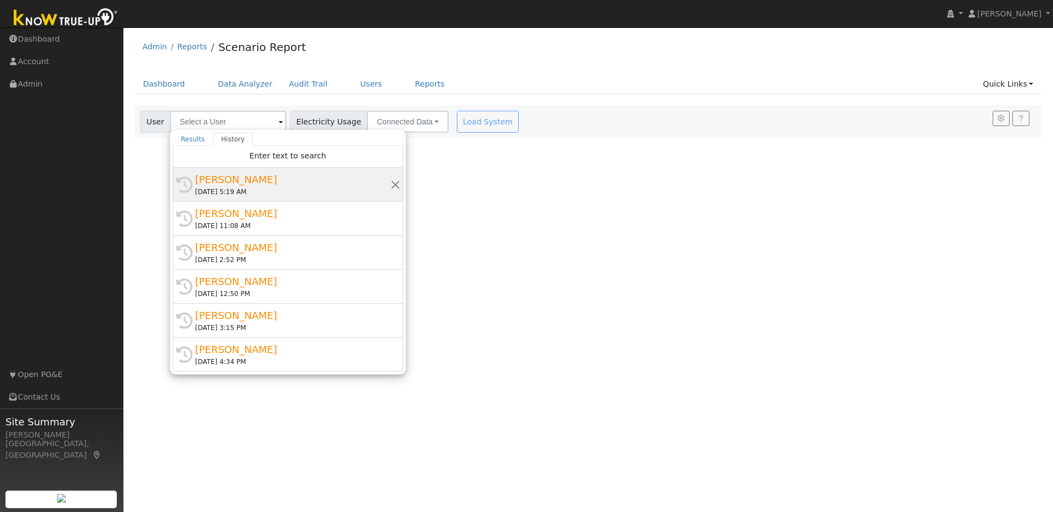
click at [285, 184] on div "[PERSON_NAME]" at bounding box center [292, 179] width 195 height 15
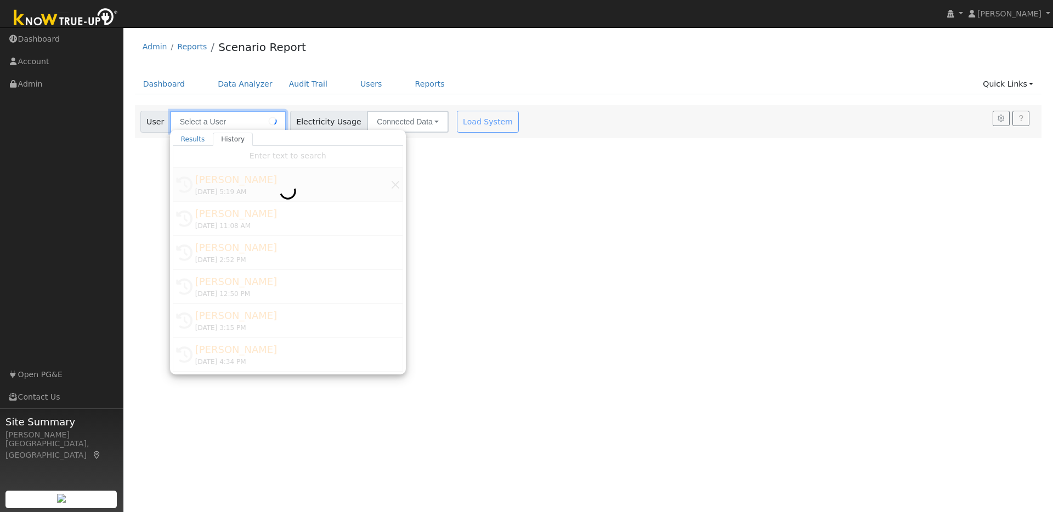
type input "[PERSON_NAME]"
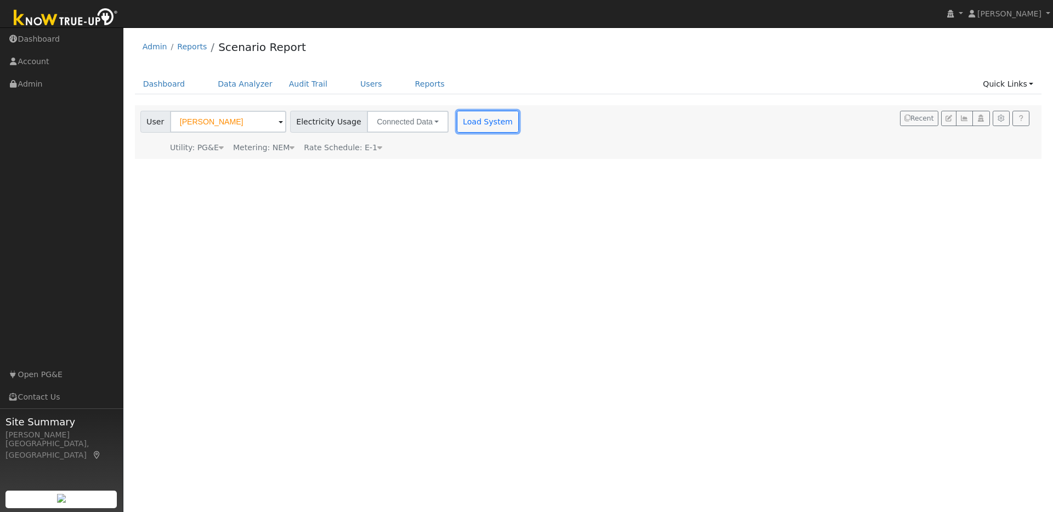
click at [477, 127] on button "Load System" at bounding box center [488, 122] width 63 height 22
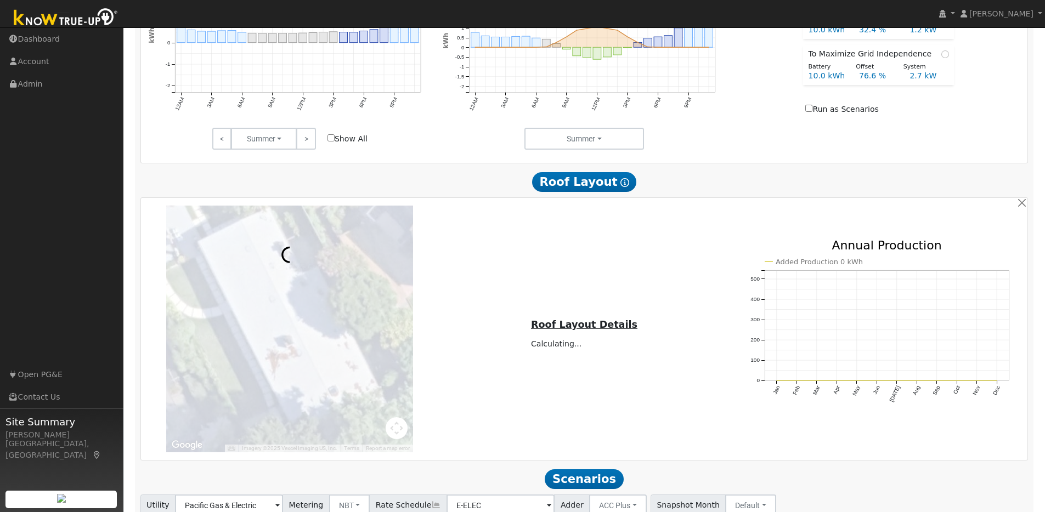
scroll to position [619, 0]
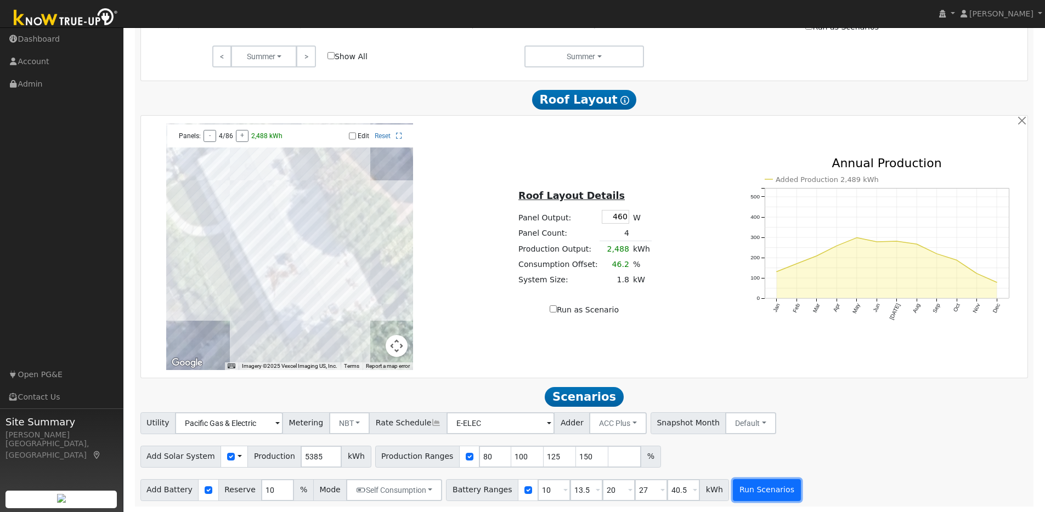
click at [769, 494] on button "Run Scenarios" at bounding box center [766, 490] width 67 height 22
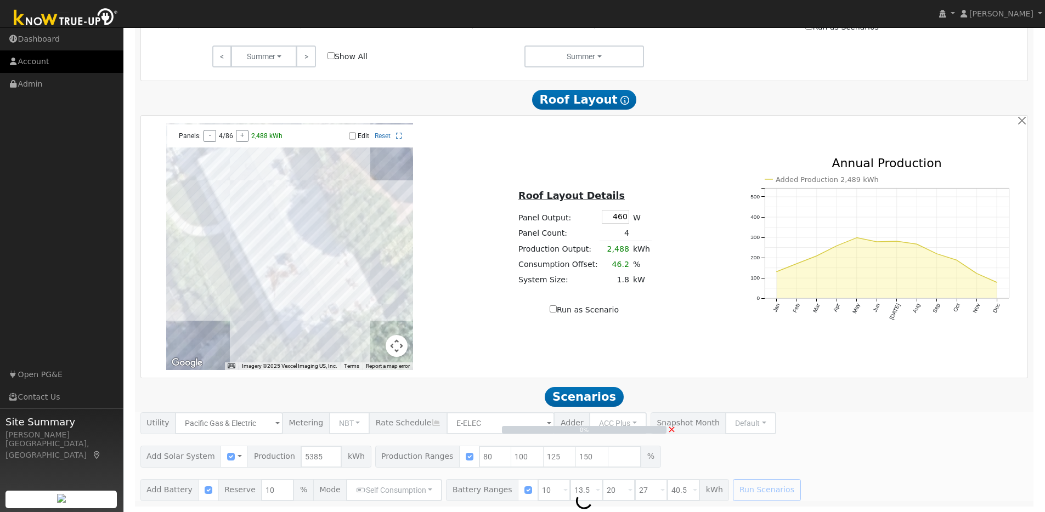
click at [27, 56] on link "Account" at bounding box center [61, 61] width 123 height 22
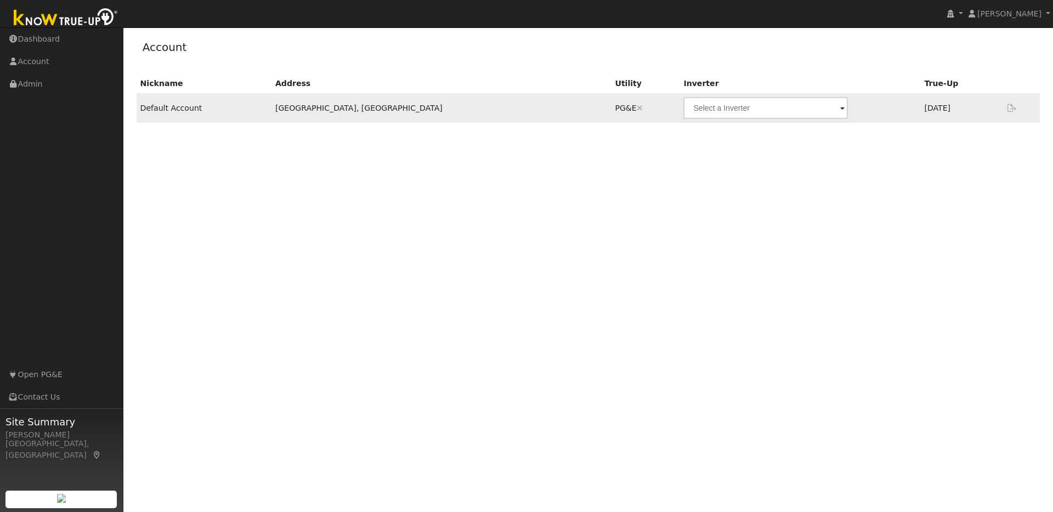
click at [1013, 110] on icon at bounding box center [1012, 108] width 10 height 8
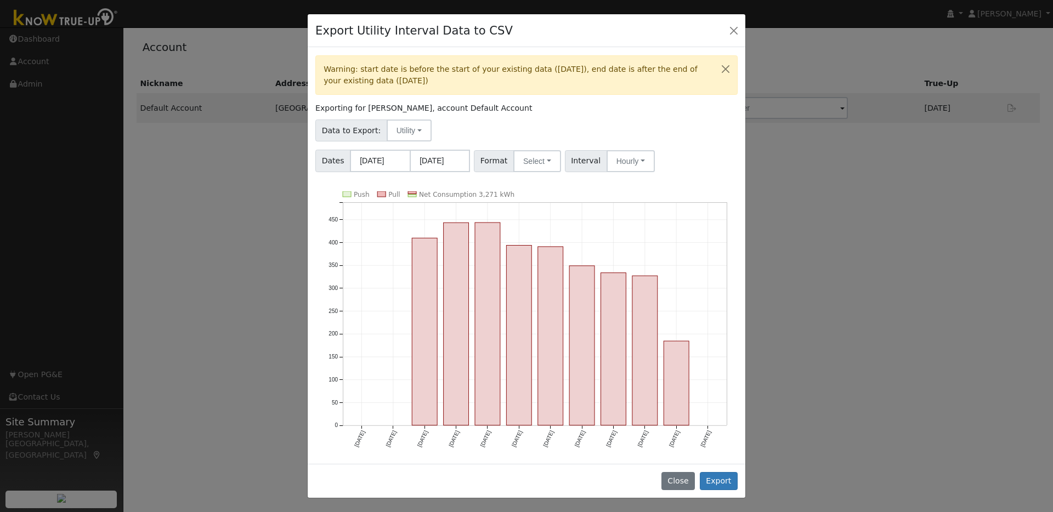
click at [741, 30] on div "Export Utility Interval Data to CSV" at bounding box center [527, 30] width 438 height 33
click at [733, 32] on button "Close" at bounding box center [733, 29] width 15 height 15
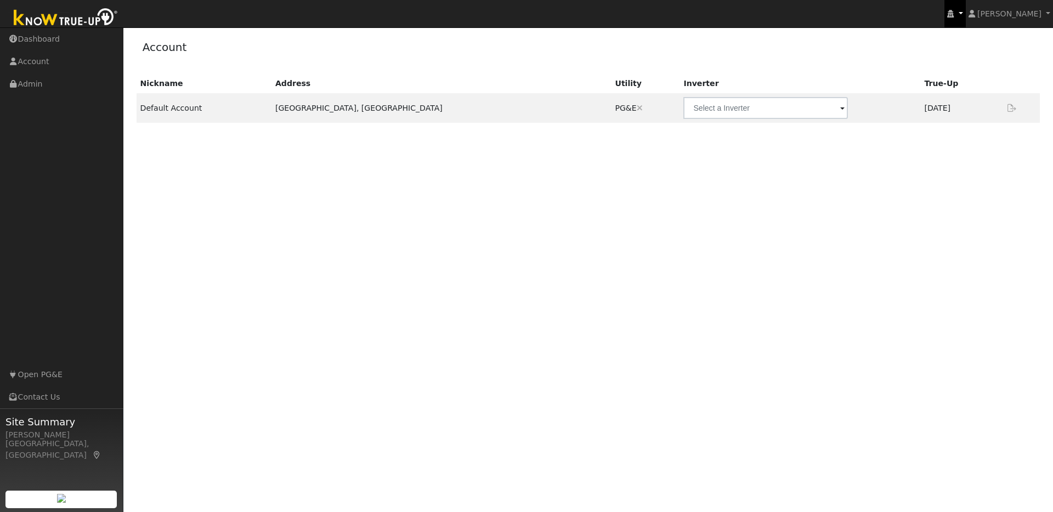
click at [965, 12] on link at bounding box center [954, 13] width 21 height 27
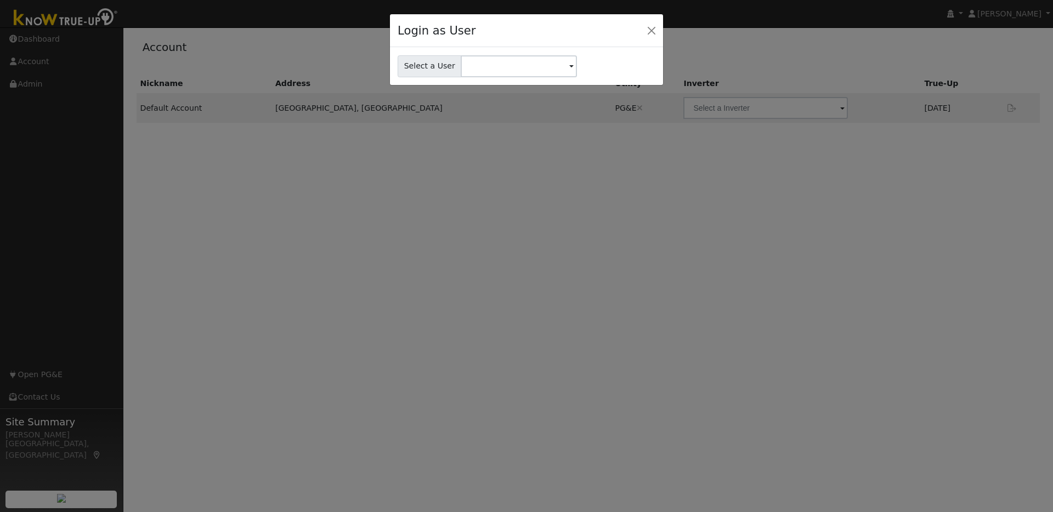
click at [1035, 15] on div "Login as User Select a User" at bounding box center [526, 256] width 1053 height 512
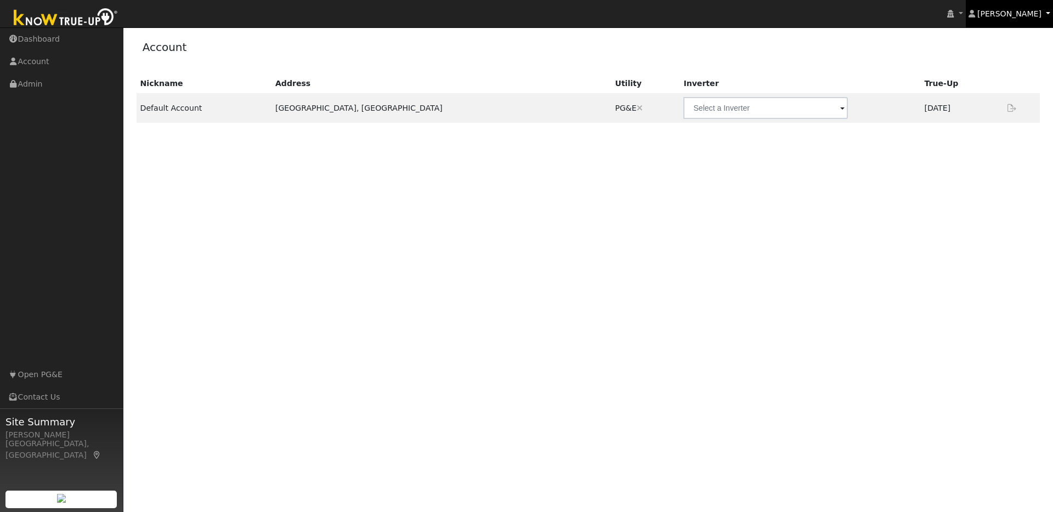
click at [1035, 16] on span "[PERSON_NAME]" at bounding box center [1009, 13] width 64 height 9
click at [995, 41] on link "Profile" at bounding box center [1007, 40] width 90 height 15
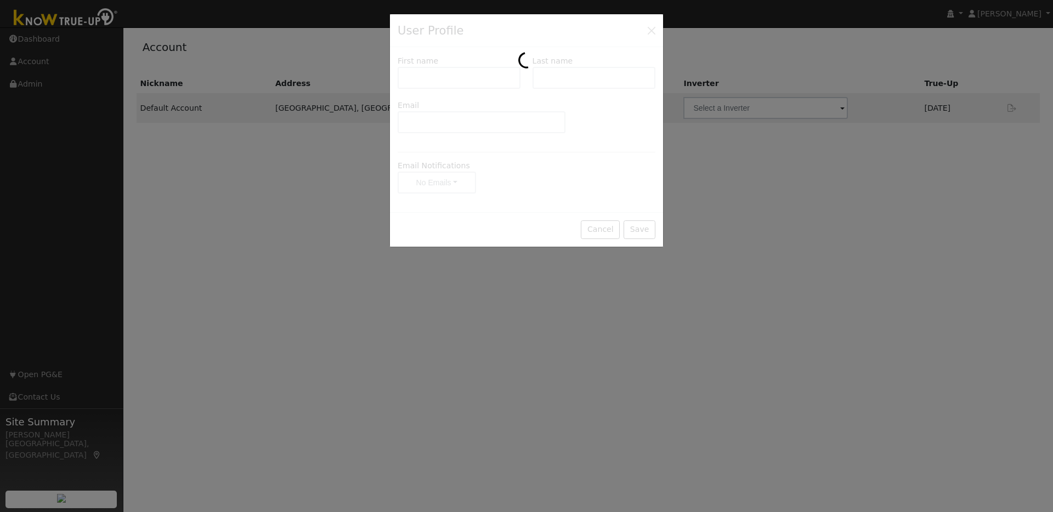
type input "[PERSON_NAME]"
type input "[PERSON_NAME][EMAIL_ADDRESS][DOMAIN_NAME]"
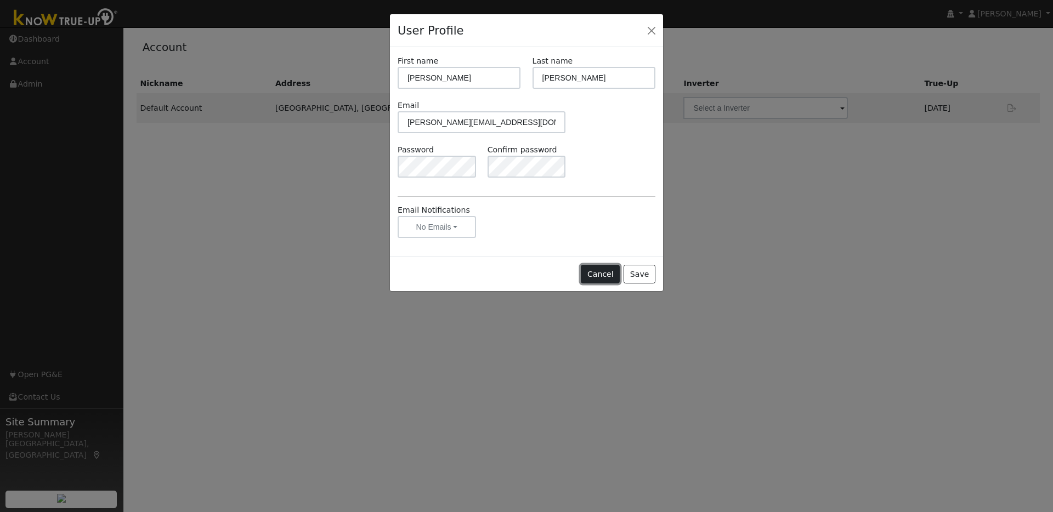
click at [611, 274] on button "Cancel" at bounding box center [600, 274] width 39 height 19
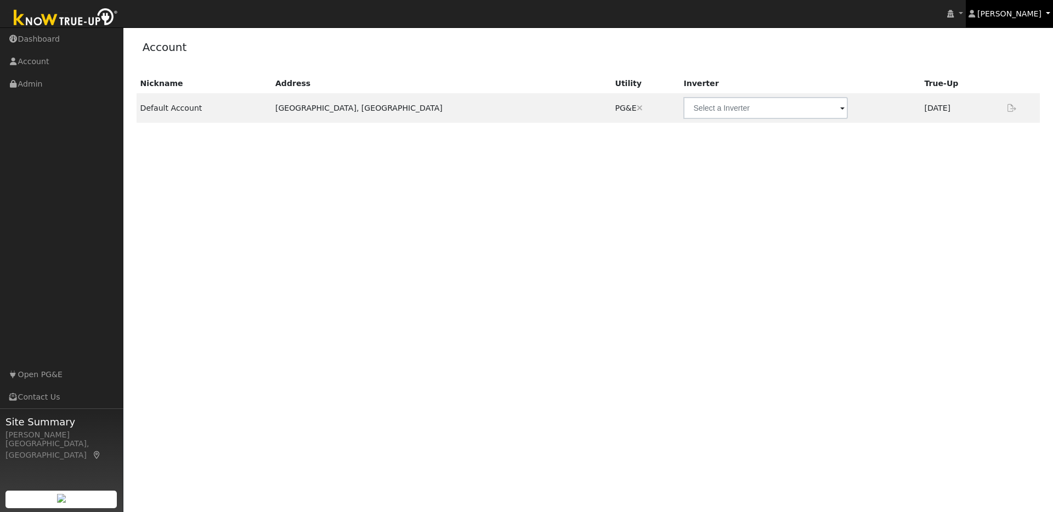
click at [1028, 12] on span "Chris Jones" at bounding box center [1009, 13] width 64 height 9
click at [1003, 132] on link "Log Out" at bounding box center [1007, 134] width 90 height 15
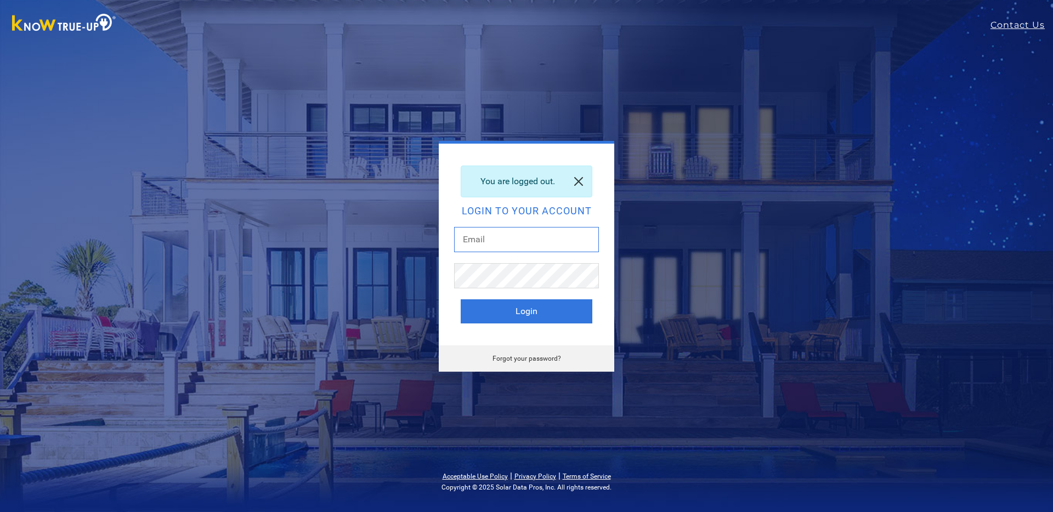
type input "[PERSON_NAME][EMAIL_ADDRESS][DOMAIN_NAME]"
click at [580, 180] on link at bounding box center [578, 181] width 26 height 31
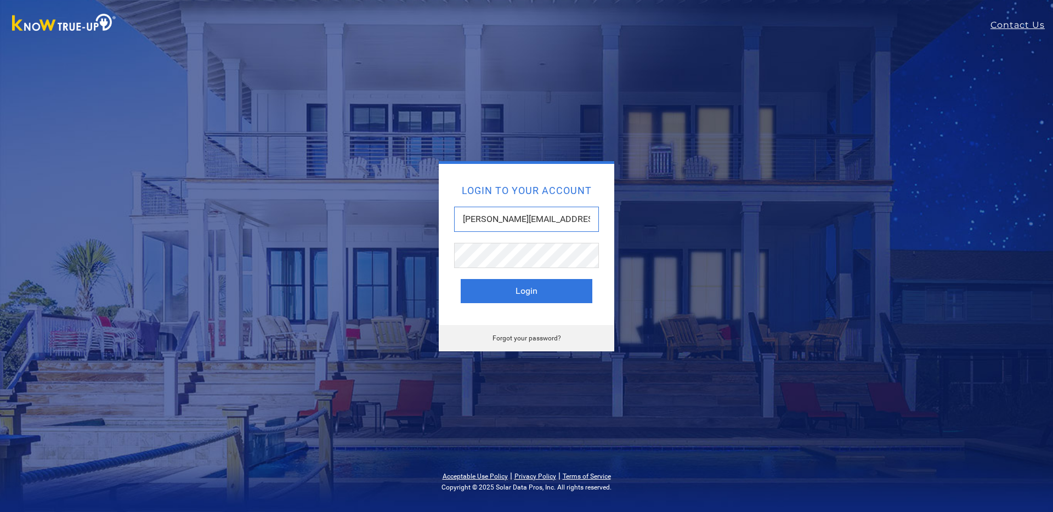
click at [573, 218] on input "[PERSON_NAME][EMAIL_ADDRESS][DOMAIN_NAME]" at bounding box center [526, 219] width 145 height 25
click at [540, 294] on button "Login" at bounding box center [527, 291] width 132 height 24
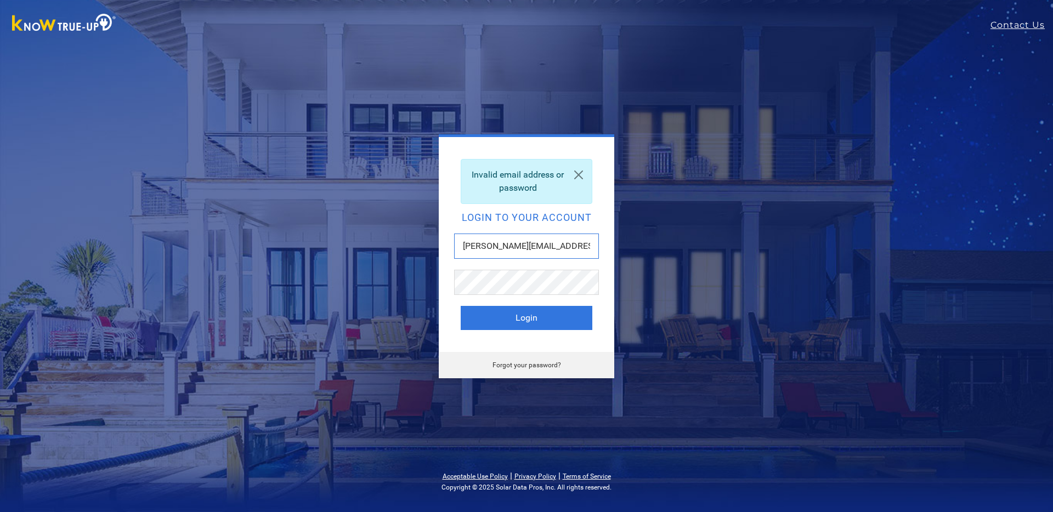
click at [554, 252] on input "[PERSON_NAME][EMAIL_ADDRESS][DOMAIN_NAME]" at bounding box center [526, 246] width 145 height 25
type input "[PERSON_NAME][EMAIL_ADDRESS][DOMAIN_NAME]"
click at [538, 320] on button "Login" at bounding box center [527, 318] width 132 height 24
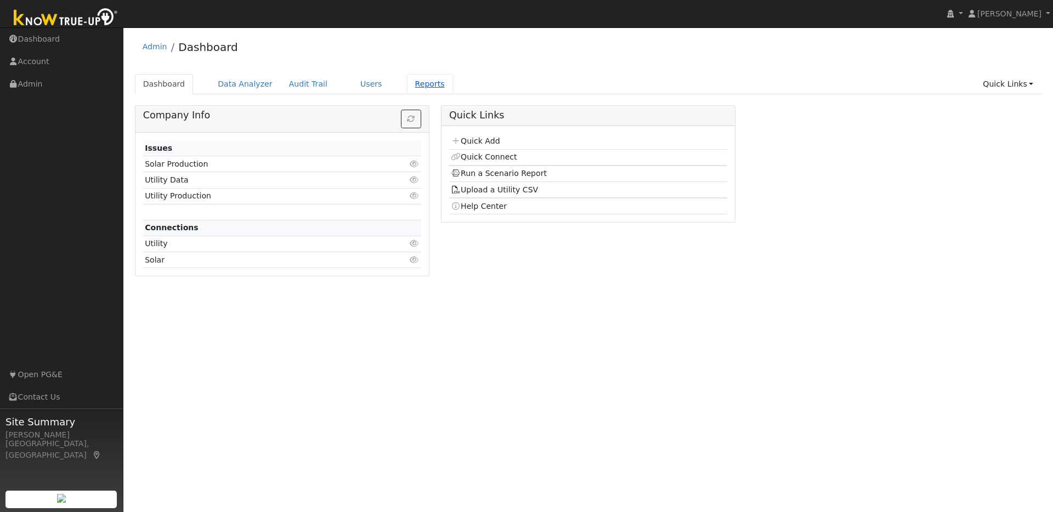
click at [417, 89] on link "Reports" at bounding box center [430, 84] width 46 height 20
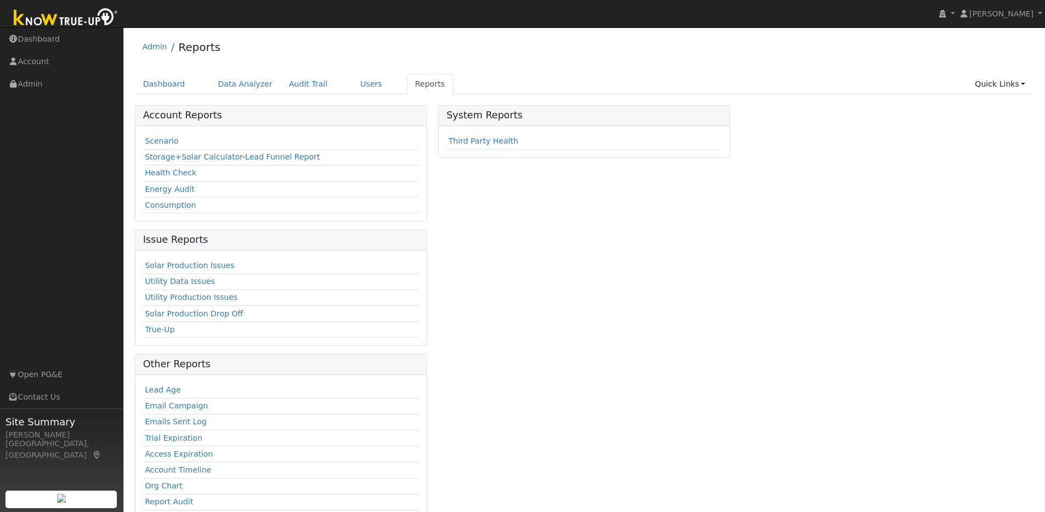
click at [175, 146] on td "Scenario" at bounding box center [280, 142] width 275 height 16
click at [169, 143] on link "Scenario" at bounding box center [161, 141] width 33 height 9
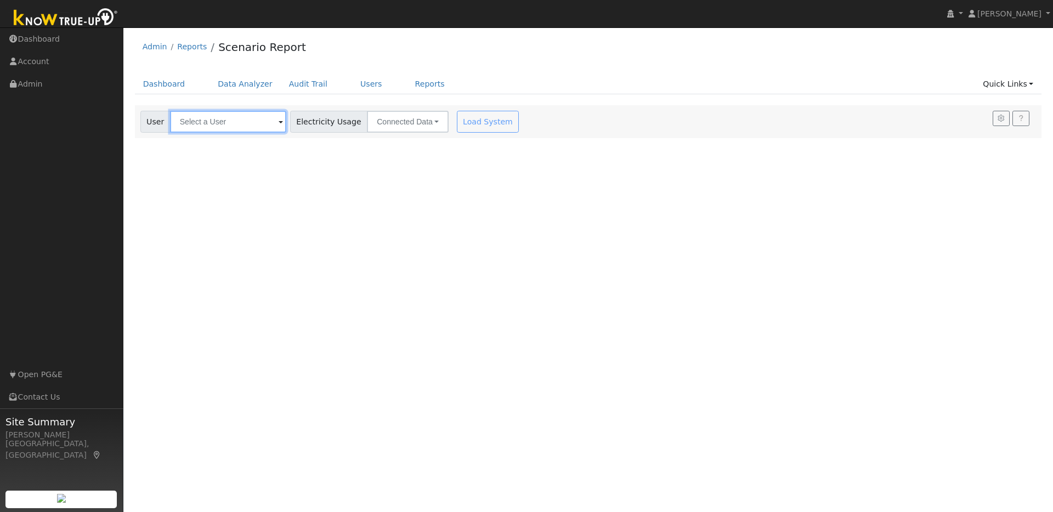
click at [235, 121] on input "text" at bounding box center [228, 122] width 116 height 22
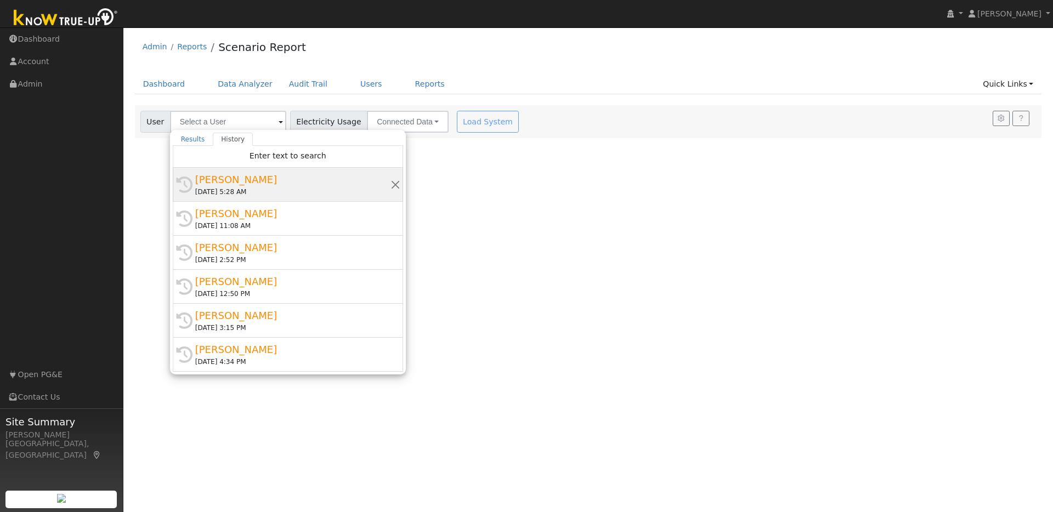
click at [286, 185] on div "John Wilkinson" at bounding box center [292, 179] width 195 height 15
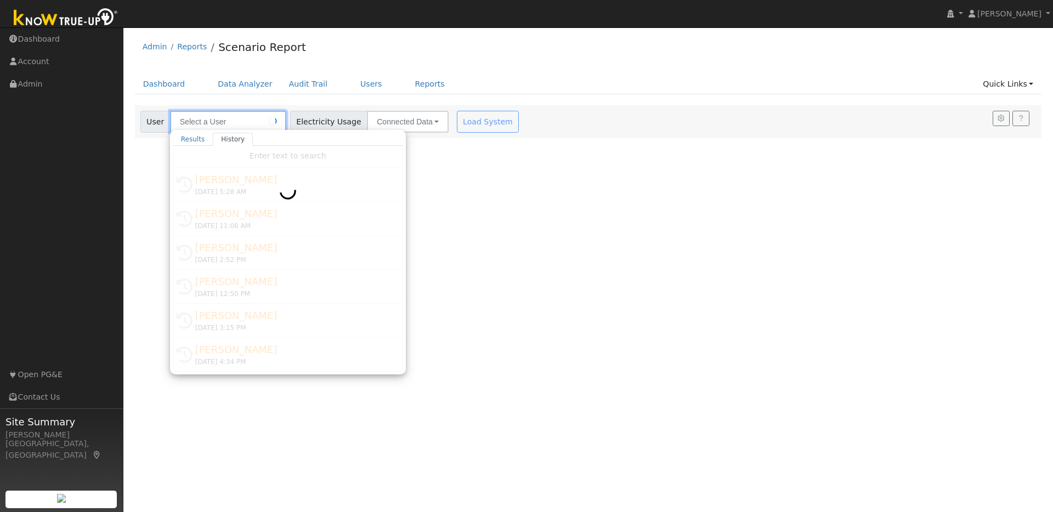
type input "John Wilkinson"
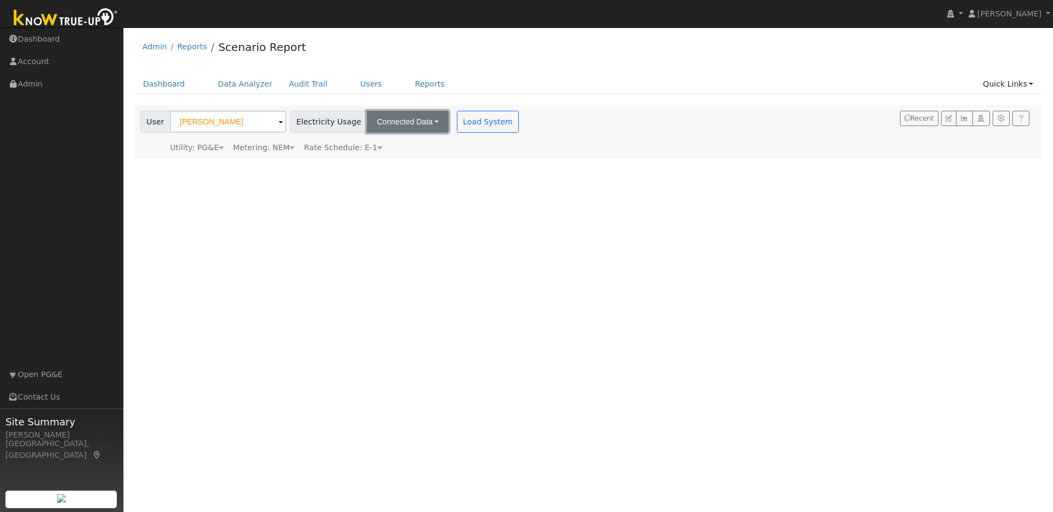
click at [426, 116] on button "Connected Data" at bounding box center [408, 122] width 82 height 22
click at [399, 161] on link "Estimated Data" at bounding box center [409, 161] width 78 height 15
type input "4671"
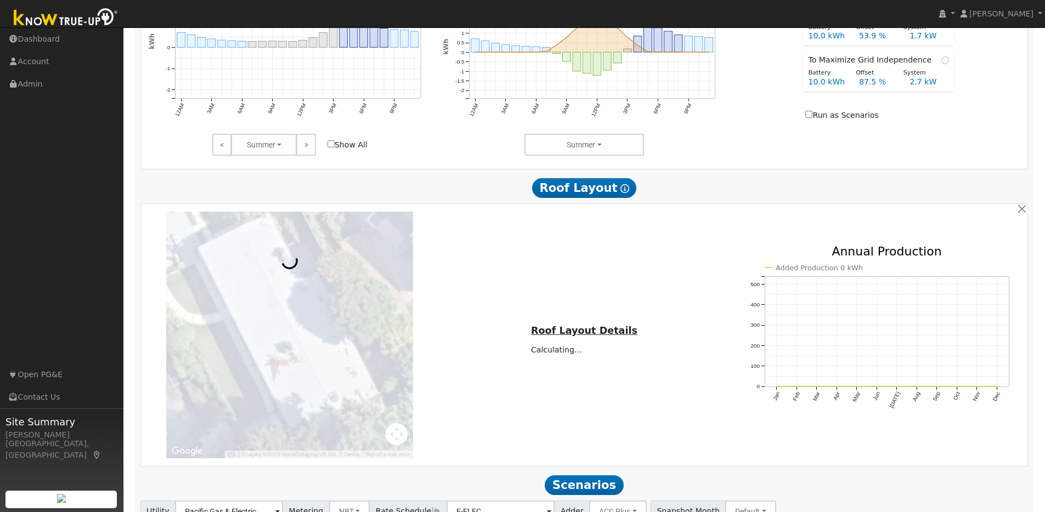
scroll to position [619, 0]
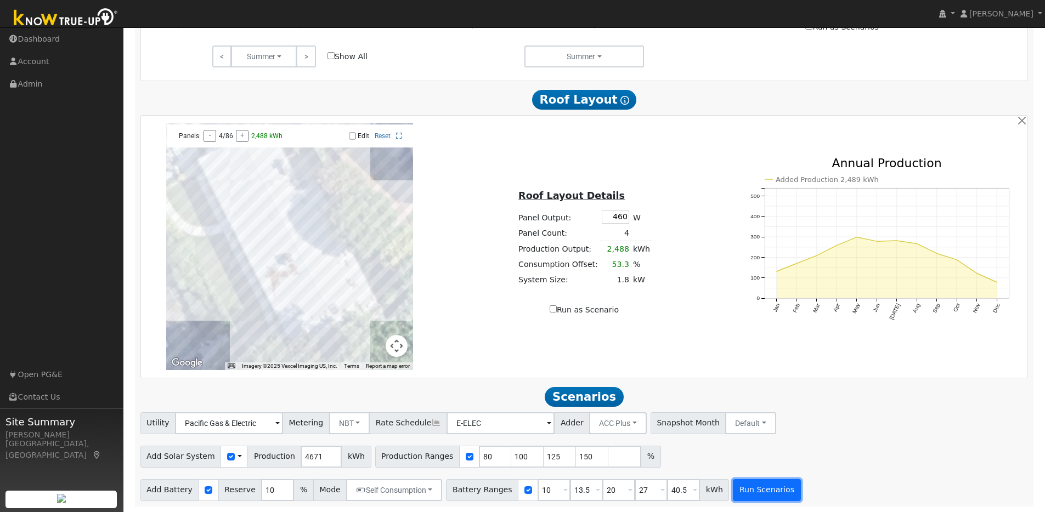
click at [756, 486] on button "Run Scenarios" at bounding box center [766, 490] width 67 height 22
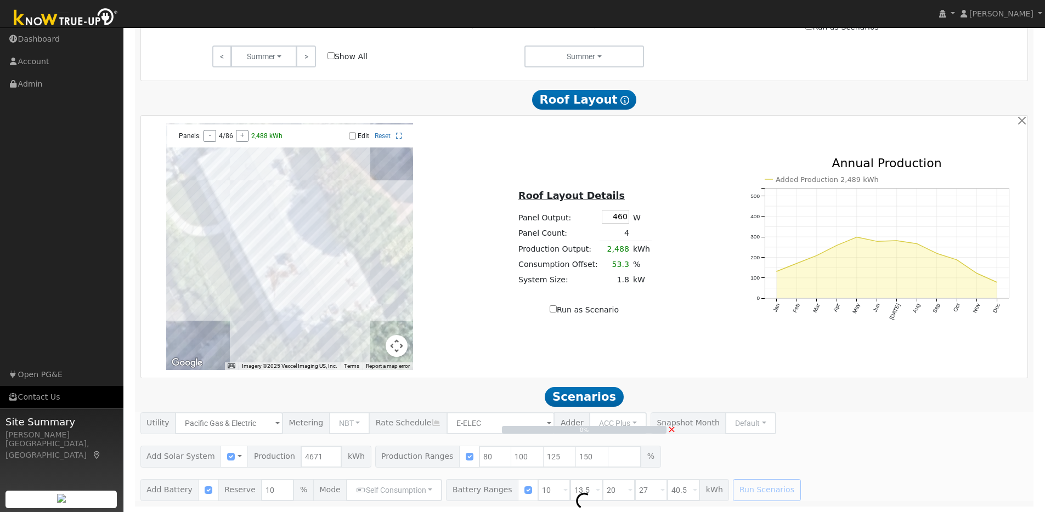
click at [37, 401] on link "Contact Us" at bounding box center [61, 397] width 123 height 22
click at [1006, 10] on span "[PERSON_NAME]" at bounding box center [1001, 13] width 64 height 9
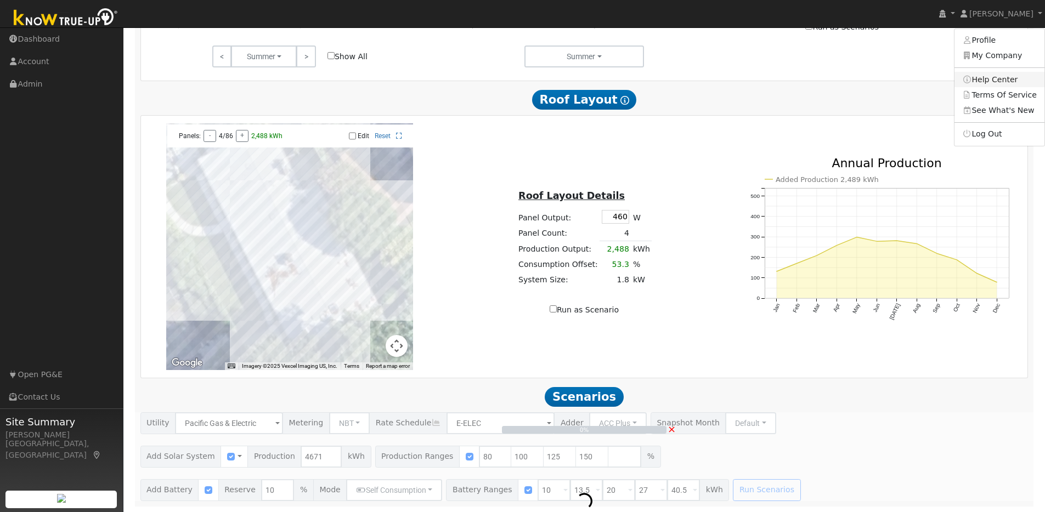
click at [993, 78] on link "Help Center" at bounding box center [999, 79] width 90 height 15
click at [673, 428] on span "×" at bounding box center [671, 429] width 8 height 12
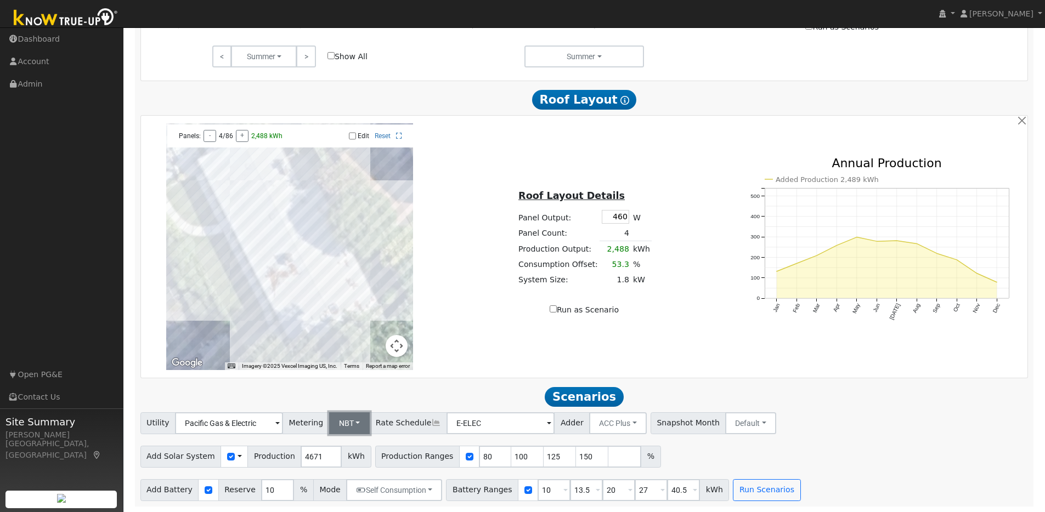
click at [350, 423] on button "NBT" at bounding box center [349, 423] width 41 height 22
click at [338, 443] on link "NEM" at bounding box center [355, 447] width 76 height 15
click at [350, 419] on button "NEM" at bounding box center [350, 423] width 43 height 22
click at [334, 466] on link "NBT" at bounding box center [355, 462] width 76 height 15
click at [349, 422] on button "NBT" at bounding box center [349, 423] width 41 height 22
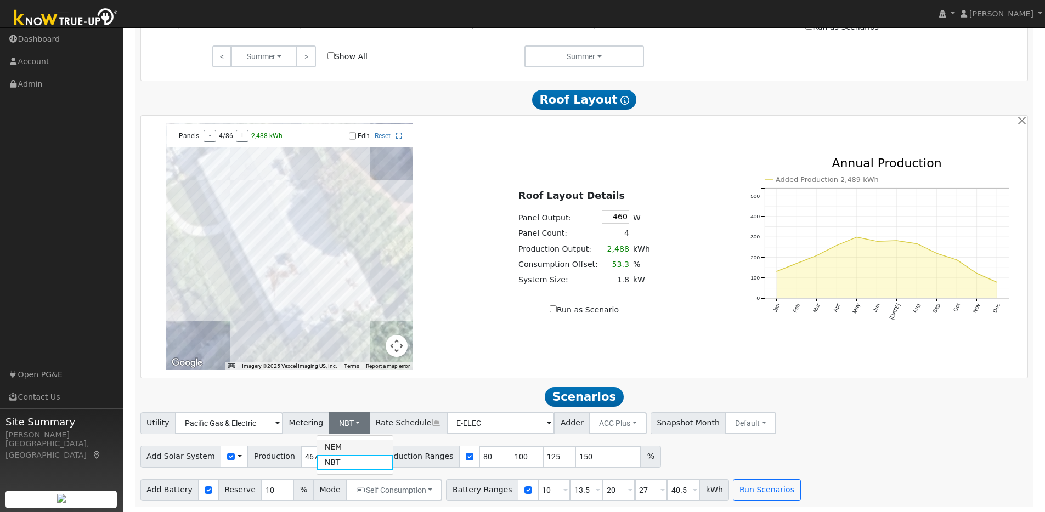
click at [341, 446] on link "NEM" at bounding box center [355, 447] width 76 height 15
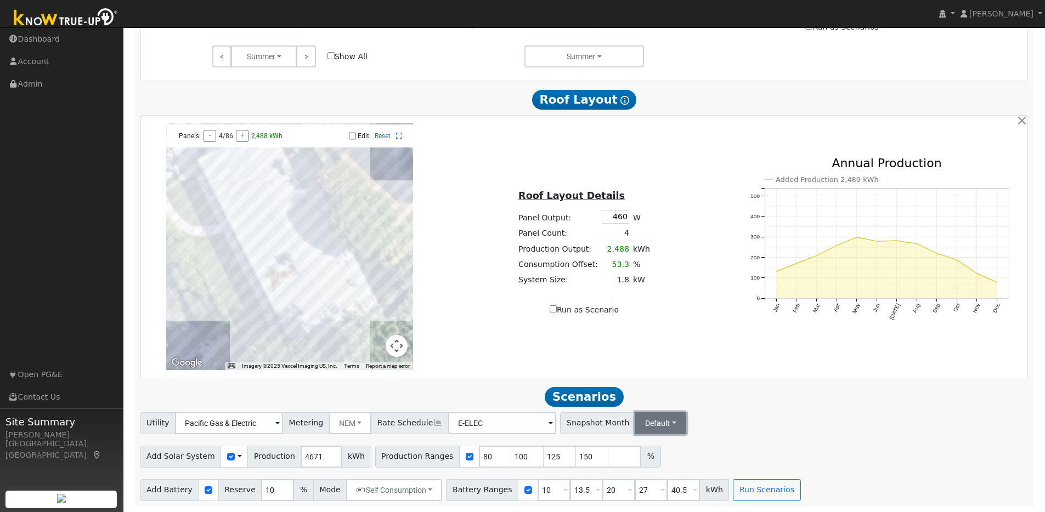
click at [642, 427] on button "Default" at bounding box center [660, 423] width 51 height 22
click at [631, 302] on link "Jun" at bounding box center [669, 305] width 76 height 15
click at [763, 423] on button "Dec" at bounding box center [782, 423] width 39 height 22
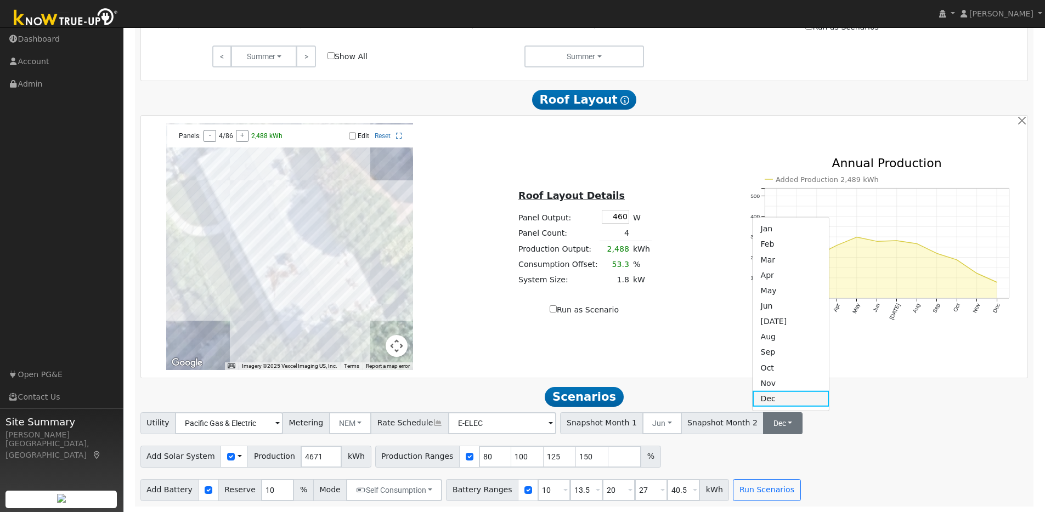
click at [752, 400] on link "Dec" at bounding box center [790, 398] width 76 height 15
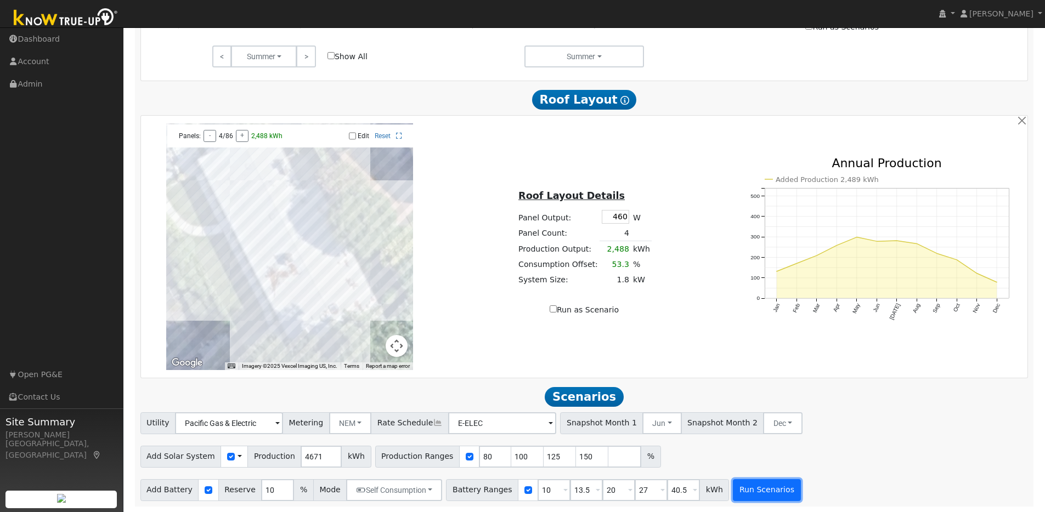
click at [745, 484] on button "Run Scenarios" at bounding box center [766, 490] width 67 height 22
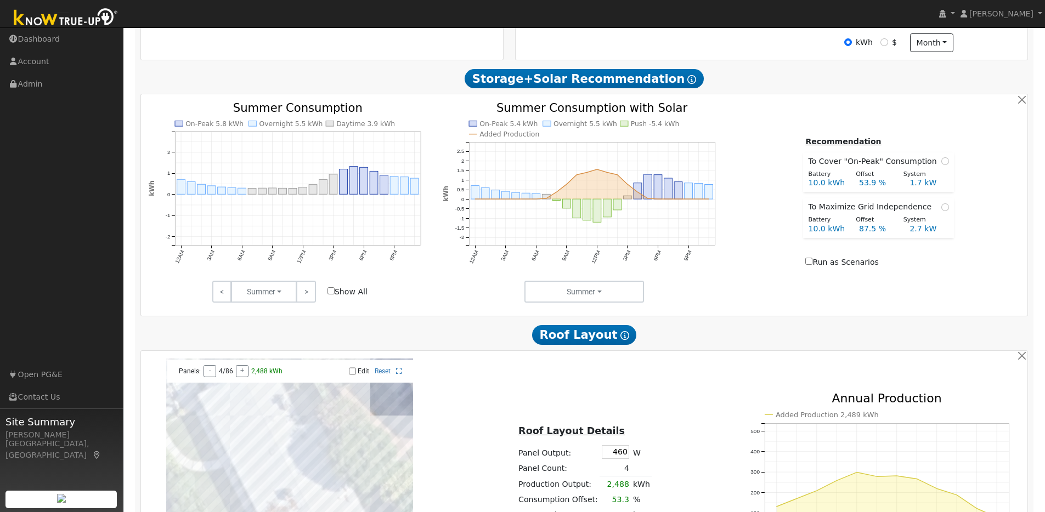
scroll to position [556, 0]
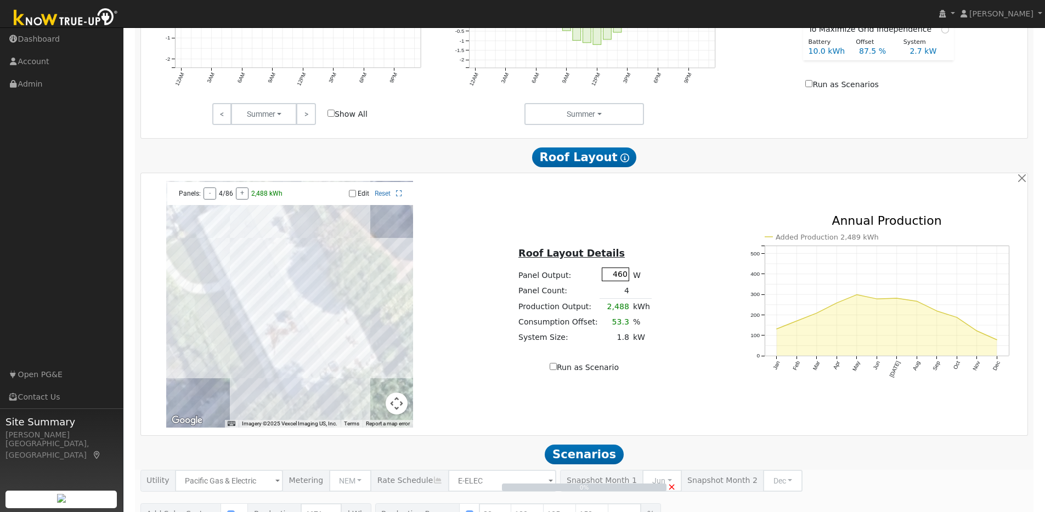
click at [619, 280] on input "460" at bounding box center [615, 275] width 27 height 14
type input "440"
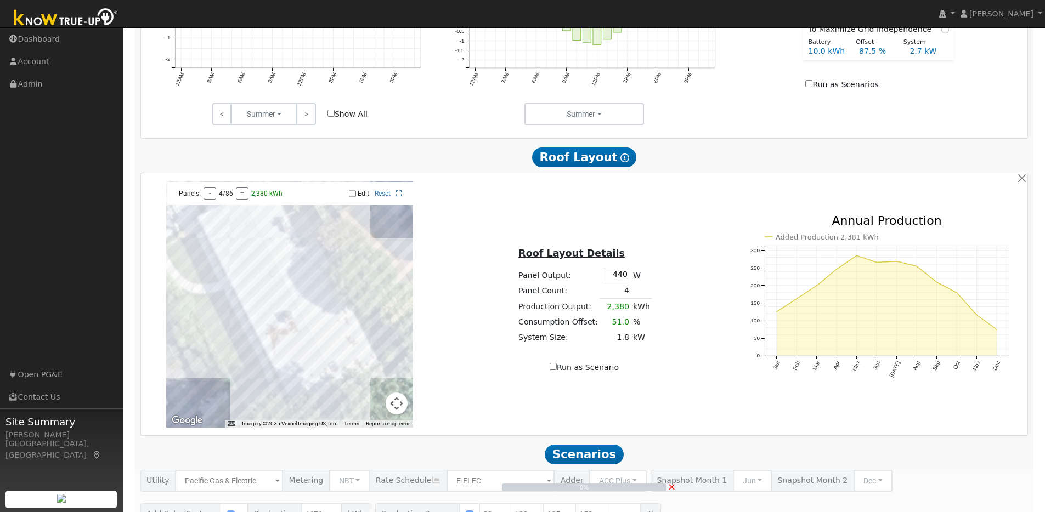
click at [712, 257] on div "Roof Layout Details Panel Output: 440 W Panel Count: 4 Production Output: 2,380…" at bounding box center [584, 304] width 294 height 138
click at [351, 196] on input "Edit" at bounding box center [352, 194] width 7 height 8
checkbox input "true"
click at [236, 222] on div at bounding box center [289, 304] width 247 height 247
click at [226, 224] on div at bounding box center [289, 304] width 247 height 247
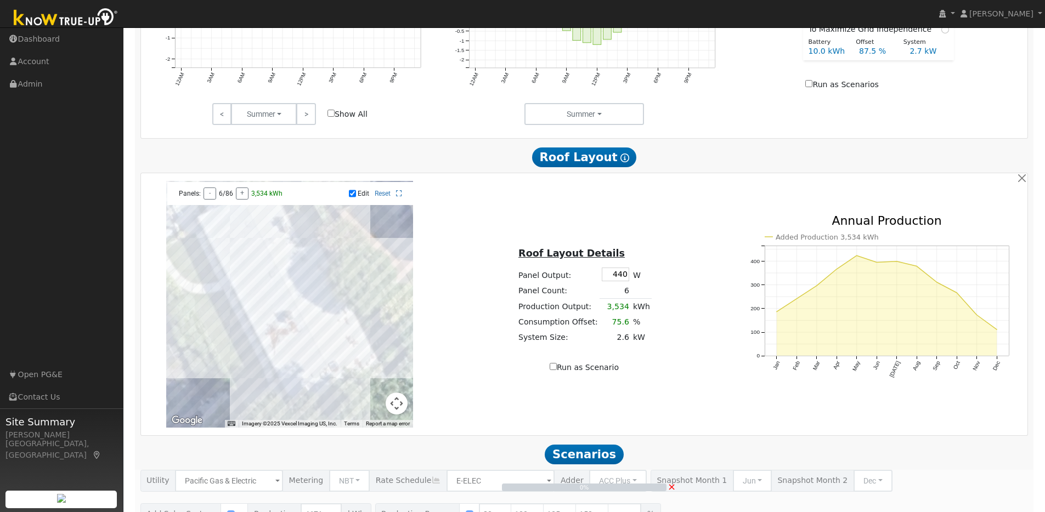
click at [217, 229] on div at bounding box center [289, 304] width 247 height 247
click at [230, 246] on div at bounding box center [289, 304] width 247 height 247
click at [258, 247] on div at bounding box center [289, 304] width 247 height 247
click at [252, 254] on div at bounding box center [289, 304] width 247 height 247
click at [662, 240] on div "Roof Layout Details Panel Output: 440 W Panel Count: 10 Production Output: 5,88…" at bounding box center [584, 304] width 294 height 138
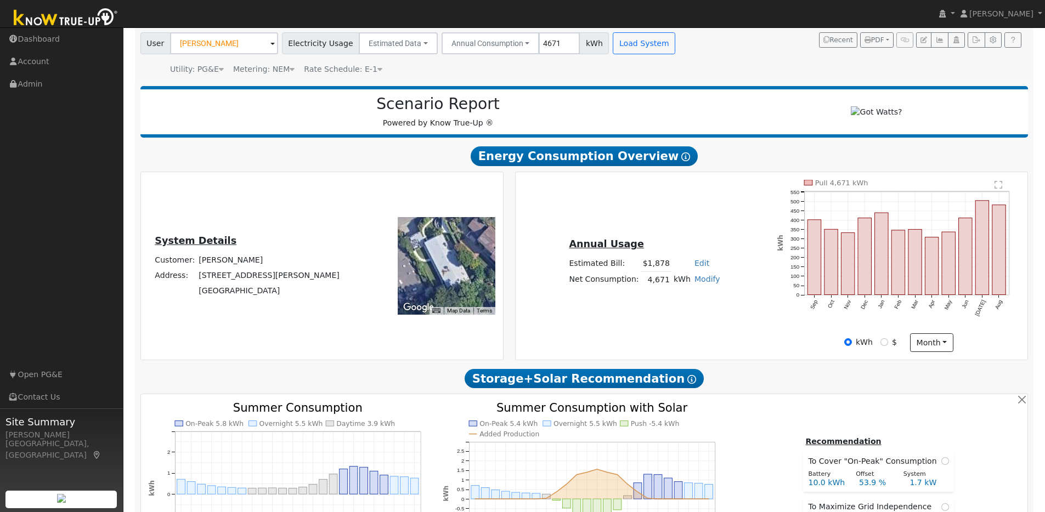
scroll to position [0, 0]
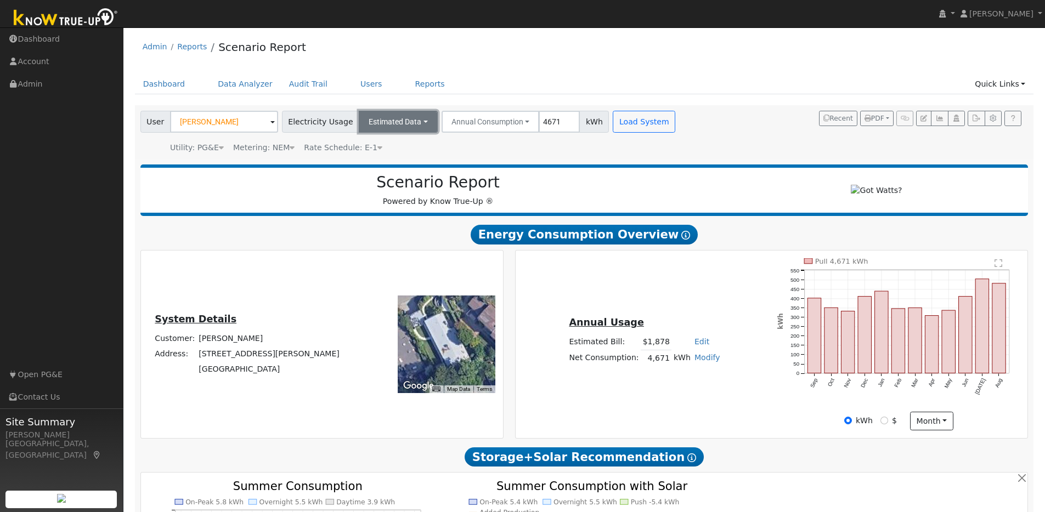
click at [418, 125] on button "Estimated Data" at bounding box center [398, 122] width 79 height 22
click at [400, 144] on link "Connected Data" at bounding box center [398, 145] width 78 height 15
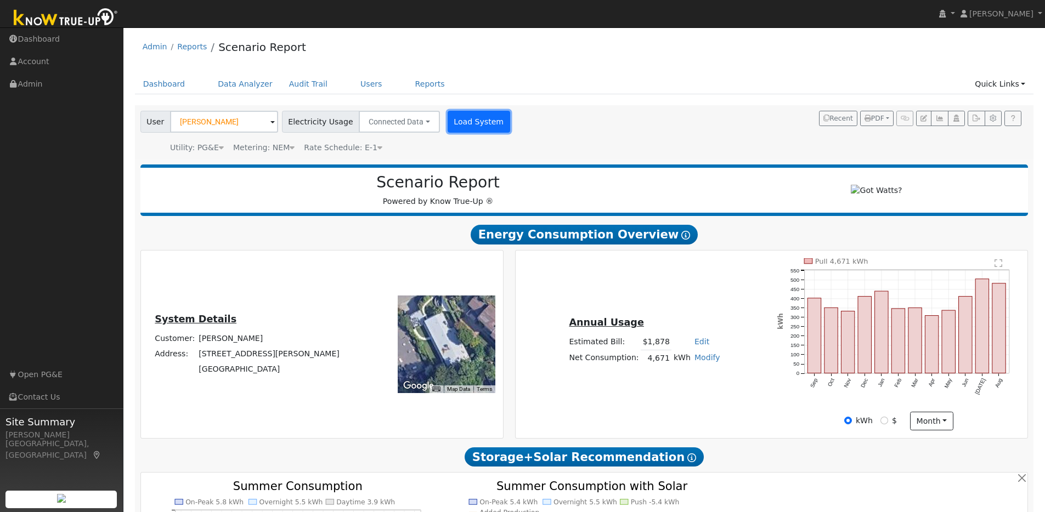
click at [481, 125] on button "Load System" at bounding box center [478, 122] width 63 height 22
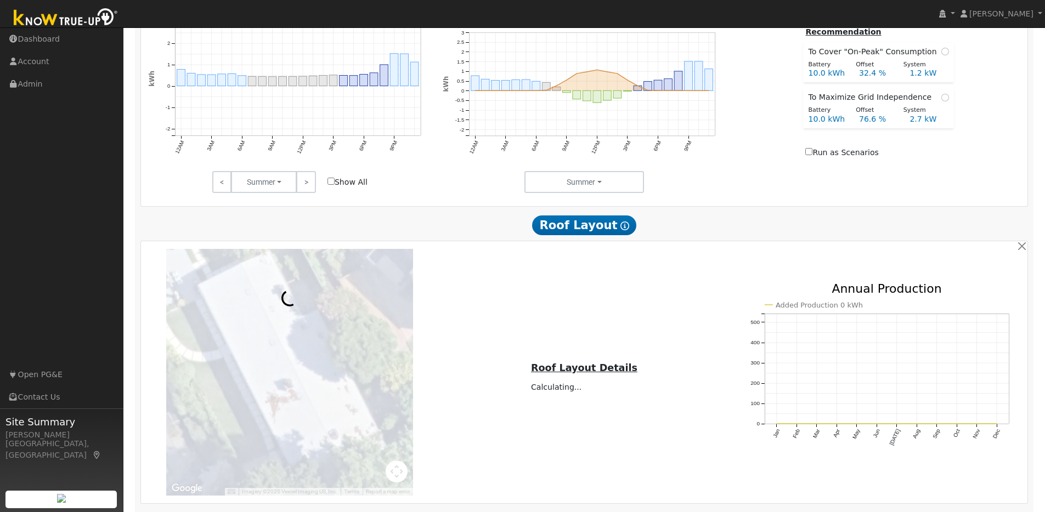
scroll to position [593, 0]
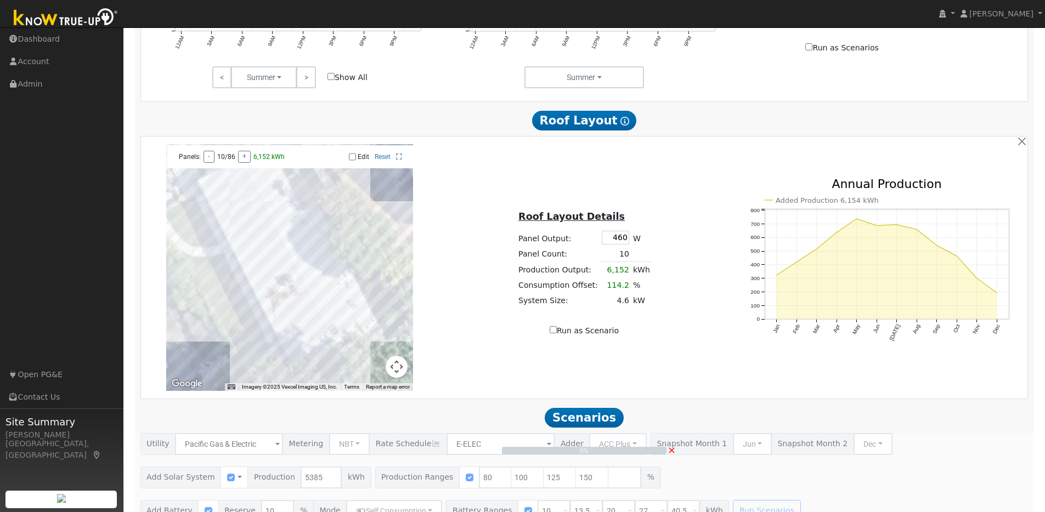
click at [245, 222] on div at bounding box center [289, 267] width 247 height 247
click at [251, 217] on div at bounding box center [289, 267] width 247 height 247
click at [350, 161] on input "Edit" at bounding box center [352, 157] width 7 height 8
checkbox input "true"
click at [242, 219] on div at bounding box center [289, 267] width 247 height 247
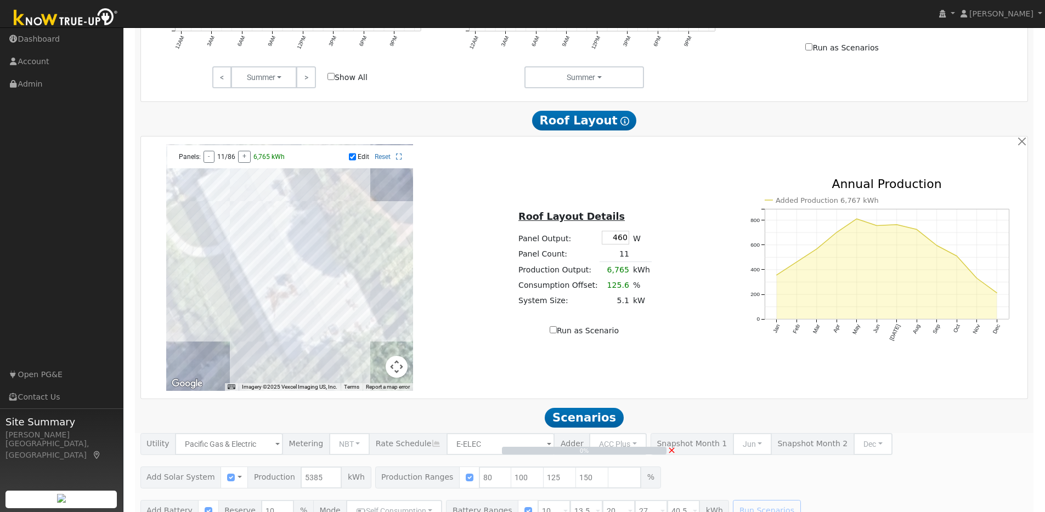
click at [236, 224] on div at bounding box center [289, 267] width 247 height 247
click at [670, 208] on div "Roof Layout Details Panel Output: 460 W Panel Count: 12 Production Output: 7,37…" at bounding box center [584, 267] width 294 height 138
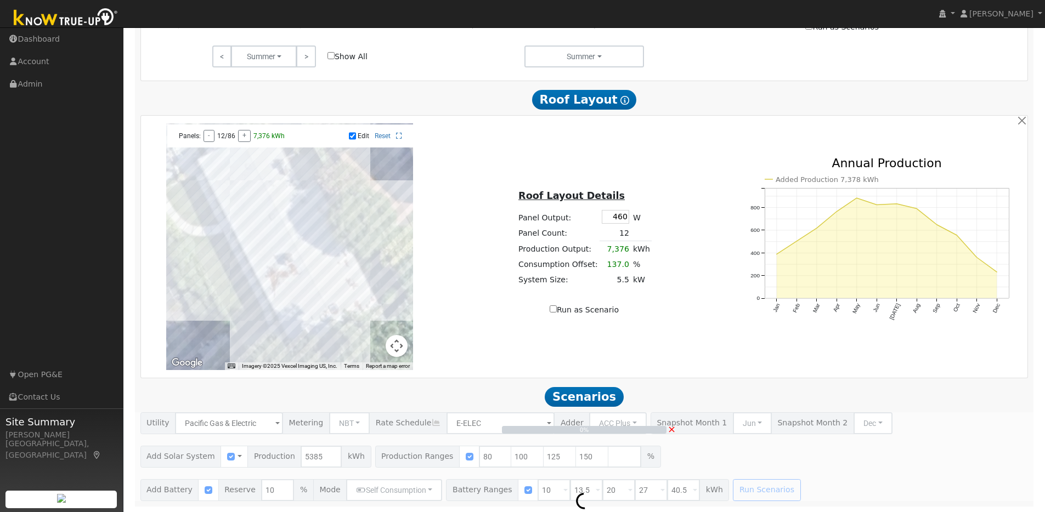
scroll to position [619, 0]
click at [672, 429] on span "×" at bounding box center [671, 429] width 8 height 12
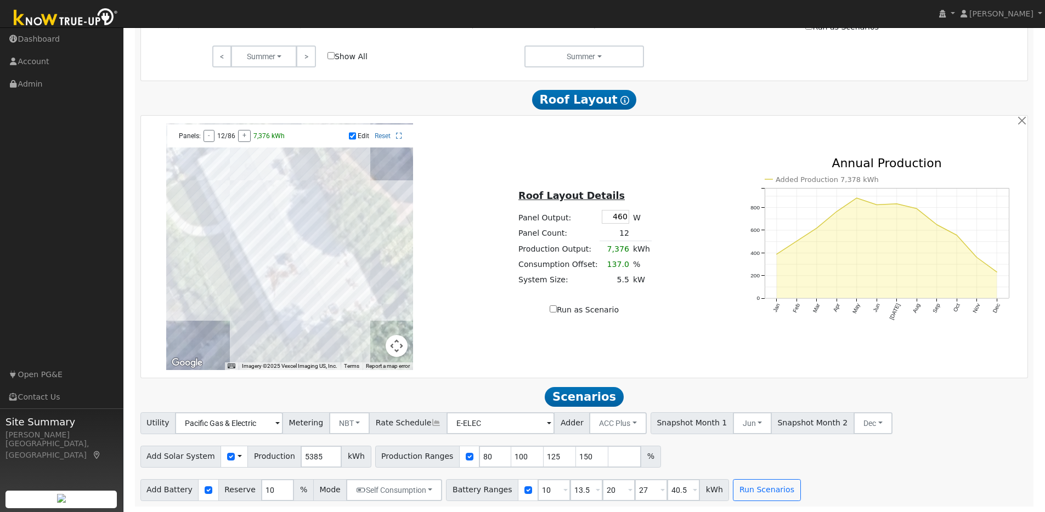
click at [553, 309] on input "Run as Scenario" at bounding box center [552, 308] width 7 height 7
checkbox input "true"
type input "7376"
type input "100"
click at [750, 489] on button "Run Scenarios" at bounding box center [766, 490] width 67 height 22
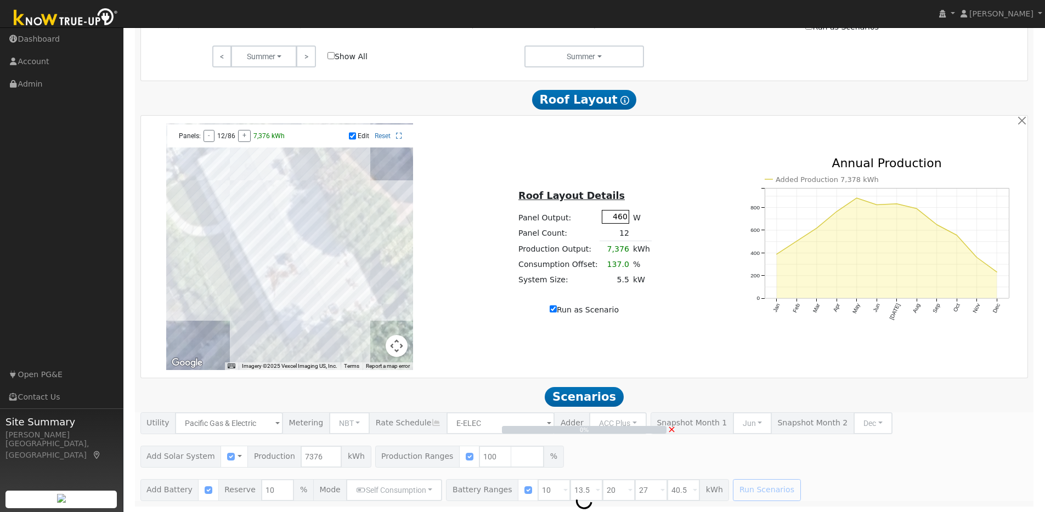
click at [617, 214] on input "460" at bounding box center [615, 217] width 27 height 14
click at [620, 217] on input "460" at bounding box center [615, 217] width 27 height 14
type input "440"
type input "7056"
click at [695, 189] on div "Roof Layout Details Panel Output: 440 W Panel Count: 12 Production Output: 7,05…" at bounding box center [584, 247] width 294 height 138
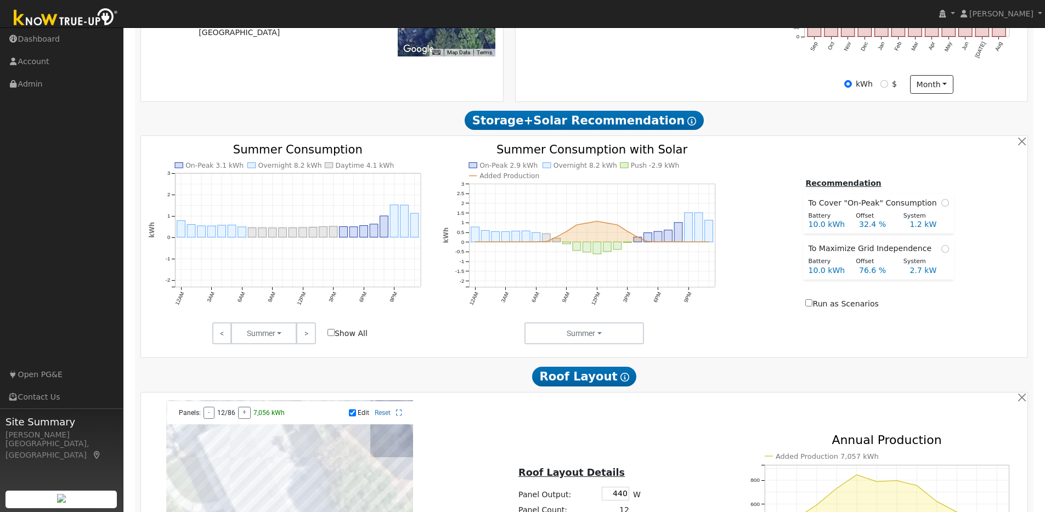
scroll to position [22, 0]
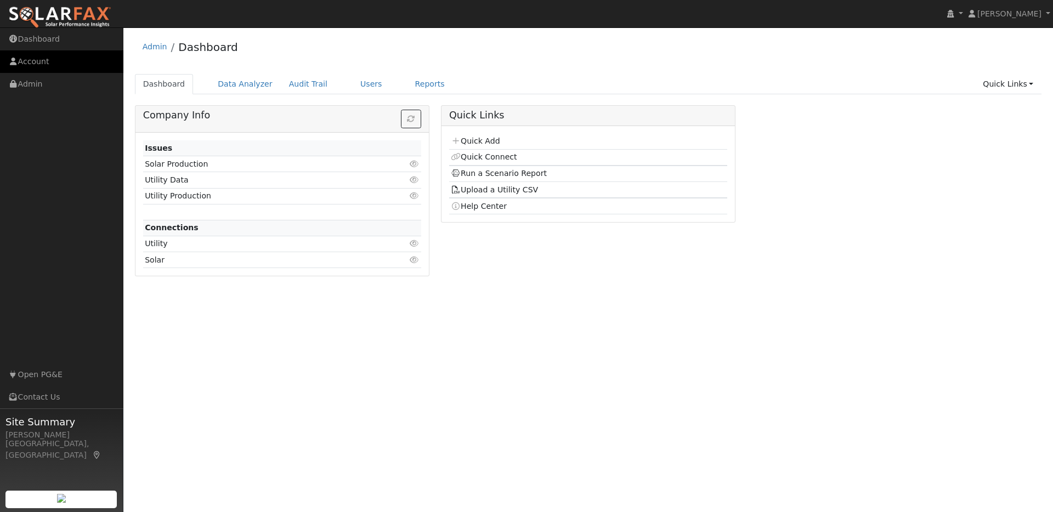
click at [27, 55] on link "Account" at bounding box center [61, 61] width 123 height 22
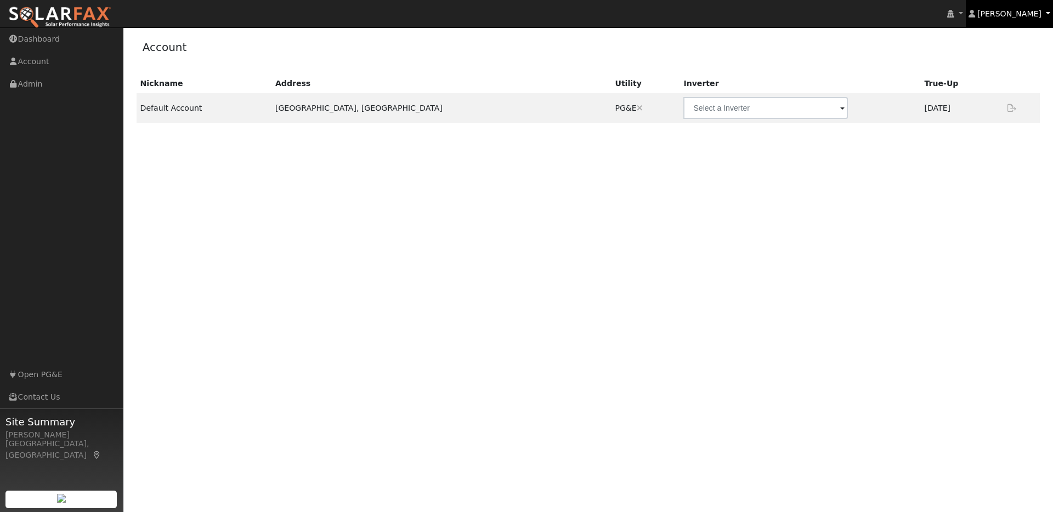
click at [1016, 12] on span "[PERSON_NAME]" at bounding box center [1009, 13] width 64 height 9
click at [999, 55] on link "My Company" at bounding box center [1007, 55] width 90 height 15
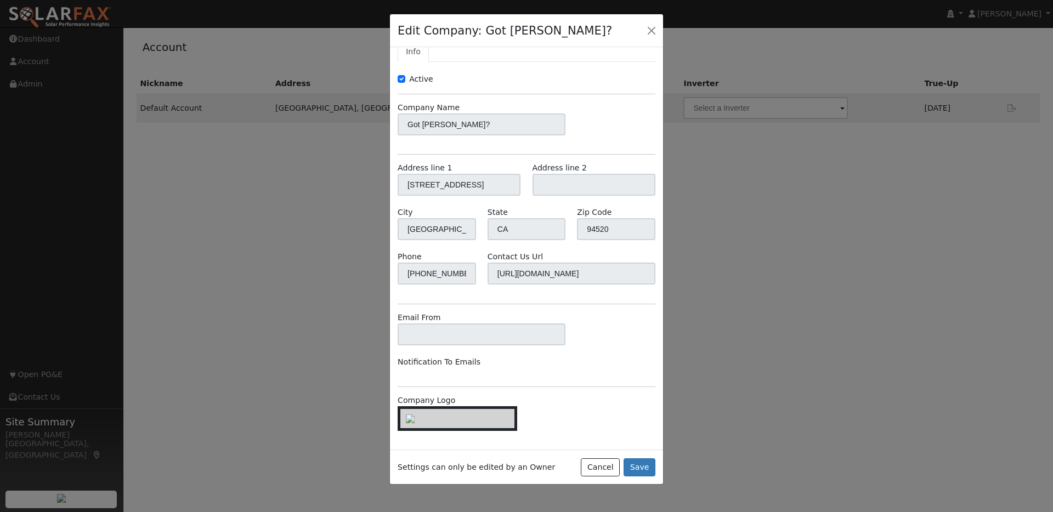
scroll to position [25, 0]
click at [655, 29] on button "button" at bounding box center [651, 29] width 15 height 15
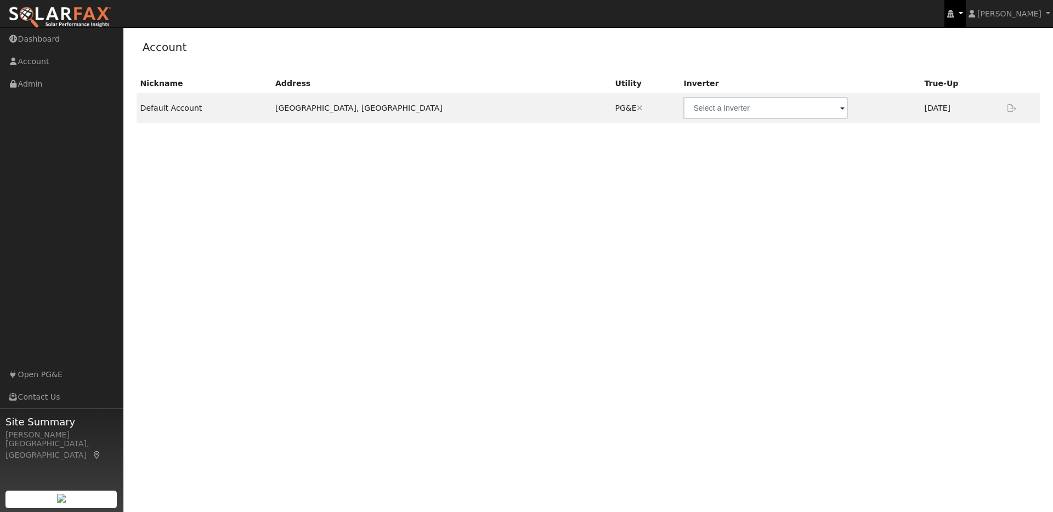
click at [954, 12] on icon at bounding box center [950, 14] width 7 height 8
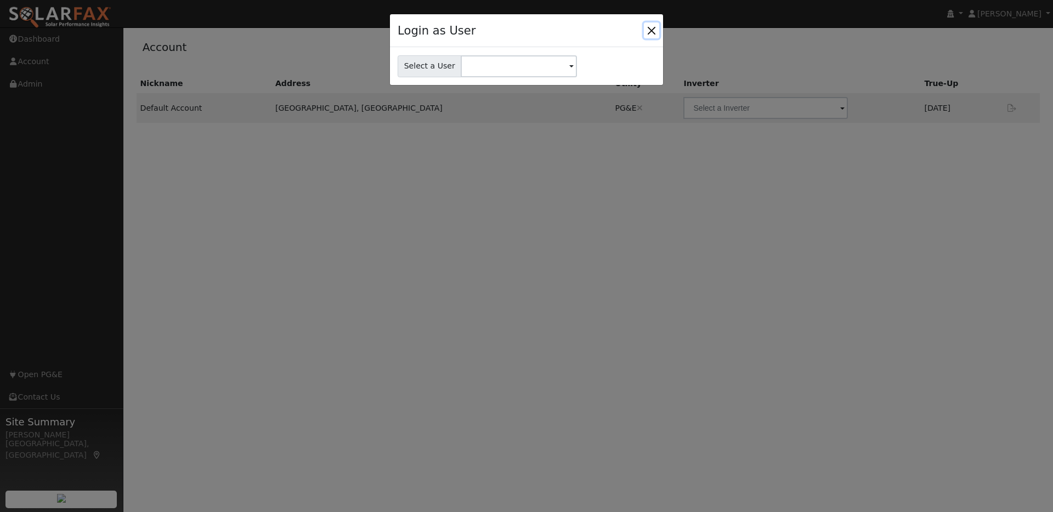
click at [649, 29] on button "Close" at bounding box center [651, 29] width 15 height 15
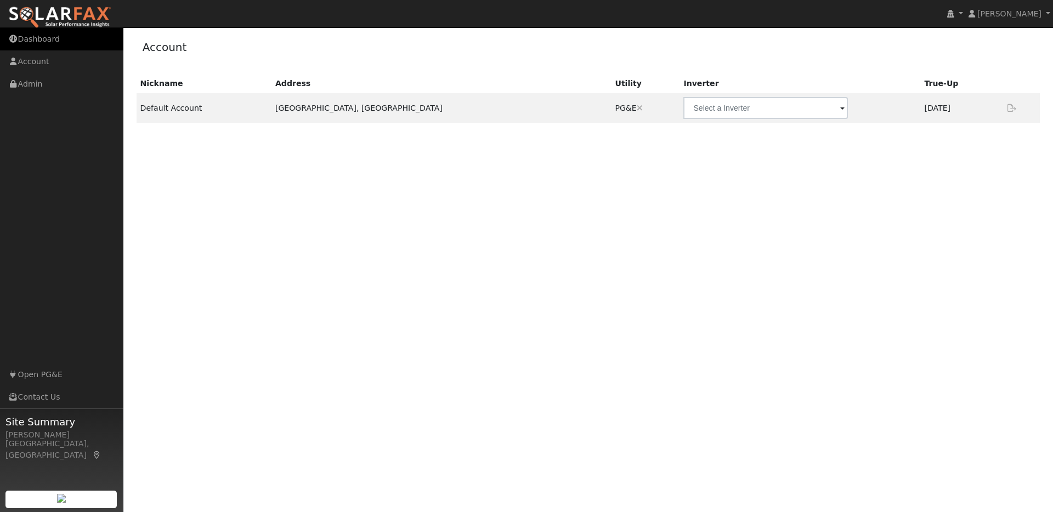
click at [33, 38] on link "Dashboard" at bounding box center [61, 39] width 123 height 22
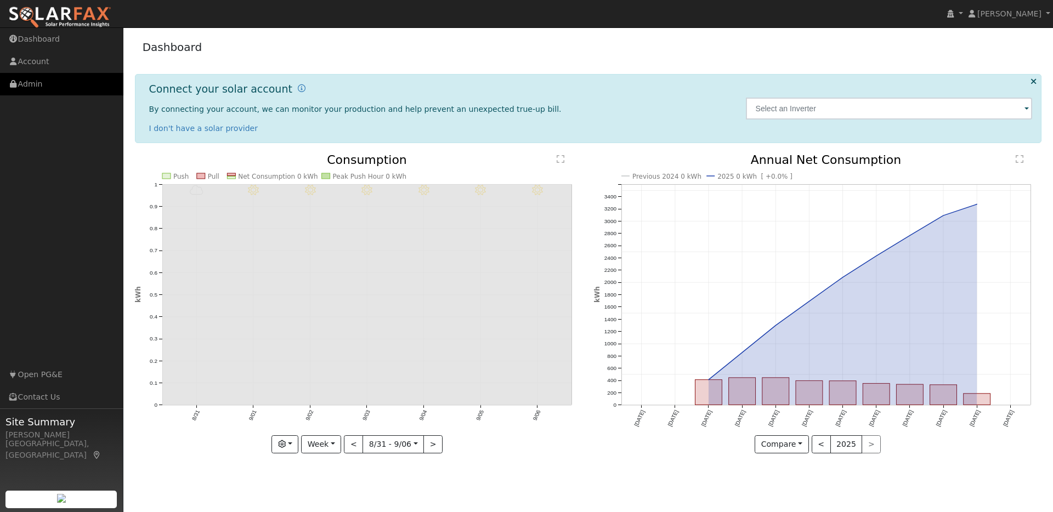
click at [43, 83] on link "Admin" at bounding box center [61, 84] width 123 height 22
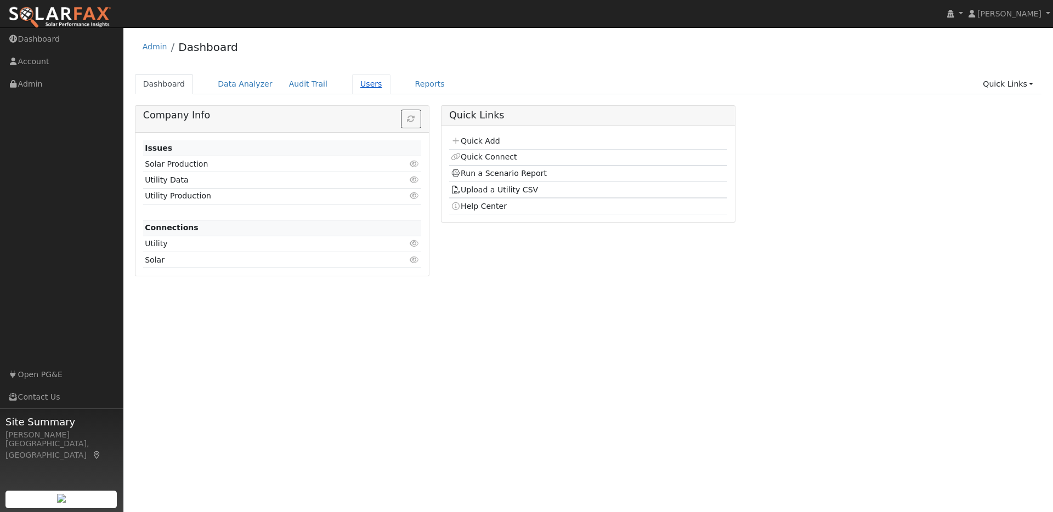
click at [352, 84] on link "Users" at bounding box center [371, 84] width 38 height 20
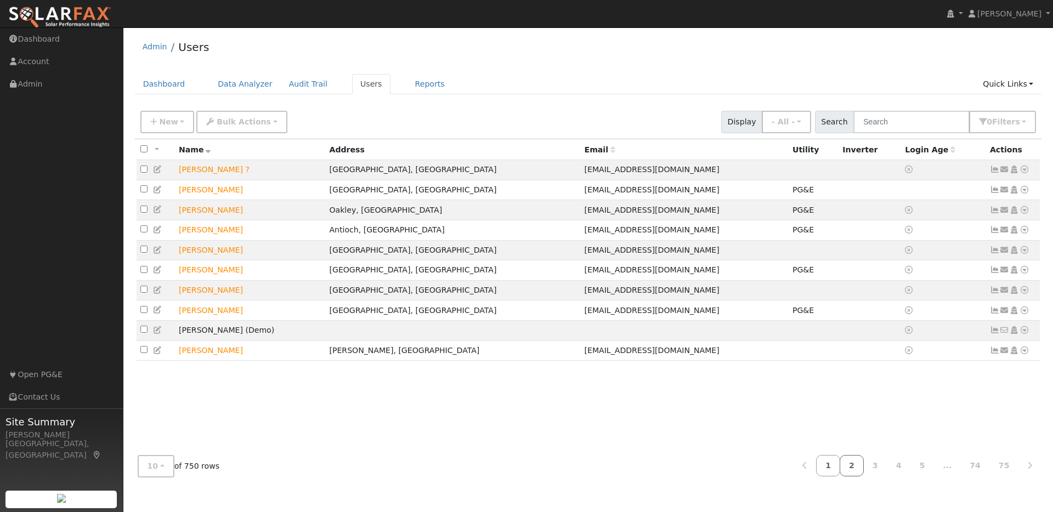
click at [858, 468] on link "2" at bounding box center [852, 465] width 24 height 21
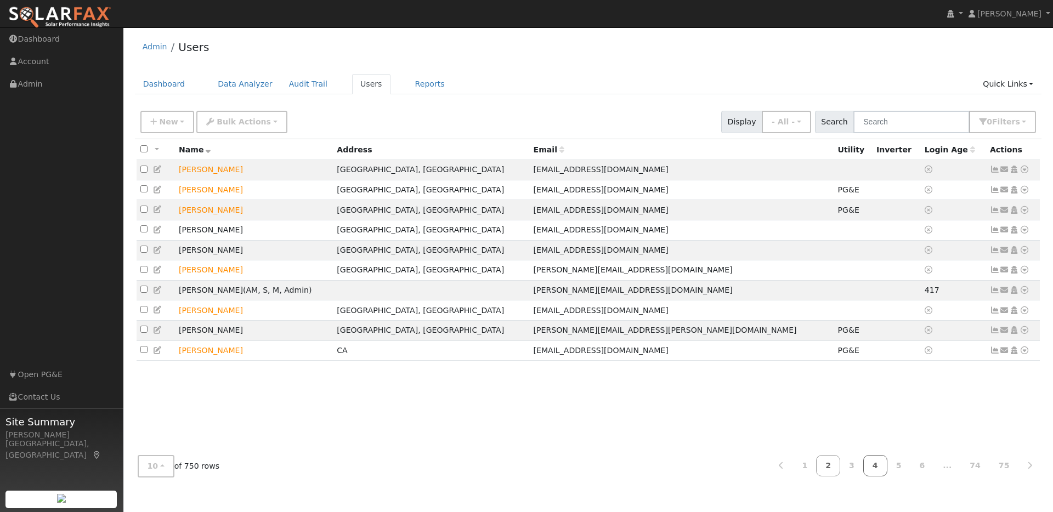
click at [879, 466] on link "4" at bounding box center [875, 465] width 24 height 21
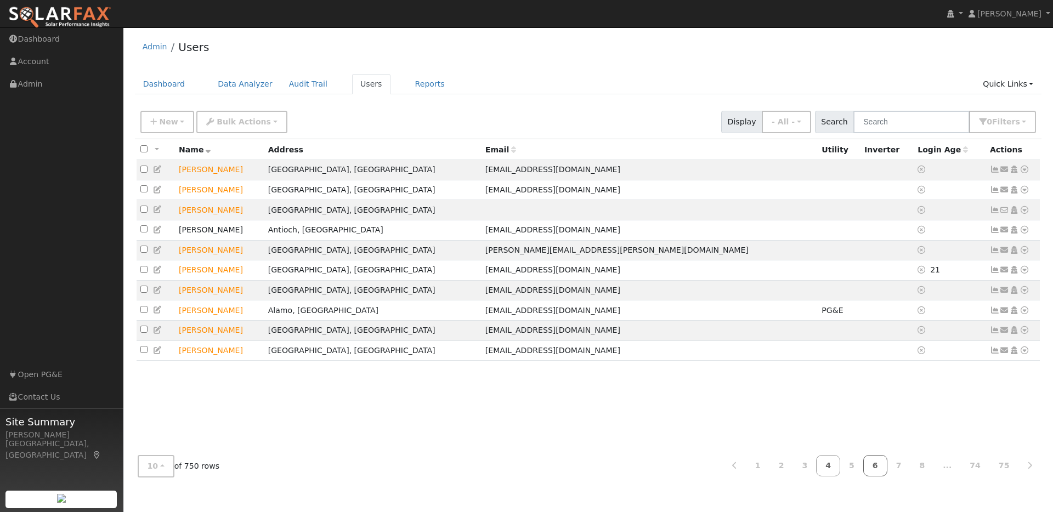
click at [884, 467] on link "6" at bounding box center [875, 465] width 24 height 21
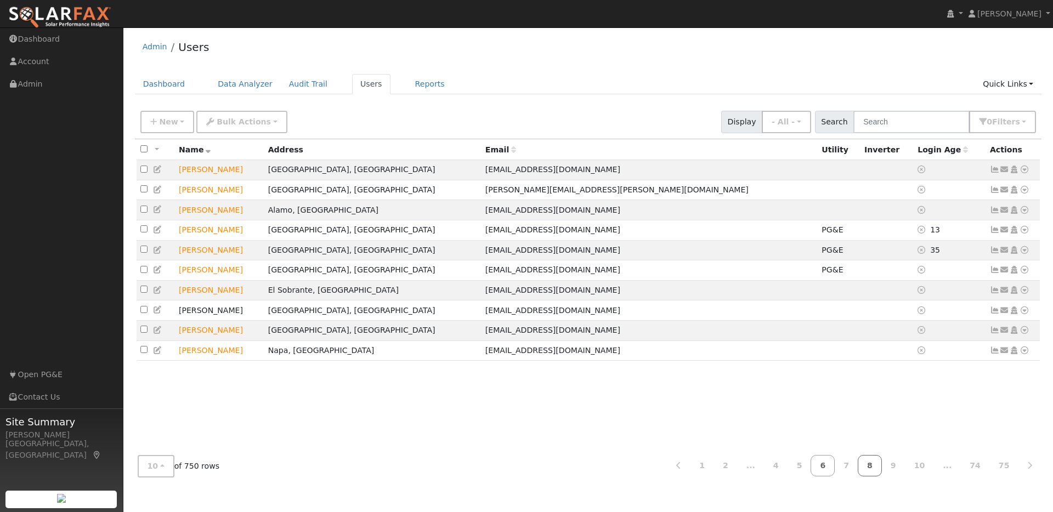
click at [875, 467] on link "8" at bounding box center [870, 465] width 24 height 21
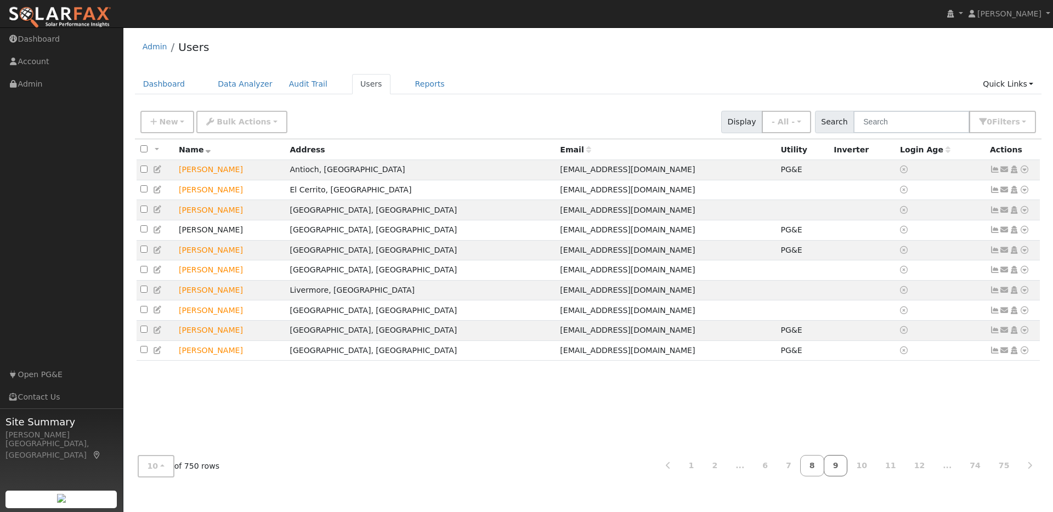
click at [848, 467] on link "9" at bounding box center [836, 465] width 24 height 21
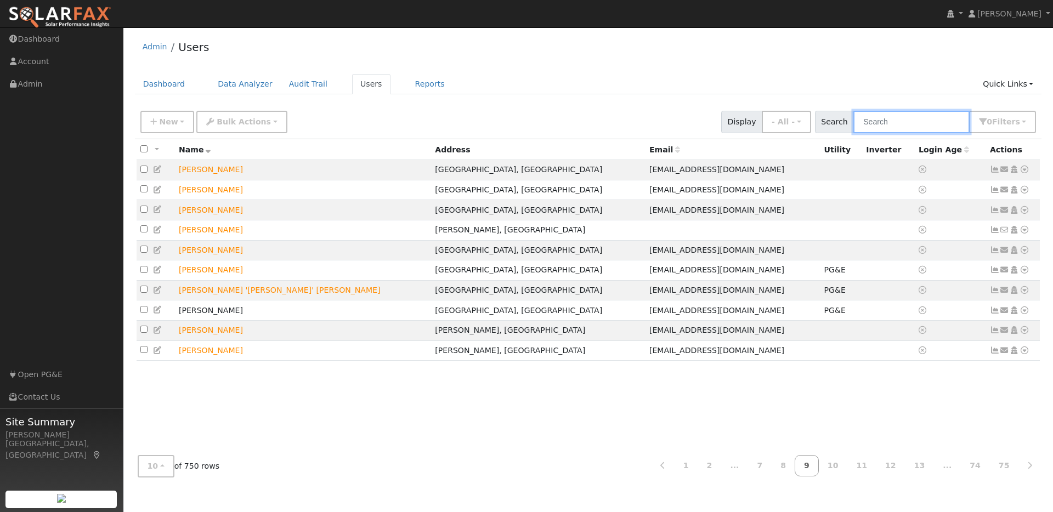
click at [891, 123] on input "text" at bounding box center [911, 122] width 116 height 22
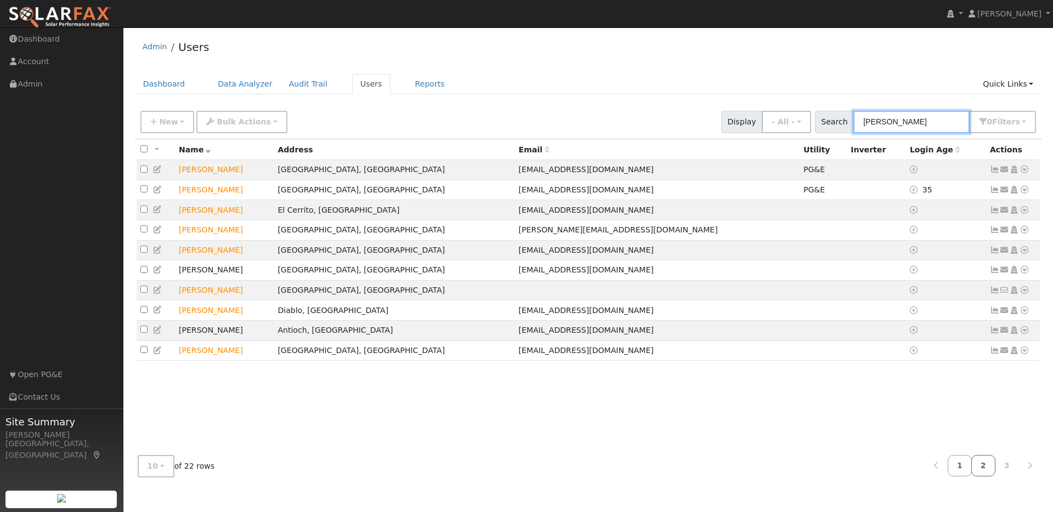
type input "john"
click at [984, 460] on link "2" at bounding box center [983, 465] width 24 height 21
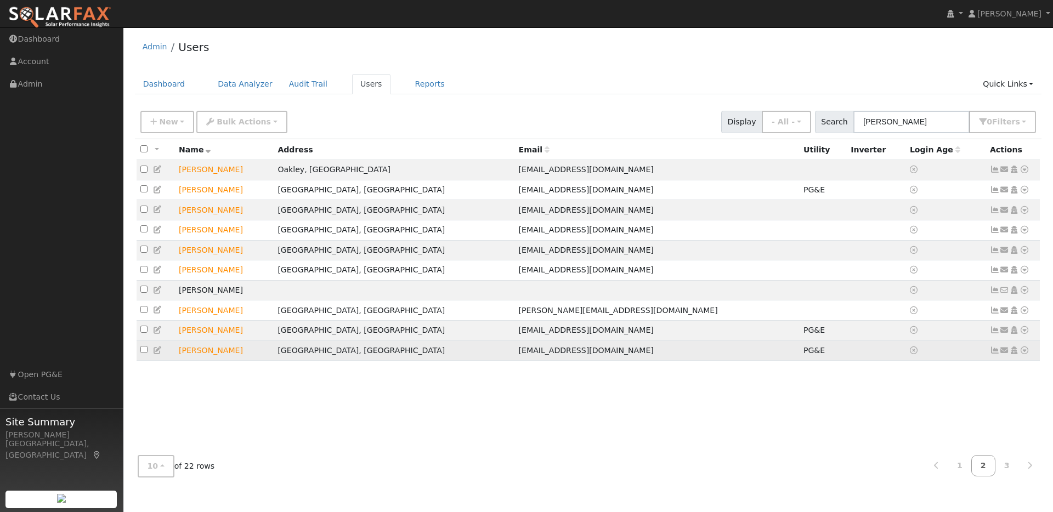
click at [217, 360] on td "John Wilkinson" at bounding box center [224, 351] width 99 height 20
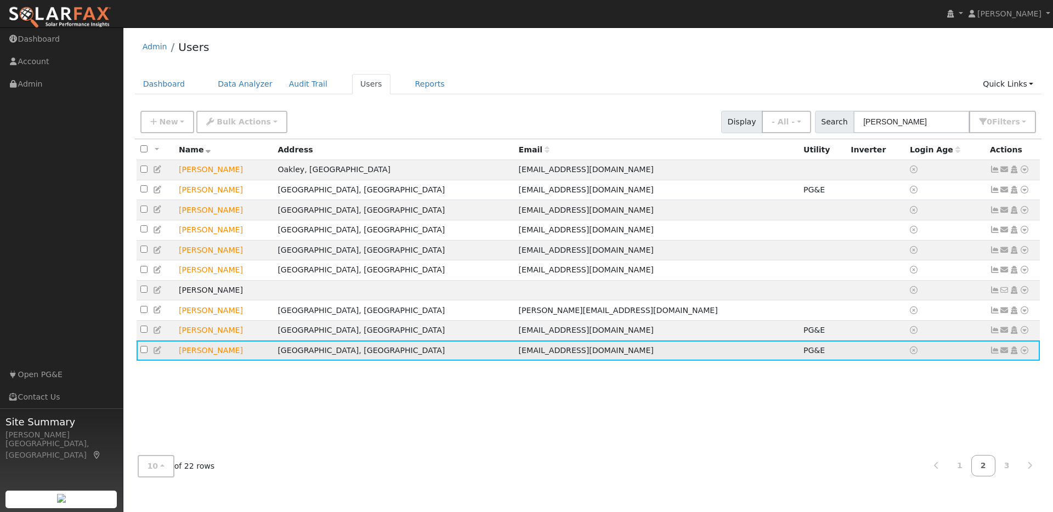
click at [244, 359] on td "John Wilkinson" at bounding box center [224, 351] width 99 height 20
click at [192, 357] on td "John Wilkinson" at bounding box center [224, 351] width 99 height 20
click at [141, 353] on input "checkbox" at bounding box center [143, 349] width 7 height 7
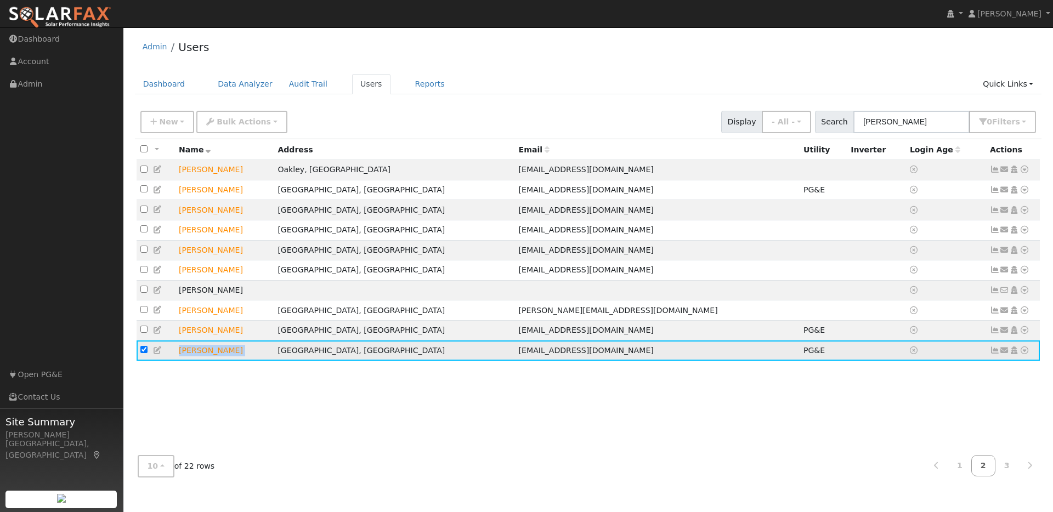
checkbox input "true"
click at [934, 361] on td at bounding box center [946, 351] width 80 height 20
click at [638, 357] on td "jwilkness@gmail.com" at bounding box center [657, 351] width 285 height 20
click at [926, 354] on td at bounding box center [946, 351] width 80 height 20
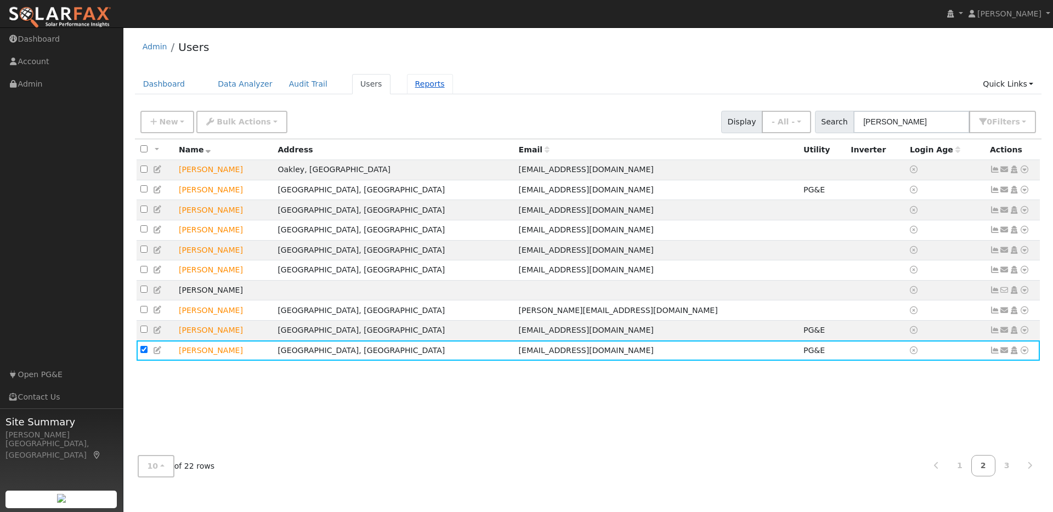
click at [431, 82] on link "Reports" at bounding box center [430, 84] width 46 height 20
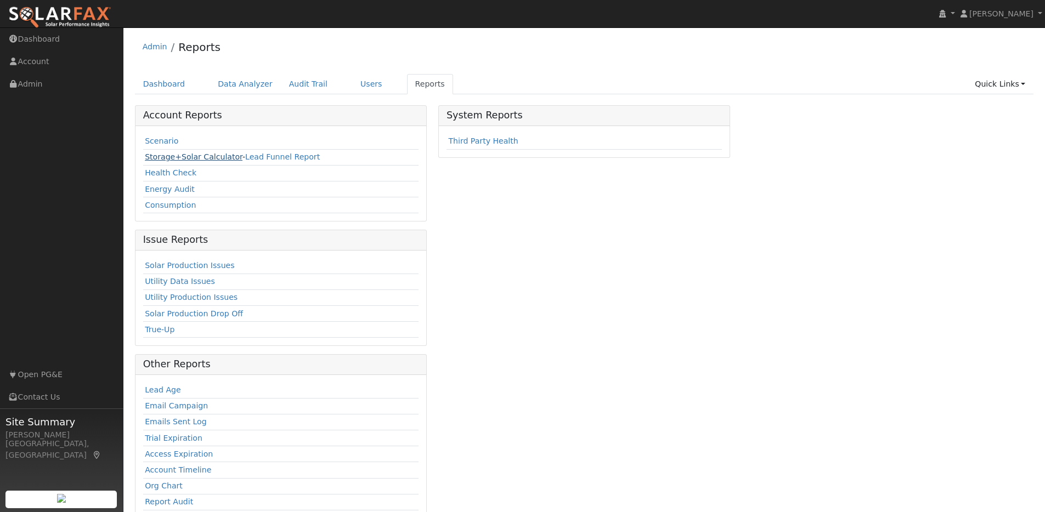
click at [231, 157] on link "Storage+Solar Calculator" at bounding box center [194, 156] width 98 height 9
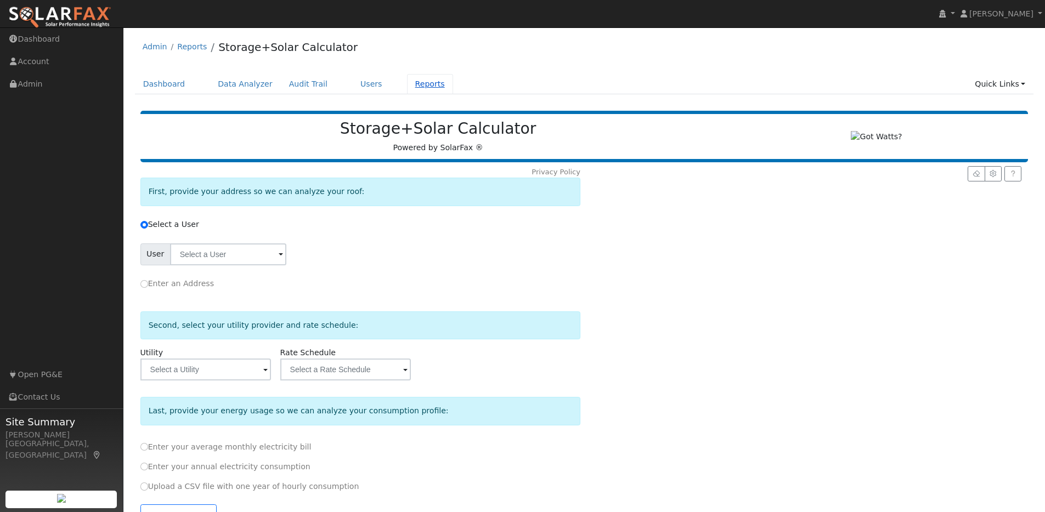
click at [414, 84] on link "Reports" at bounding box center [430, 84] width 46 height 20
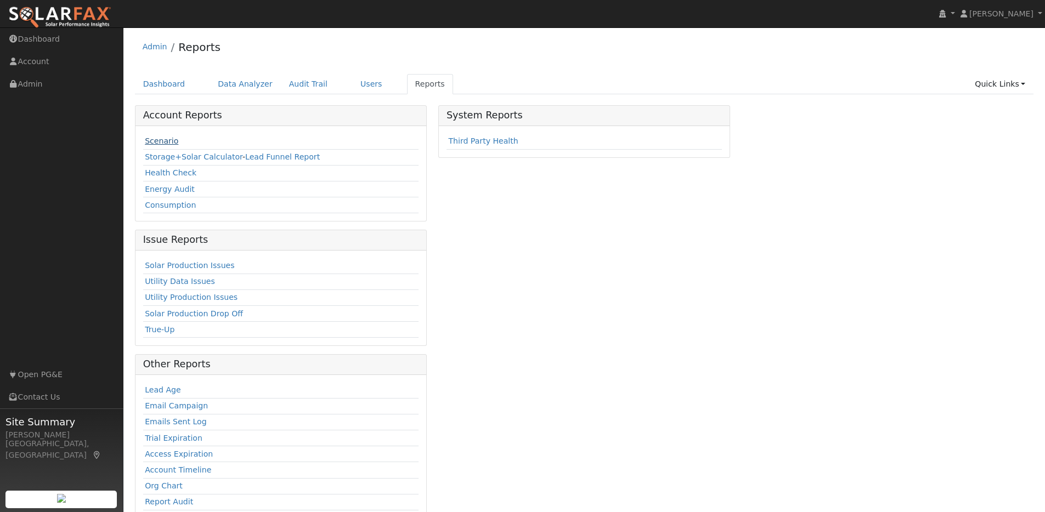
click at [173, 143] on link "Scenario" at bounding box center [161, 141] width 33 height 9
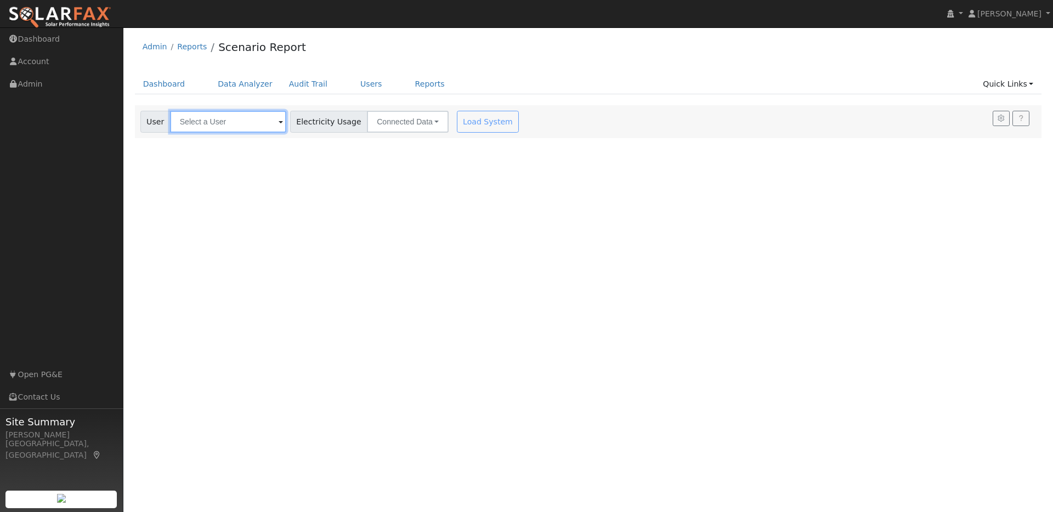
click at [253, 119] on input "text" at bounding box center [228, 122] width 116 height 22
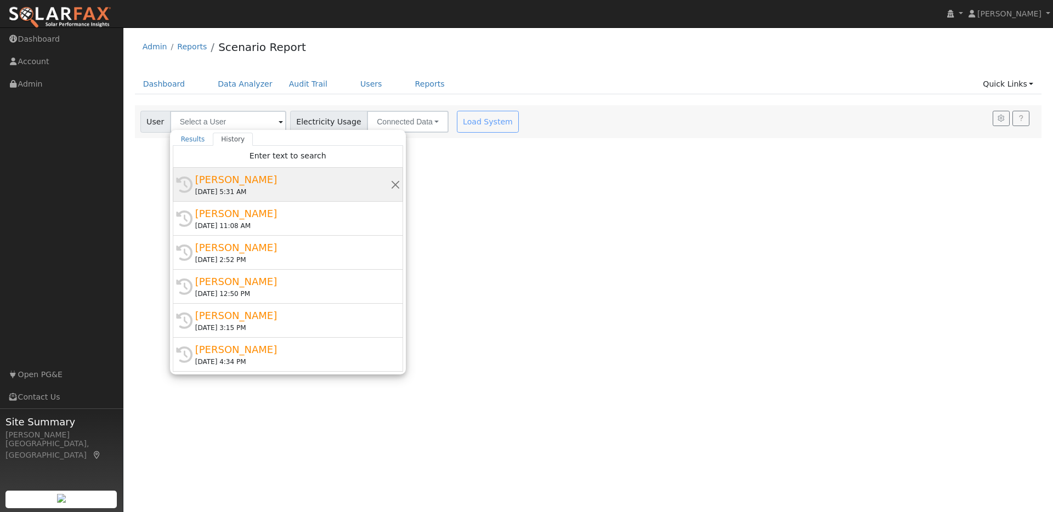
click at [282, 179] on div "[PERSON_NAME]" at bounding box center [292, 179] width 195 height 15
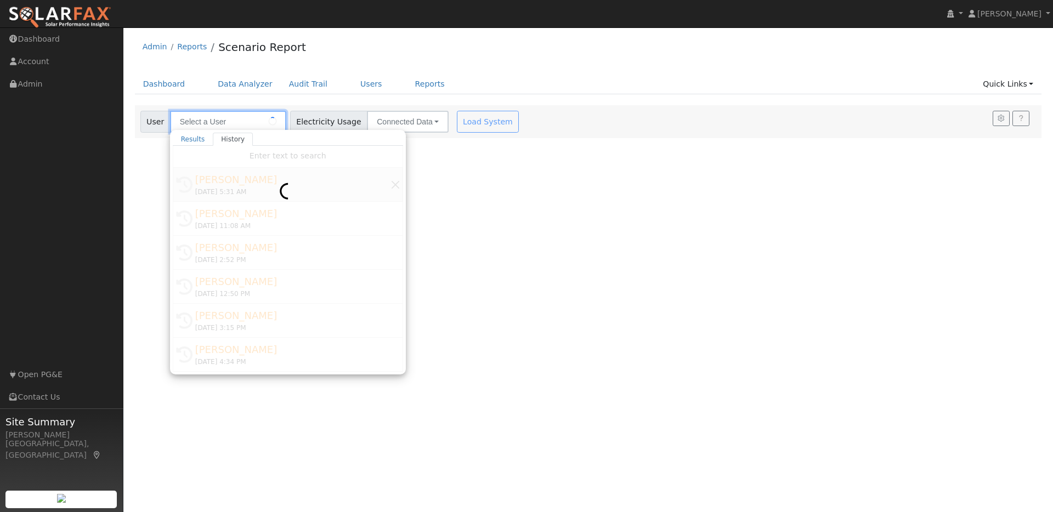
type input "[PERSON_NAME]"
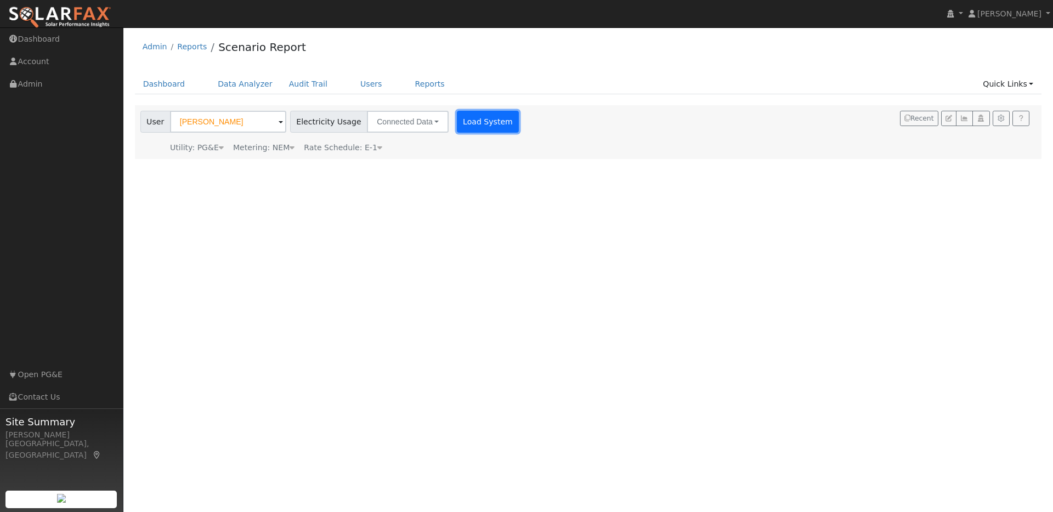
click at [478, 126] on button "Load System" at bounding box center [488, 122] width 63 height 22
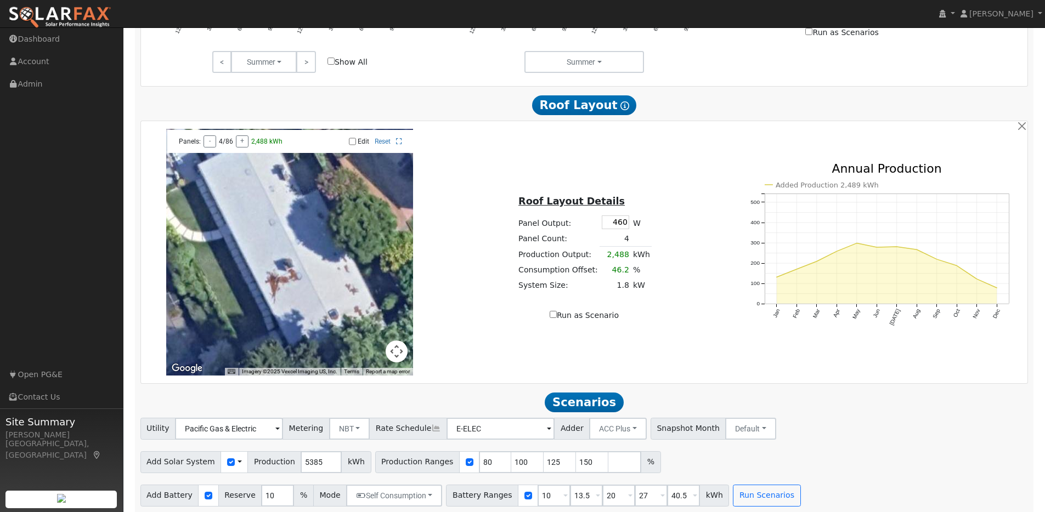
scroll to position [619, 0]
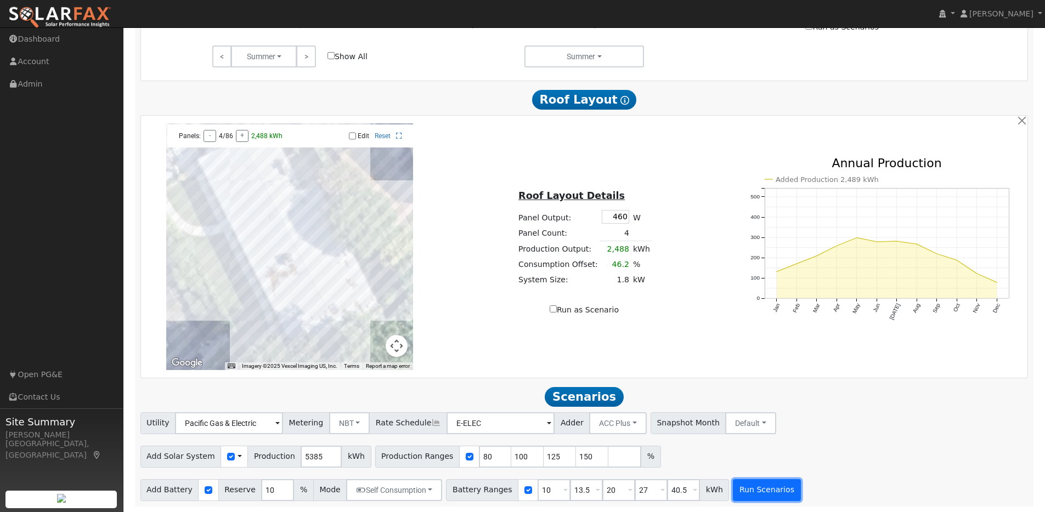
click at [733, 486] on button "Run Scenarios" at bounding box center [766, 490] width 67 height 22
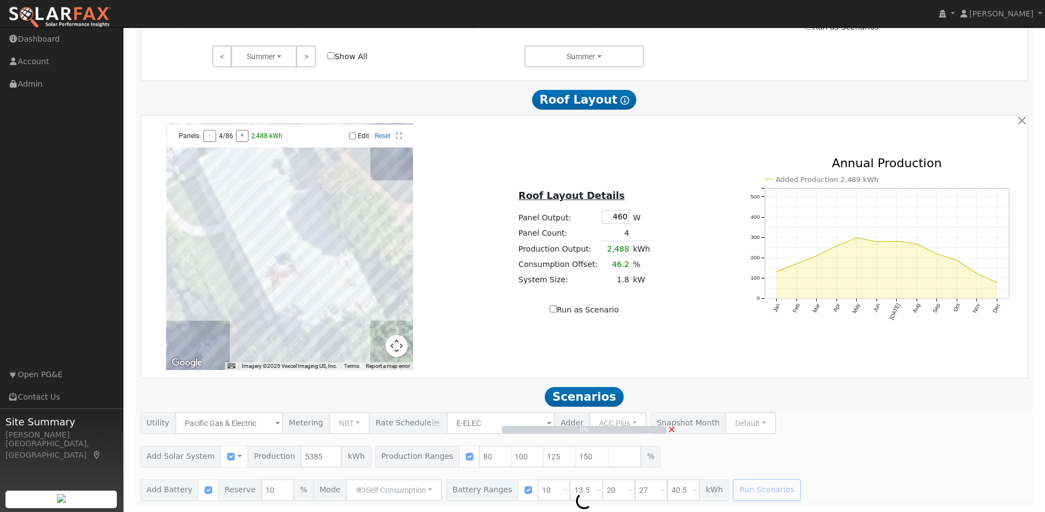
click at [671, 427] on span "×" at bounding box center [671, 429] width 8 height 12
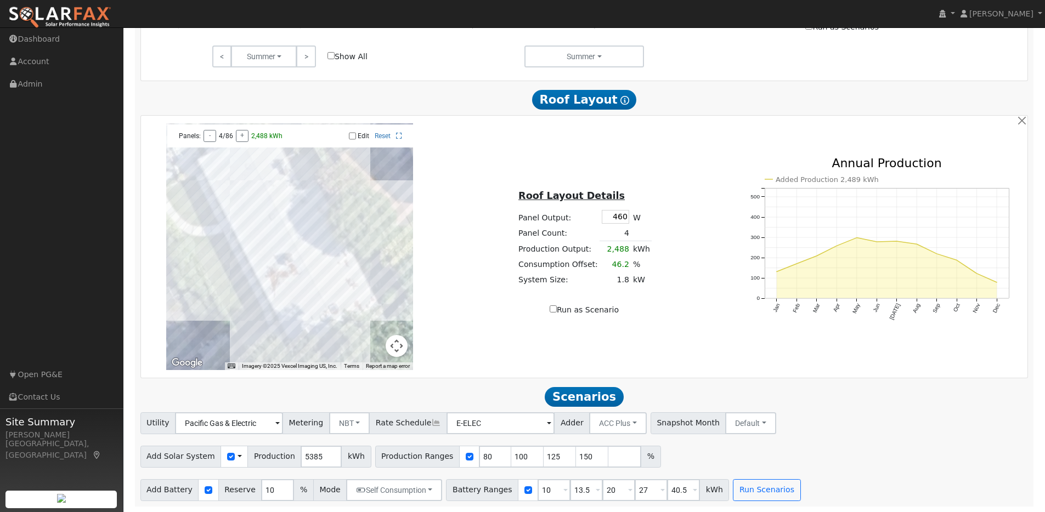
scroll to position [604, 0]
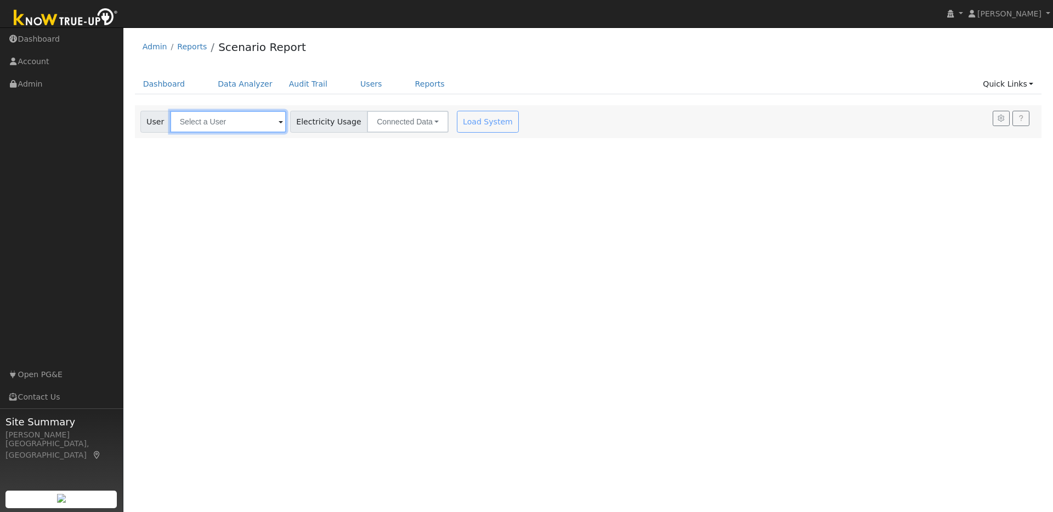
click at [238, 119] on input "text" at bounding box center [228, 122] width 116 height 22
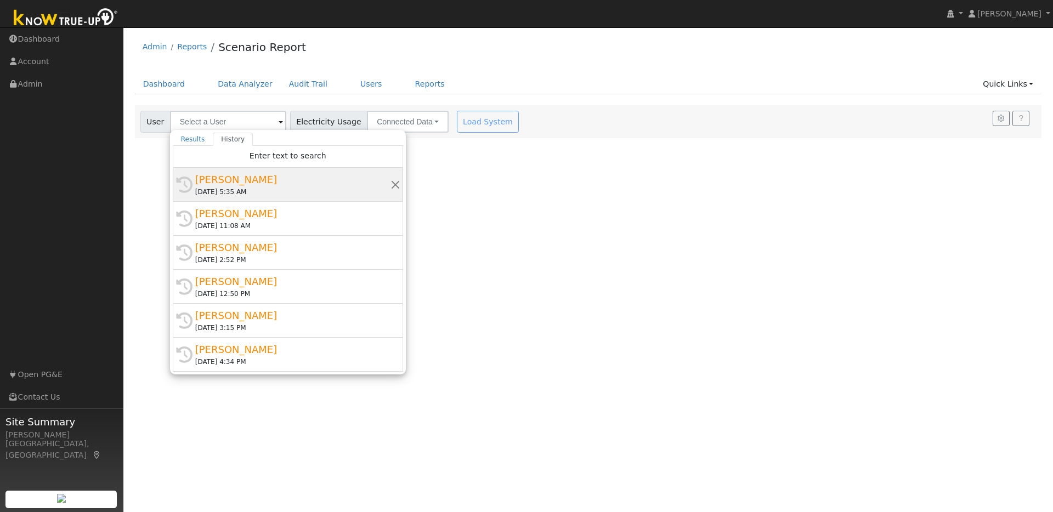
click at [290, 184] on div "[PERSON_NAME]" at bounding box center [292, 179] width 195 height 15
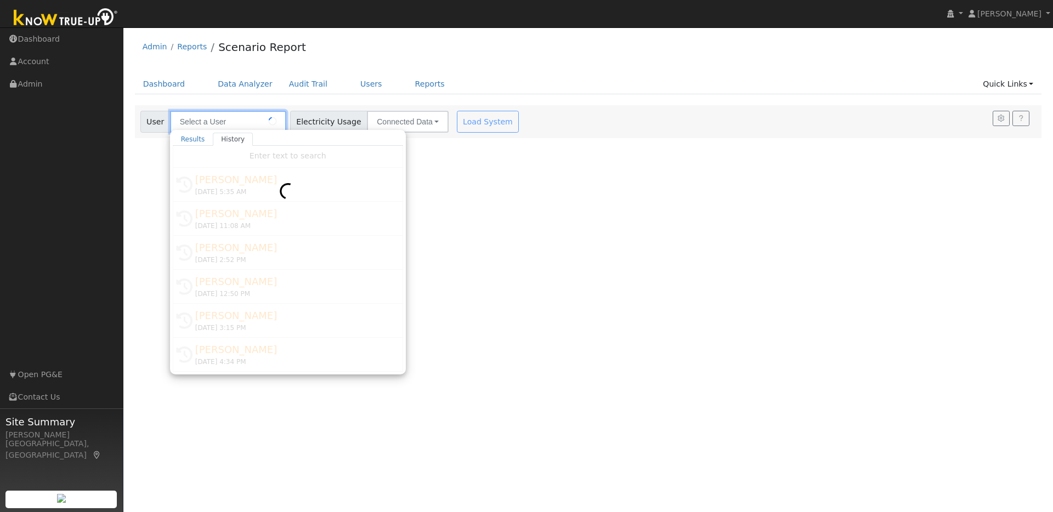
type input "[PERSON_NAME]"
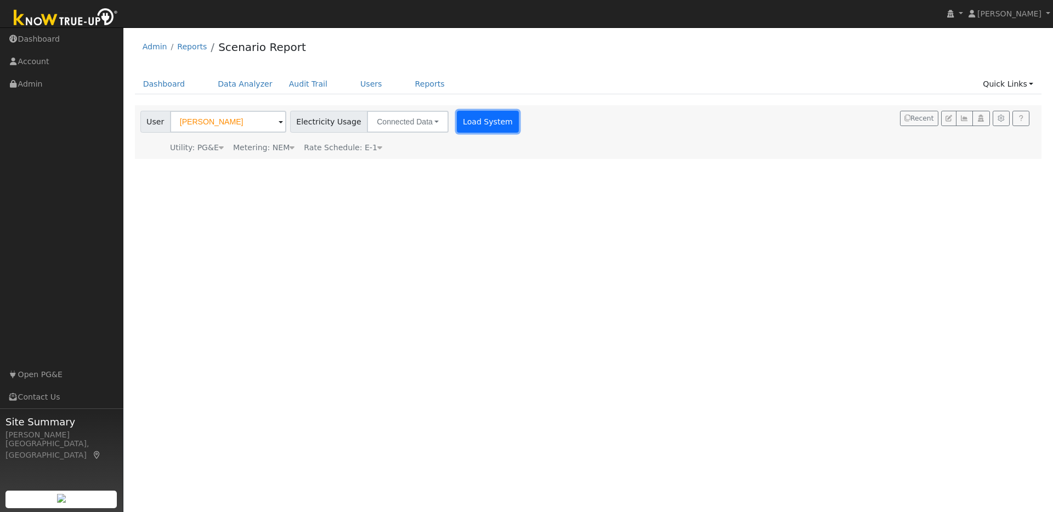
click at [457, 126] on button "Load System" at bounding box center [488, 122] width 63 height 22
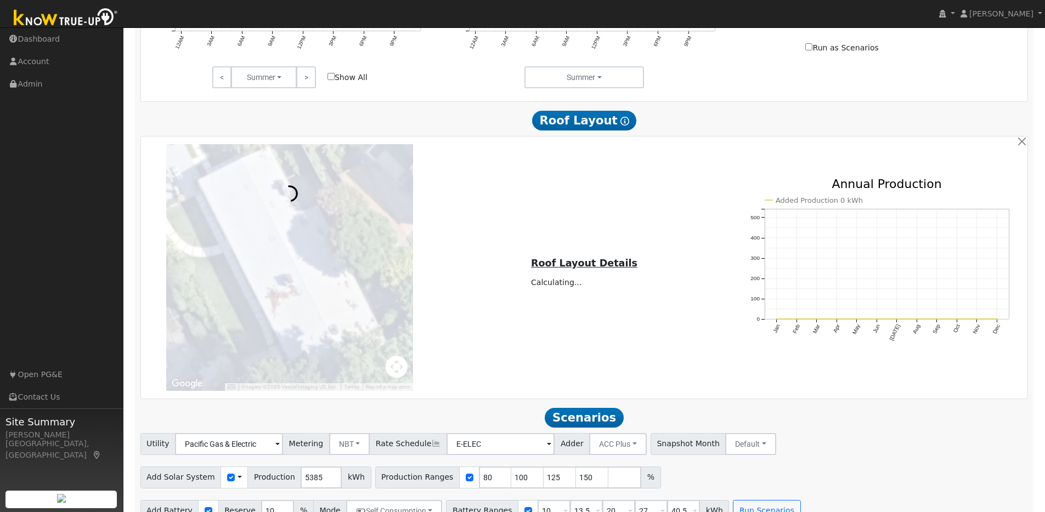
scroll to position [619, 0]
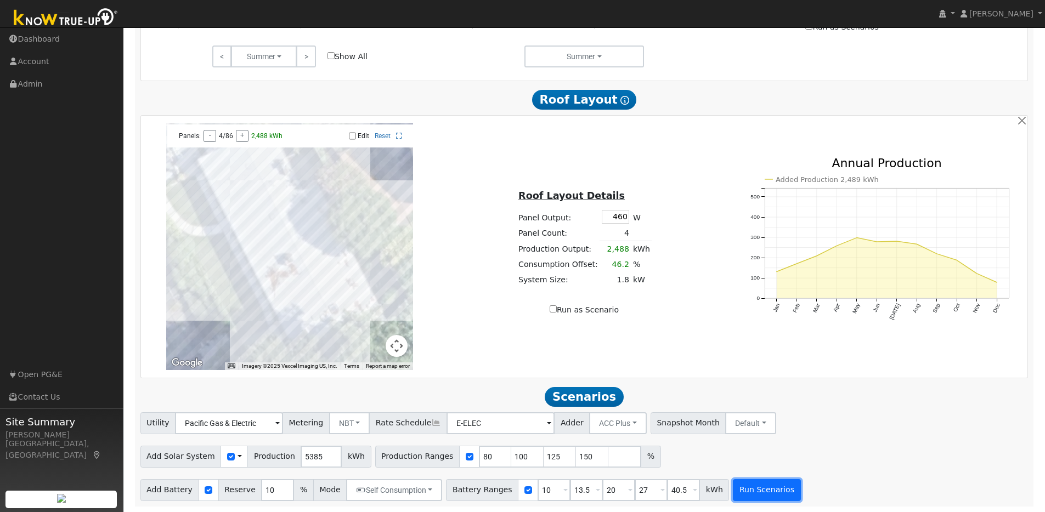
click at [761, 489] on button "Run Scenarios" at bounding box center [766, 490] width 67 height 22
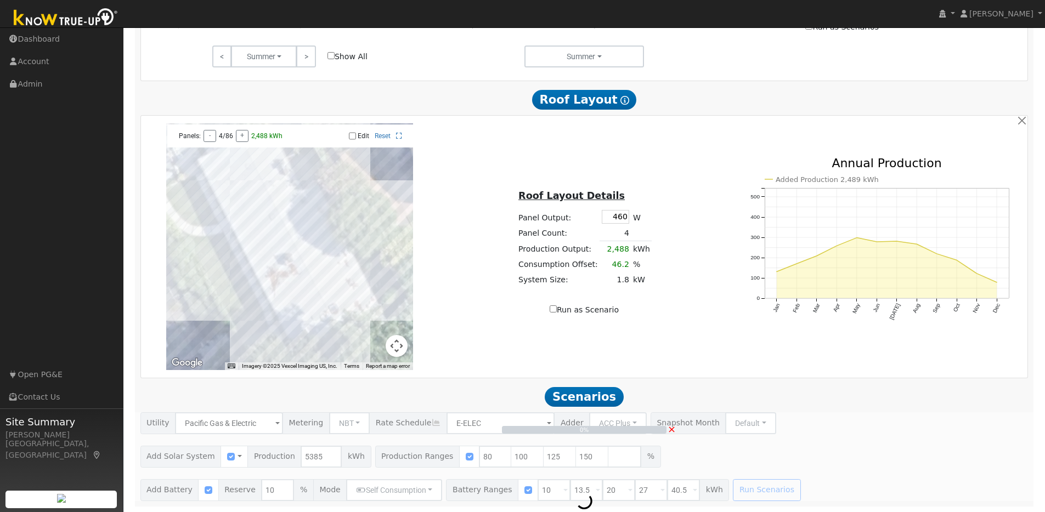
click at [673, 428] on span "×" at bounding box center [671, 429] width 8 height 12
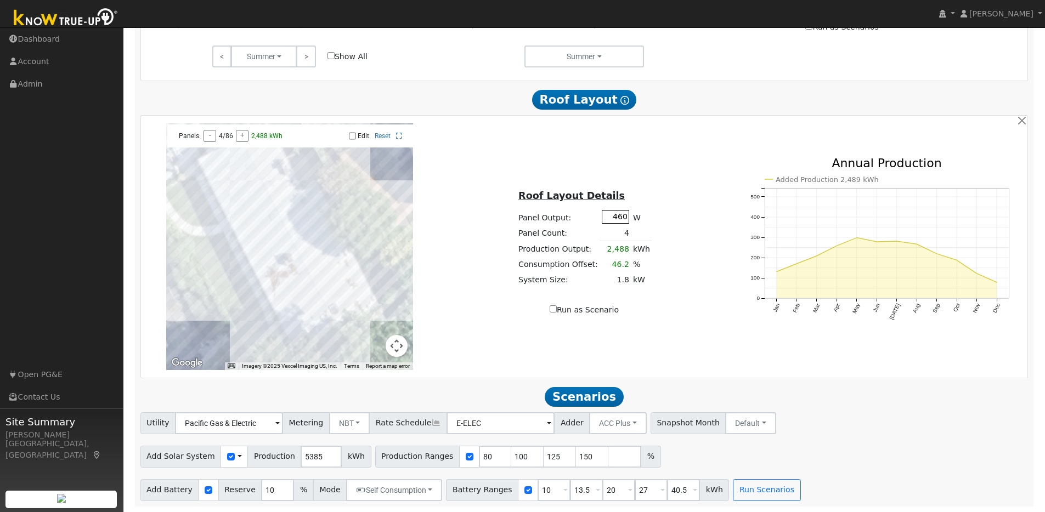
click at [620, 216] on input "460" at bounding box center [615, 217] width 27 height 14
type input "440"
click at [674, 186] on div "Roof Layout Details Panel Output: 440 W Panel Count: 4 Production Output: 2,488…" at bounding box center [584, 247] width 294 height 138
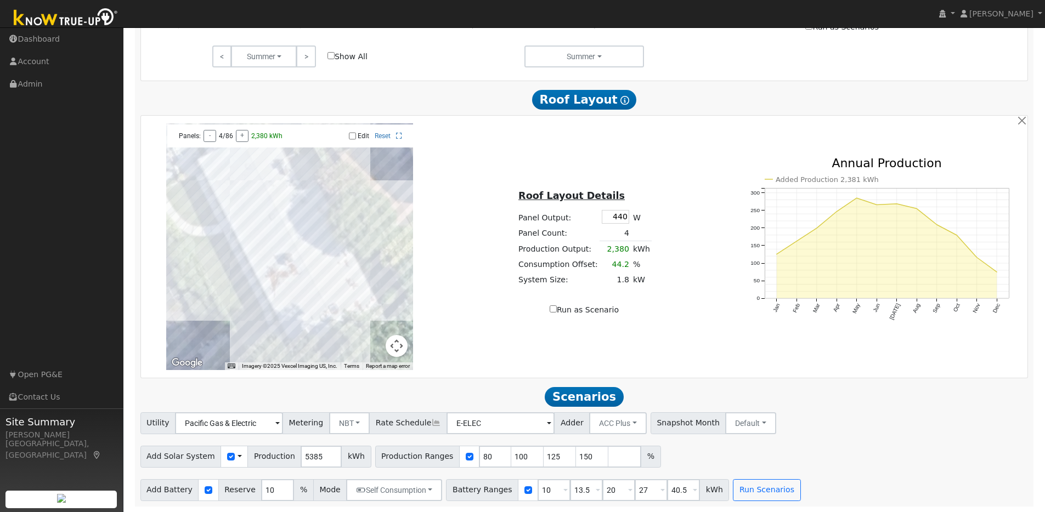
click at [355, 135] on input "Edit" at bounding box center [352, 136] width 7 height 8
checkbox input "true"
click at [233, 157] on div at bounding box center [289, 246] width 247 height 247
click at [226, 166] on div at bounding box center [289, 246] width 247 height 247
click at [218, 169] on div at bounding box center [289, 246] width 247 height 247
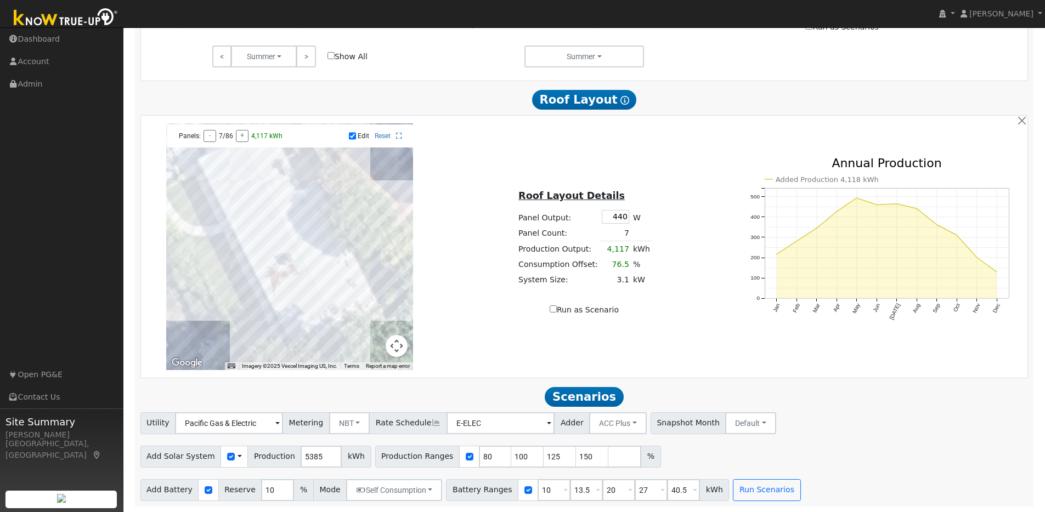
click at [230, 185] on div at bounding box center [289, 246] width 247 height 247
click at [257, 185] on div at bounding box center [289, 246] width 247 height 247
click at [216, 186] on div at bounding box center [289, 246] width 247 height 247
click at [690, 169] on div "← Move left → Move right ↑ Move up ↓ Move down + Zoom in - Zoom out Home Jump l…" at bounding box center [584, 246] width 883 height 247
click at [551, 305] on input "Run as Scenario" at bounding box center [552, 308] width 7 height 7
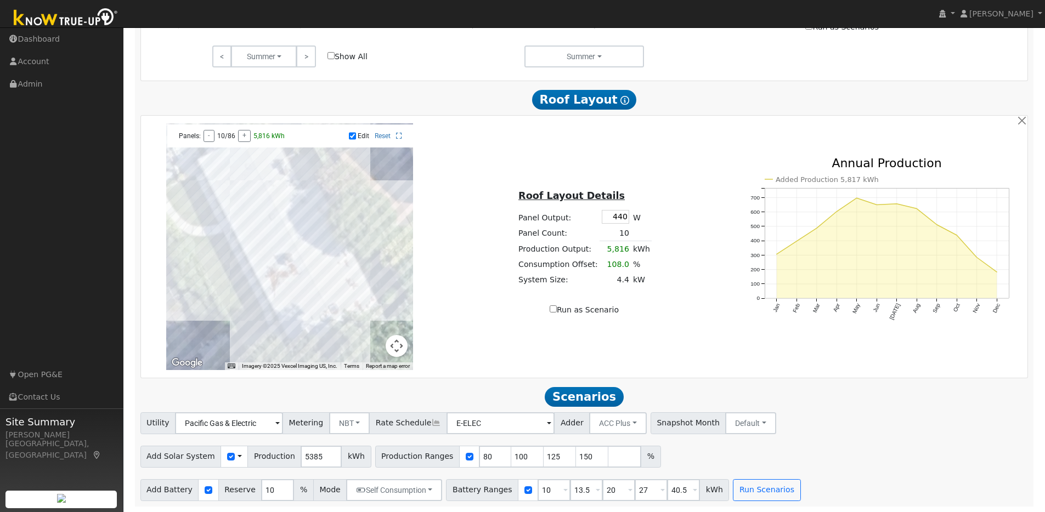
checkbox input "true"
type input "5816"
type input "100"
click at [757, 491] on button "Run Scenarios" at bounding box center [766, 490] width 67 height 22
